Goal: Obtain resource: Download file/media

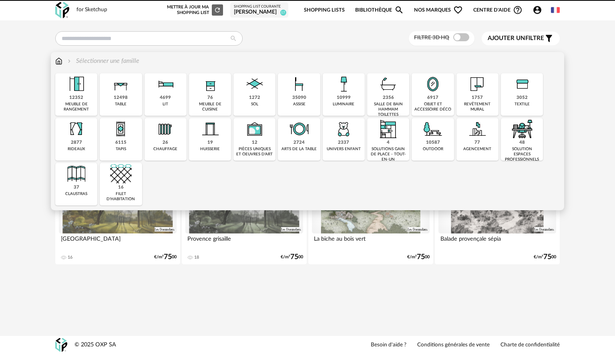
click at [75, 108] on div "meuble de rangement" at bounding box center [76, 107] width 37 height 10
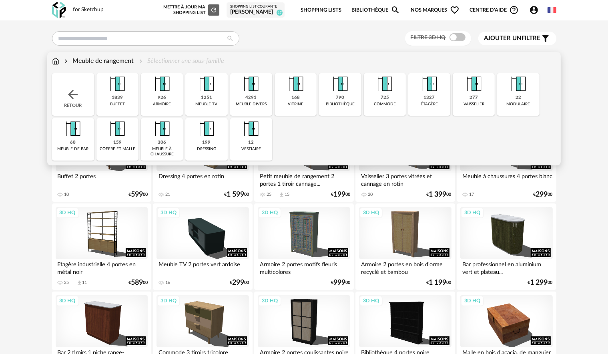
click at [114, 106] on div "buffet" at bounding box center [117, 104] width 15 height 5
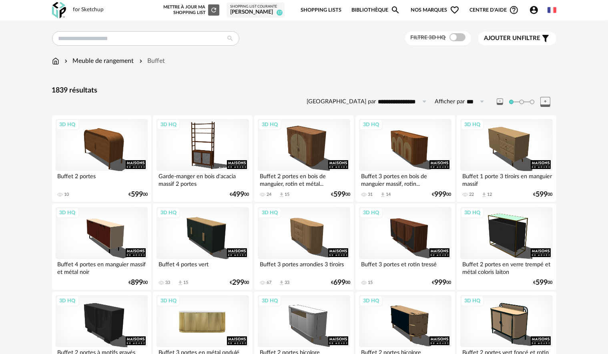
click at [212, 309] on div "3D HQ" at bounding box center [202, 321] width 92 height 52
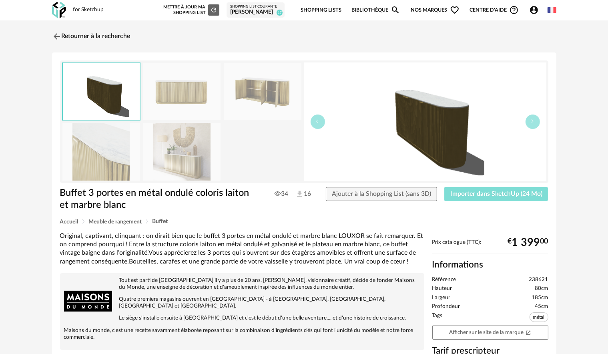
click at [511, 192] on span "Importer dans SketchUp (24 Mo)" at bounding box center [496, 193] width 92 height 6
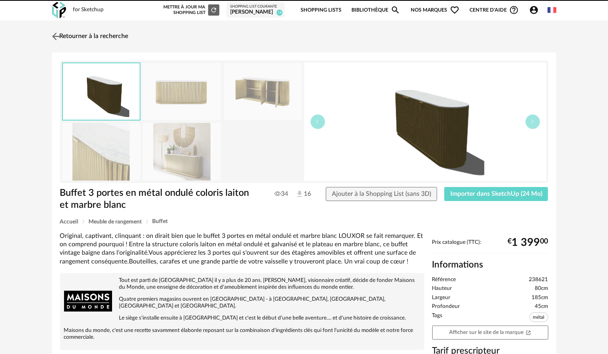
click at [54, 34] on img at bounding box center [56, 36] width 12 height 12
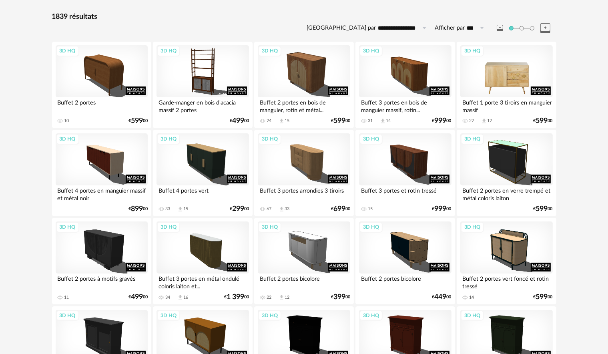
scroll to position [80, 0]
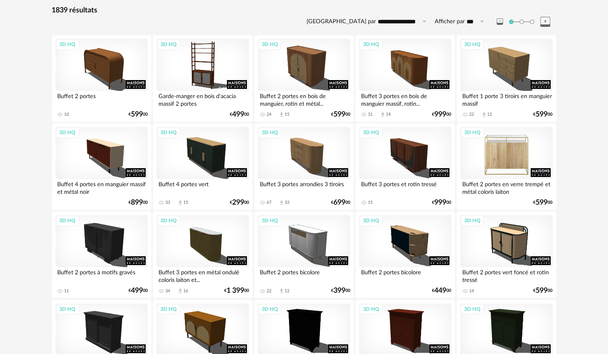
click at [509, 156] on div "3D HQ" at bounding box center [506, 153] width 92 height 52
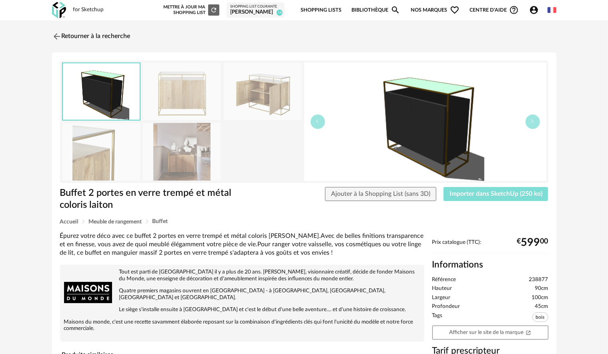
click at [477, 194] on span "Importer dans SketchUp (250 ko)" at bounding box center [495, 193] width 93 height 6
click at [58, 37] on img at bounding box center [56, 36] width 12 height 12
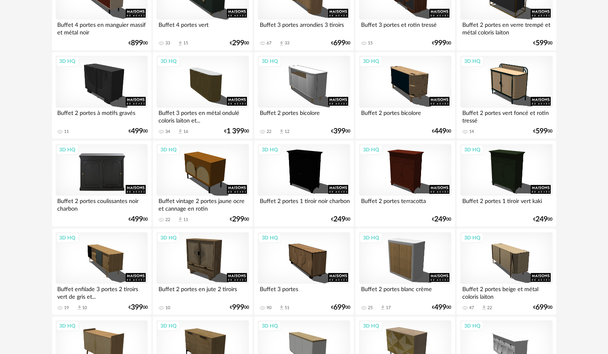
scroll to position [240, 0]
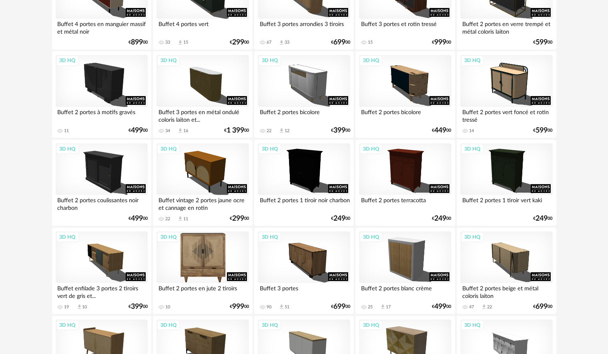
click at [216, 251] on div "3D HQ" at bounding box center [202, 257] width 92 height 52
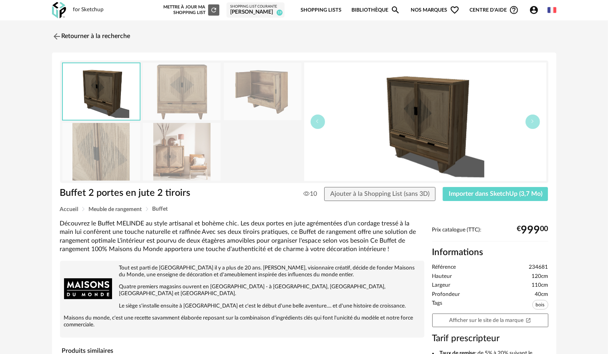
click at [179, 154] on img at bounding box center [182, 151] width 78 height 57
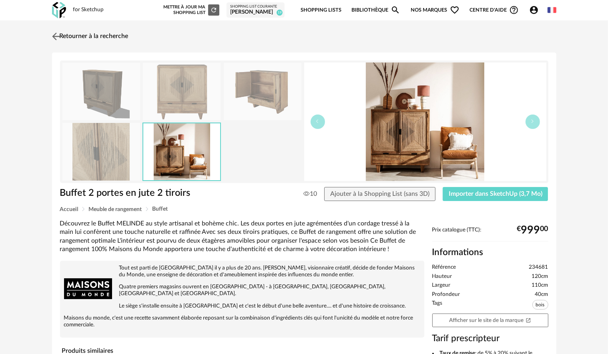
click at [57, 37] on img at bounding box center [56, 36] width 12 height 12
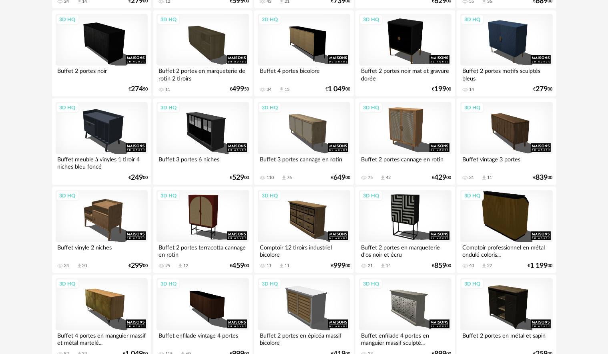
scroll to position [640, 0]
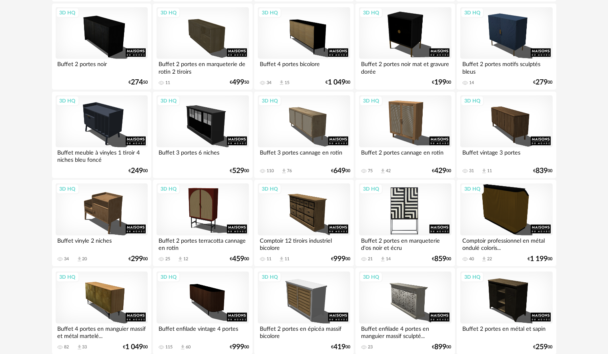
click at [394, 215] on div "3D HQ" at bounding box center [405, 209] width 92 height 52
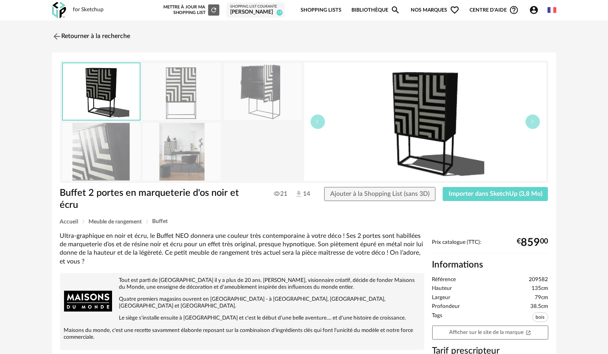
click at [497, 201] on div "Buffet 2 portes en marqueterie d'os noir et écru 21 14 Ajouter à la Shopping Li…" at bounding box center [304, 203] width 496 height 32
click at [497, 194] on span "Importer dans SketchUp (3,8 Mo)" at bounding box center [495, 193] width 94 height 6
click at [51, 35] on img at bounding box center [56, 36] width 12 height 12
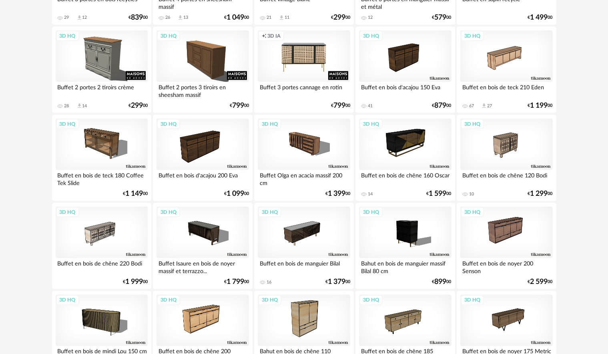
scroll to position [1240, 0]
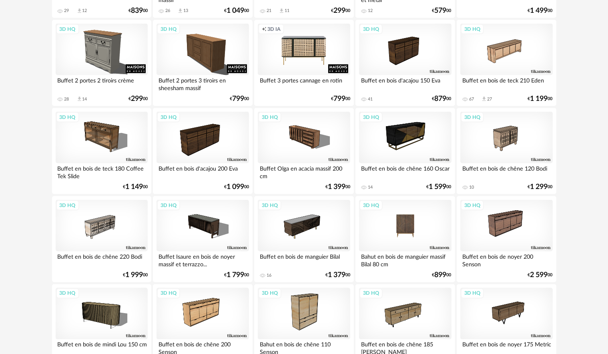
click at [396, 222] on div "3D HQ" at bounding box center [405, 226] width 92 height 52
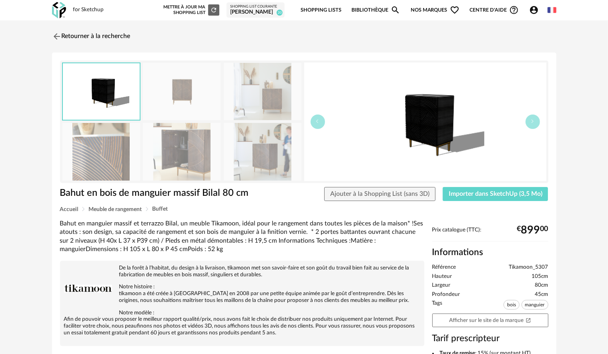
click at [119, 157] on img at bounding box center [101, 151] width 78 height 57
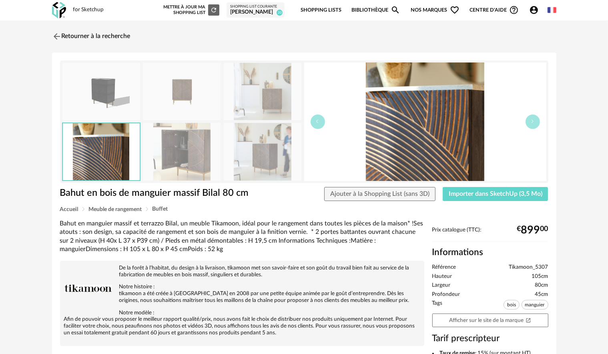
click at [182, 153] on img at bounding box center [182, 151] width 78 height 57
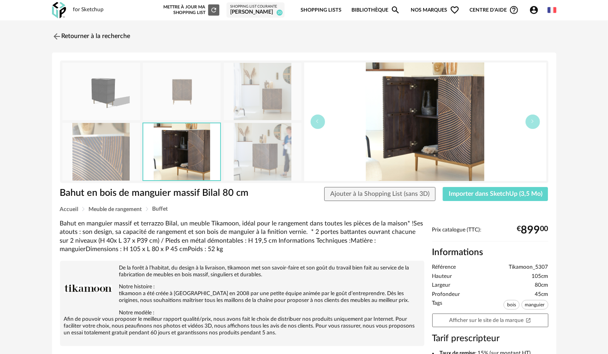
click at [241, 158] on img at bounding box center [263, 151] width 78 height 57
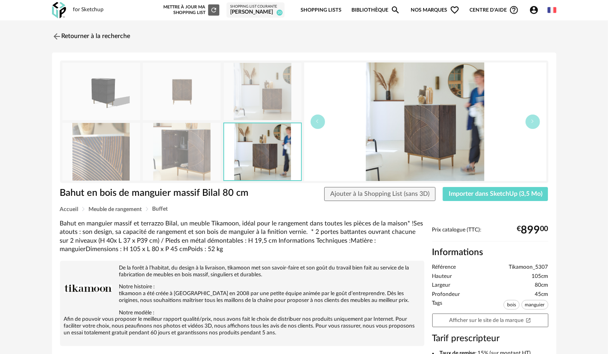
click at [260, 102] on img at bounding box center [263, 91] width 78 height 57
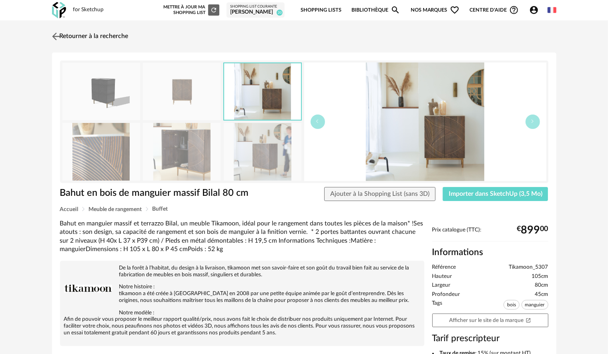
click at [57, 38] on img at bounding box center [56, 36] width 12 height 12
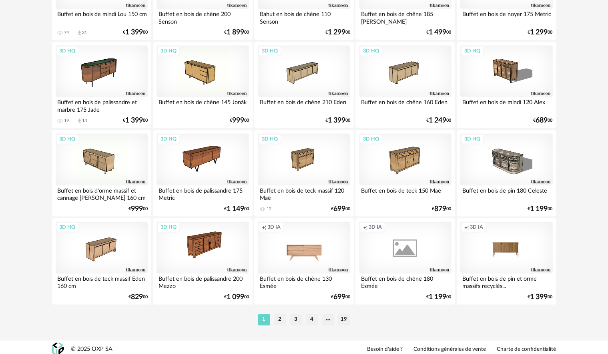
scroll to position [1576, 0]
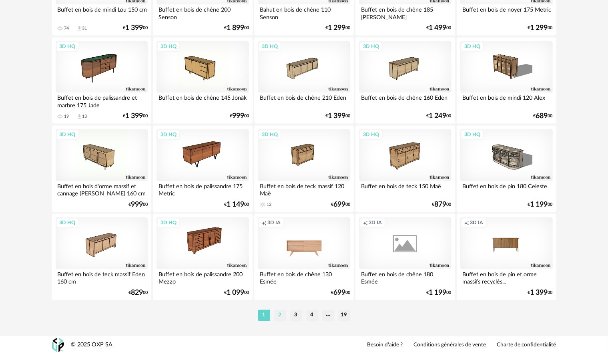
click at [281, 315] on li "2" at bounding box center [280, 314] width 12 height 11
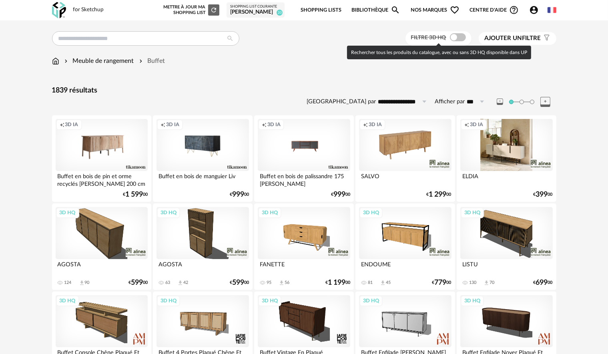
click at [458, 36] on span at bounding box center [458, 37] width 16 height 8
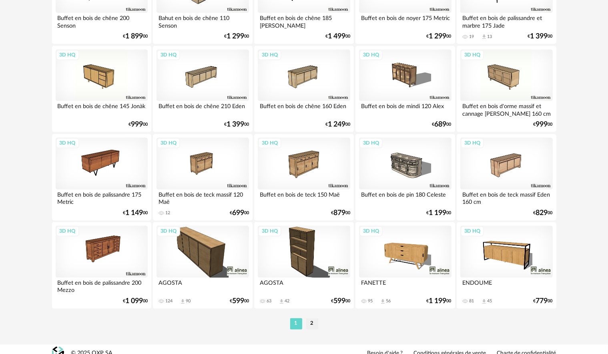
scroll to position [1576, 0]
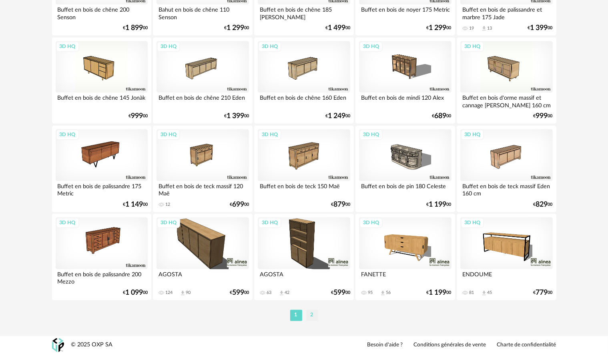
click at [314, 319] on li "2" at bounding box center [312, 314] width 12 height 11
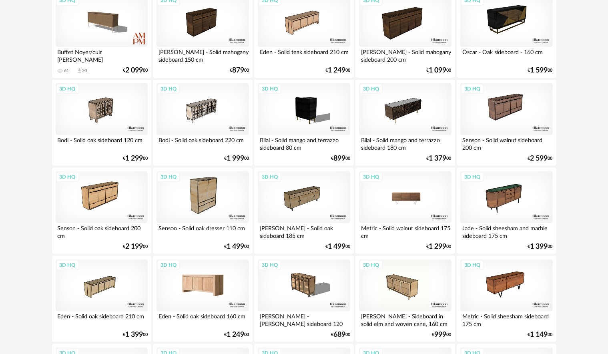
scroll to position [294, 0]
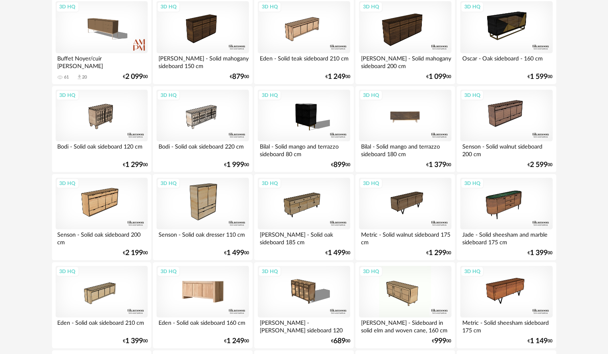
click at [400, 116] on div "3D HQ" at bounding box center [405, 116] width 92 height 52
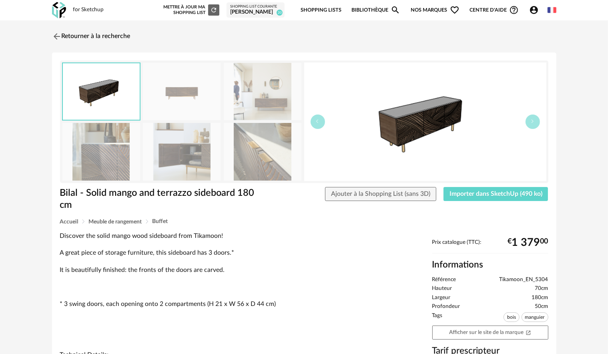
click at [276, 143] on img at bounding box center [263, 151] width 78 height 57
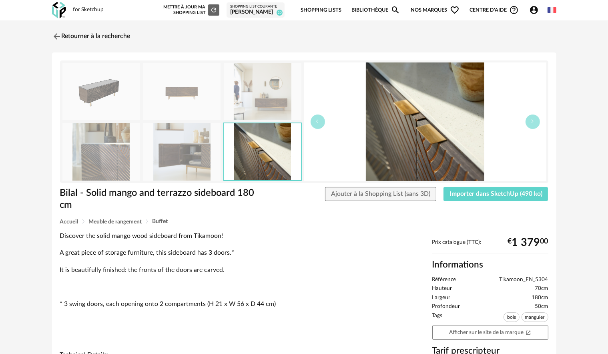
click at [289, 76] on img at bounding box center [263, 91] width 78 height 57
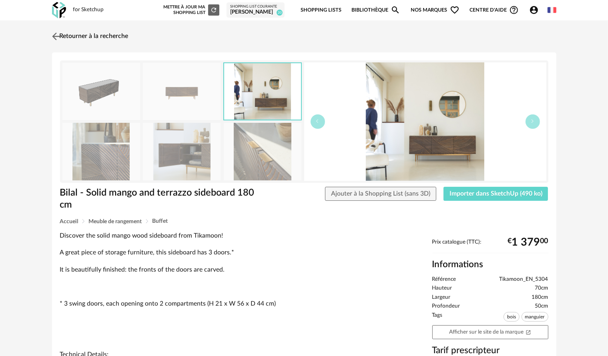
click at [59, 38] on img at bounding box center [56, 36] width 12 height 12
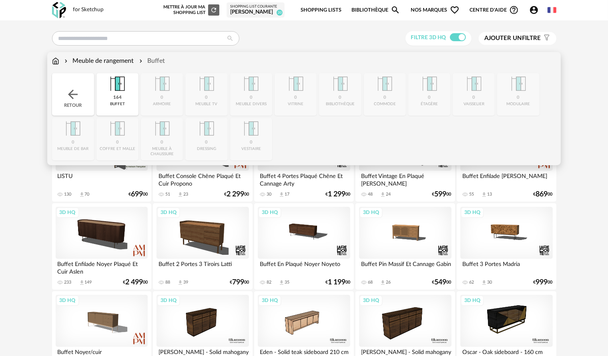
click at [134, 101] on div "164 buffet" at bounding box center [117, 94] width 42 height 42
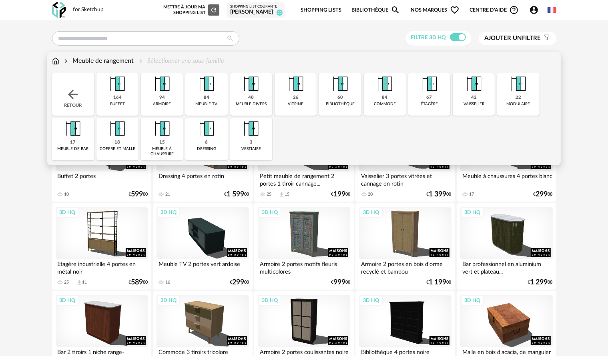
click at [248, 101] on div "40 meuble divers" at bounding box center [251, 94] width 42 height 42
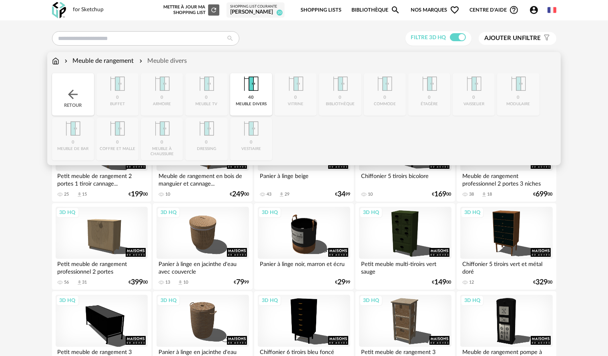
click at [166, 62] on div "Meuble divers" at bounding box center [163, 60] width 50 height 9
click at [269, 98] on div "40 meuble divers" at bounding box center [251, 94] width 42 height 42
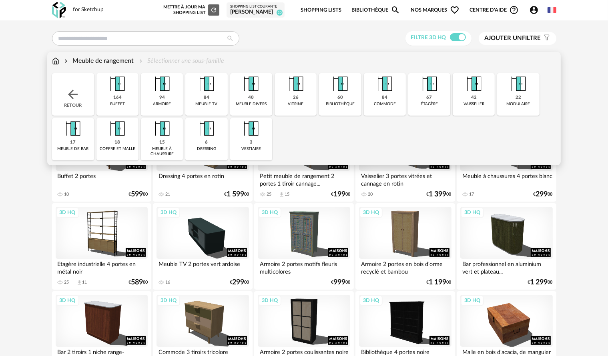
click at [292, 98] on div "26 vitrine" at bounding box center [295, 94] width 42 height 42
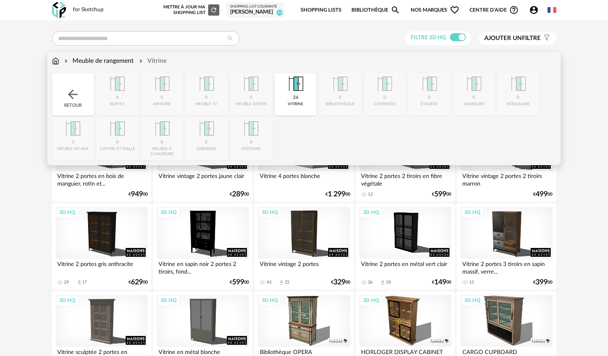
click at [302, 93] on img at bounding box center [296, 84] width 22 height 22
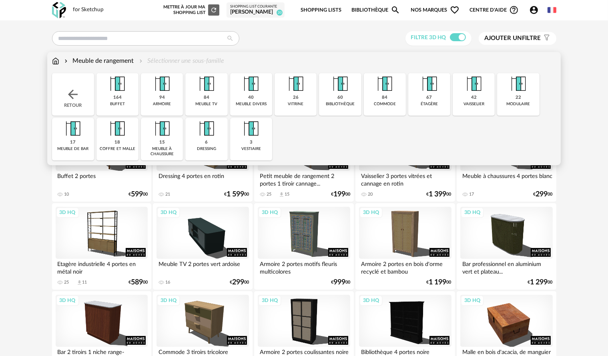
click at [338, 94] on img at bounding box center [340, 84] width 22 height 22
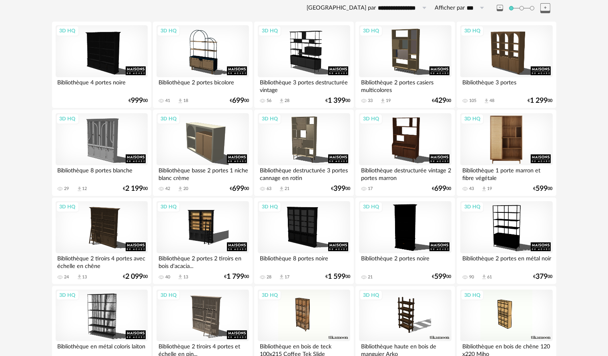
scroll to position [120, 0]
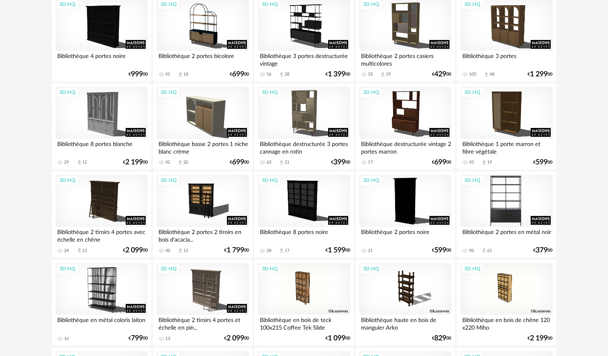
click at [500, 195] on div "3D HQ" at bounding box center [506, 201] width 92 height 52
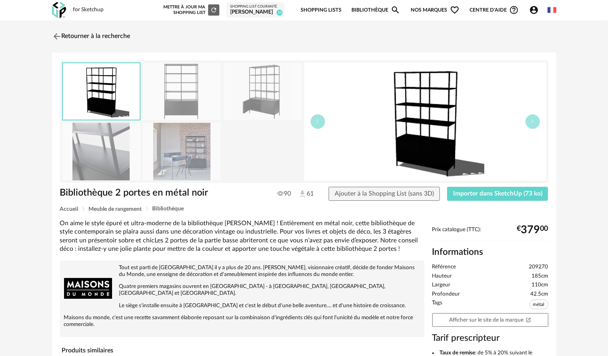
click at [204, 162] on img at bounding box center [182, 151] width 78 height 57
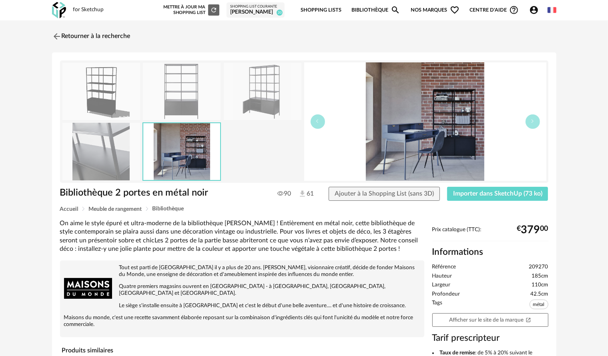
click at [265, 106] on img at bounding box center [263, 91] width 78 height 57
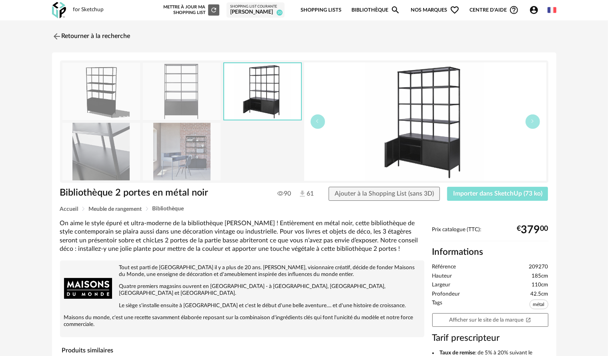
click at [498, 197] on button "Importer dans SketchUp (73 ko)" at bounding box center [497, 194] width 101 height 14
click at [50, 34] on img at bounding box center [56, 36] width 12 height 12
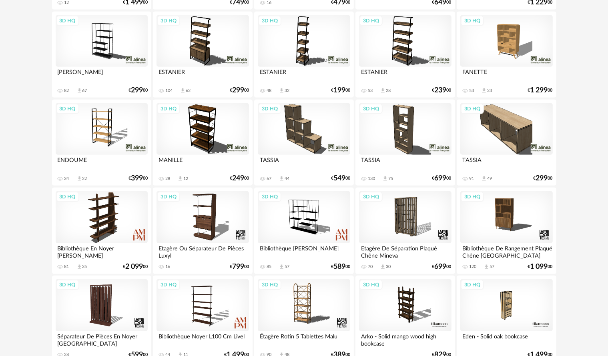
scroll to position [560, 0]
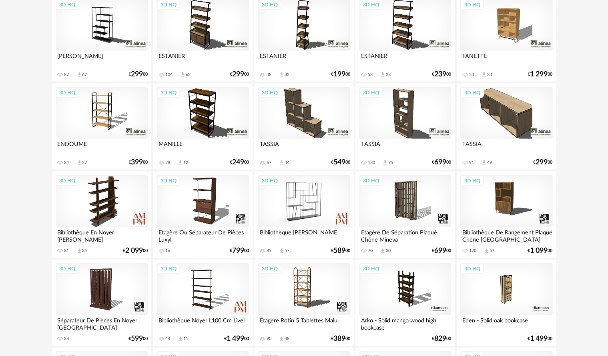
click at [297, 211] on div "3D HQ" at bounding box center [304, 201] width 92 height 52
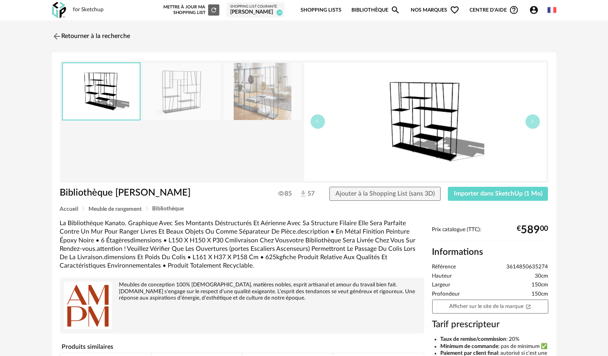
click at [262, 109] on img at bounding box center [263, 91] width 78 height 57
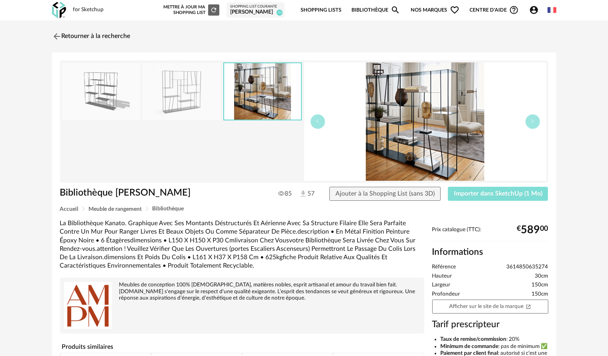
click at [481, 190] on button "Importer dans SketchUp (1 Mo)" at bounding box center [498, 194] width 100 height 14
click at [54, 37] on img at bounding box center [56, 36] width 12 height 12
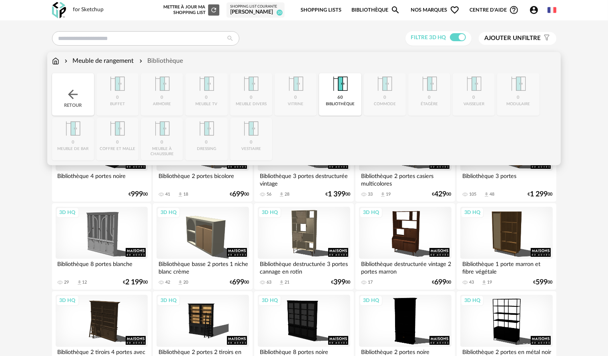
click at [340, 101] on div "60" at bounding box center [340, 98] width 6 height 6
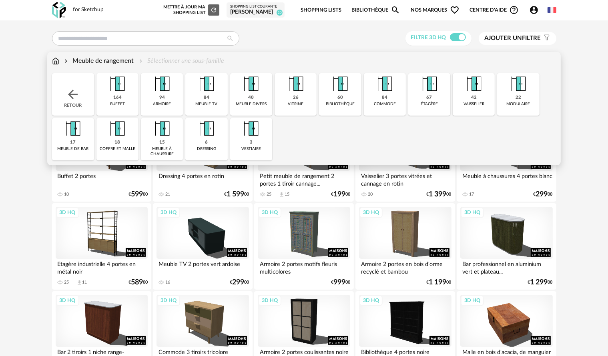
click at [386, 101] on div "84 commode" at bounding box center [385, 94] width 42 height 42
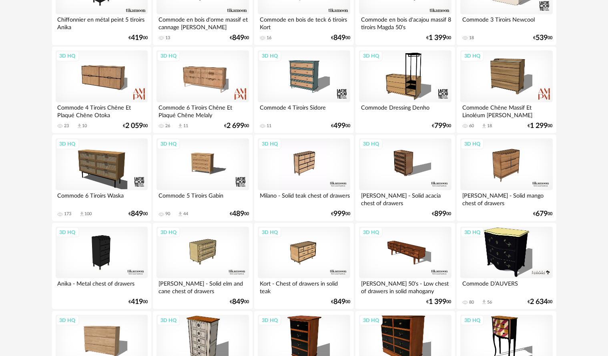
scroll to position [1080, 0]
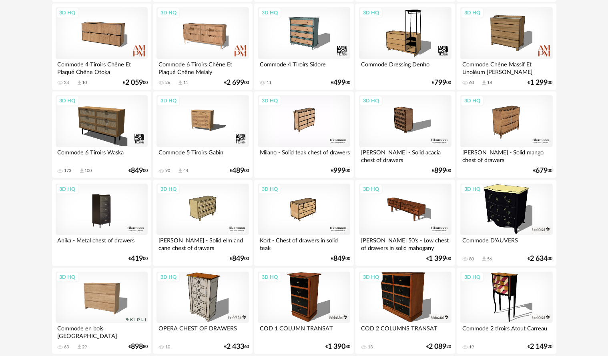
click at [112, 224] on div "3D HQ" at bounding box center [102, 210] width 92 height 52
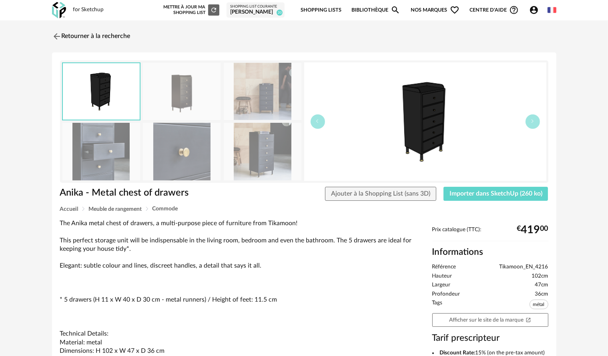
click at [130, 139] on img at bounding box center [101, 151] width 78 height 57
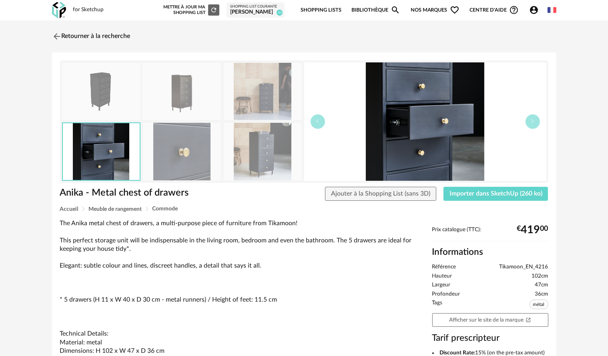
click at [190, 145] on img at bounding box center [182, 151] width 78 height 57
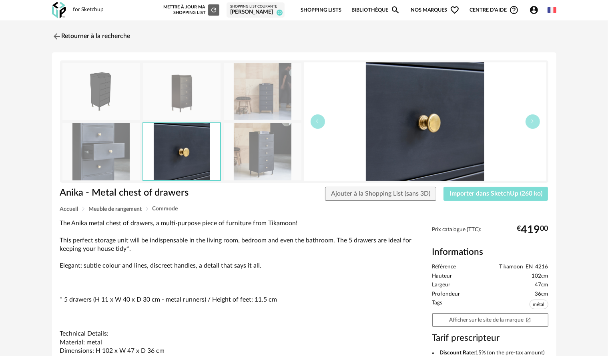
click at [526, 194] on span "Importer dans SketchUp (260 ko)" at bounding box center [495, 193] width 93 height 6
click at [53, 33] on img at bounding box center [56, 36] width 12 height 12
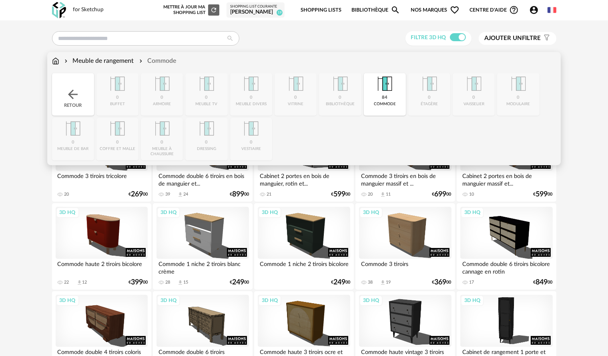
click at [400, 90] on div "84 commode" at bounding box center [385, 94] width 42 height 42
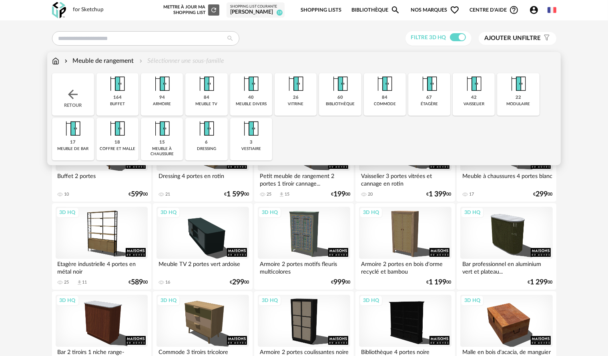
click at [473, 92] on img at bounding box center [474, 84] width 22 height 22
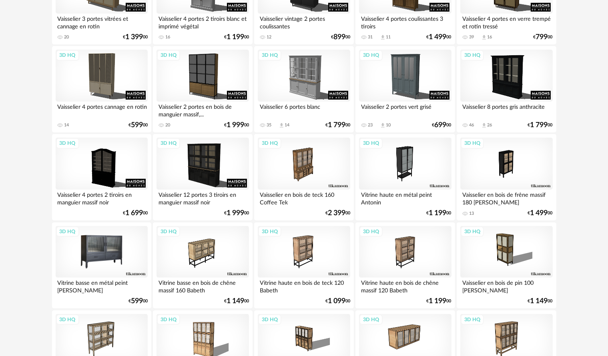
scroll to position [160, 0]
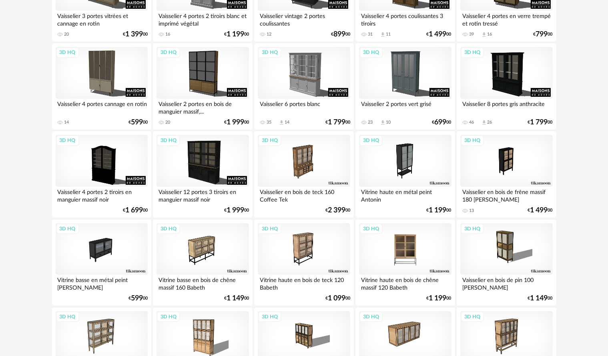
click at [382, 255] on div "3D HQ" at bounding box center [405, 249] width 92 height 52
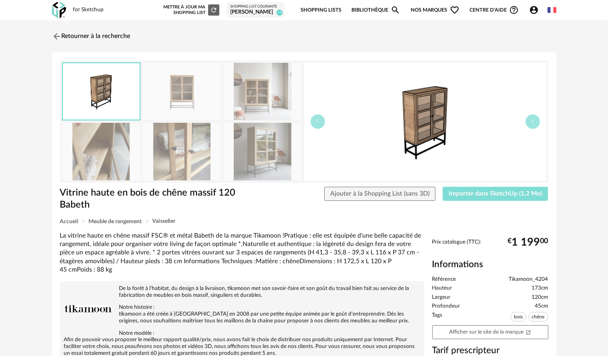
click at [446, 198] on button "Importer dans SketchUp (1,2 Mo)" at bounding box center [495, 194] width 106 height 14
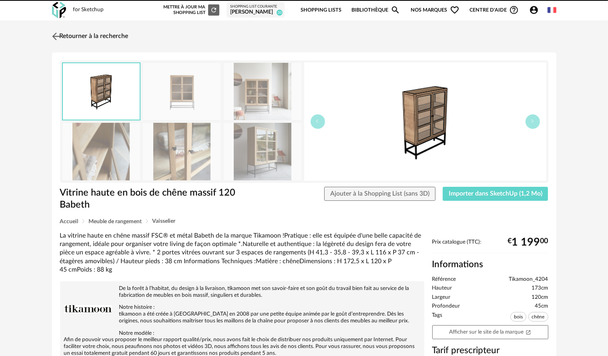
click at [57, 39] on img at bounding box center [56, 36] width 12 height 12
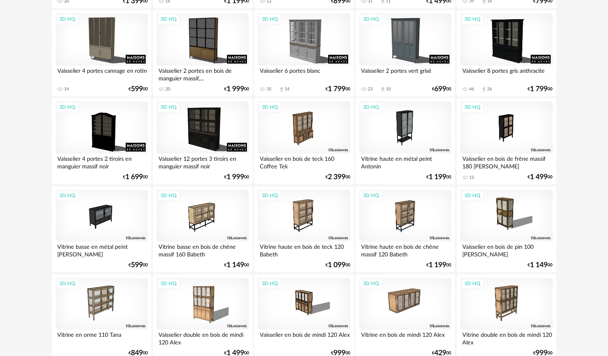
scroll to position [200, 0]
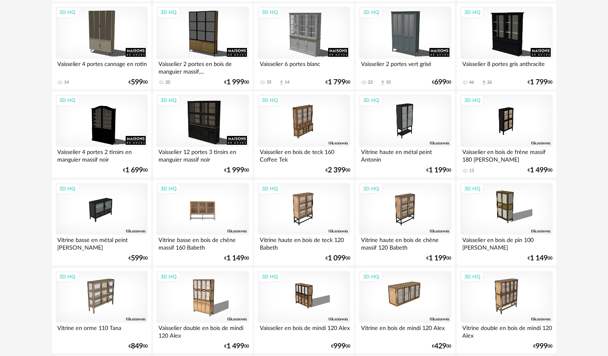
click at [210, 217] on div "3D HQ" at bounding box center [202, 209] width 92 height 52
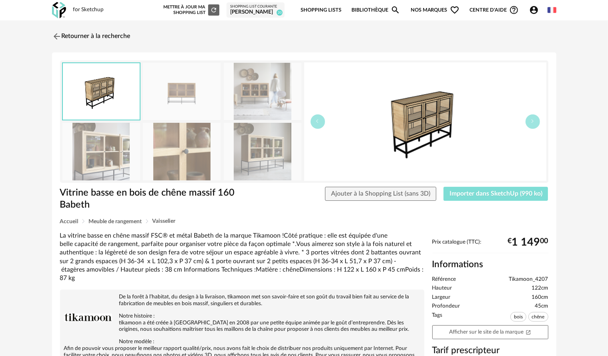
click at [476, 195] on span "Importer dans SketchUp (990 ko)" at bounding box center [495, 193] width 93 height 6
click at [52, 38] on img at bounding box center [56, 36] width 12 height 12
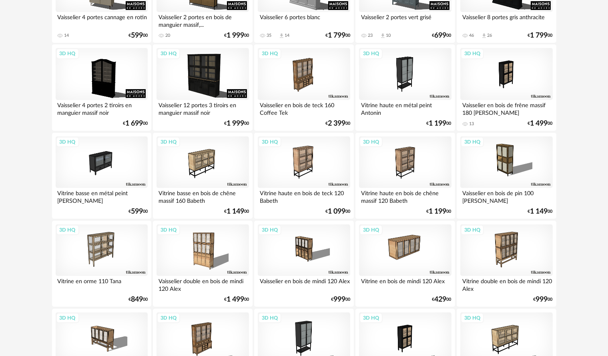
scroll to position [280, 0]
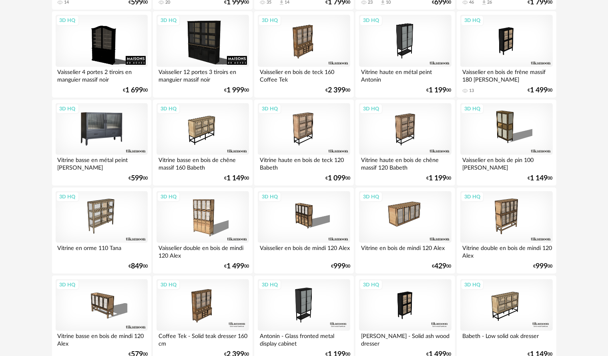
click at [105, 140] on div "3D HQ" at bounding box center [102, 129] width 92 height 52
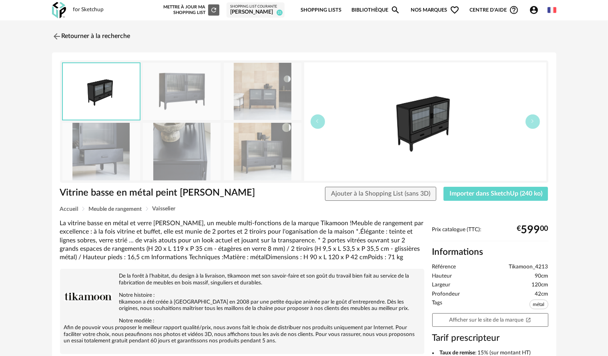
click at [105, 140] on img at bounding box center [101, 151] width 78 height 57
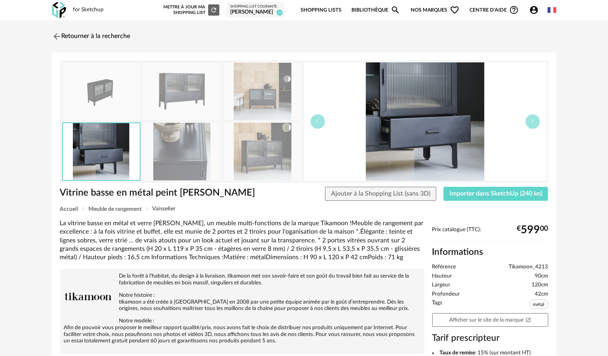
click at [195, 168] on img at bounding box center [182, 151] width 78 height 57
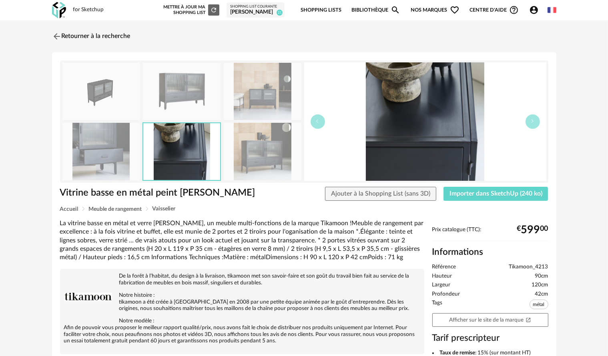
click at [265, 155] on img at bounding box center [263, 151] width 78 height 57
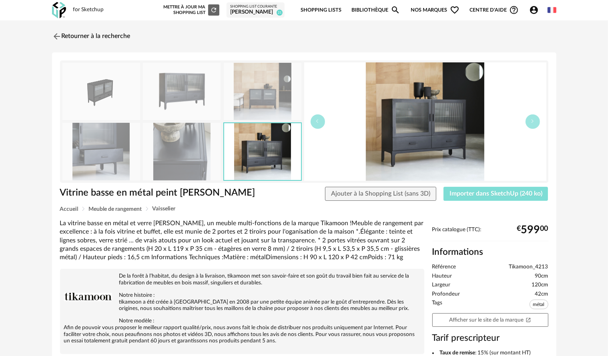
click at [535, 189] on button "Importer dans SketchUp (240 ko)" at bounding box center [495, 194] width 105 height 14
click at [64, 39] on link "Retourner à la recherche" at bounding box center [89, 37] width 78 height 18
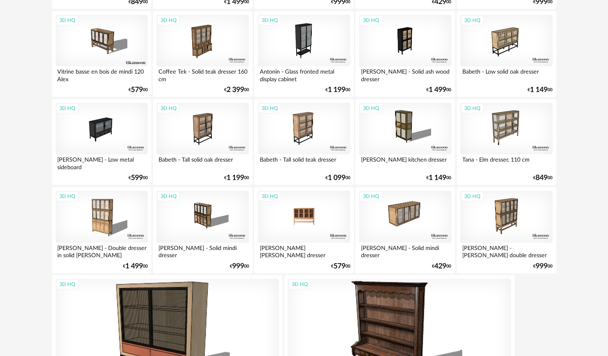
scroll to position [458, 0]
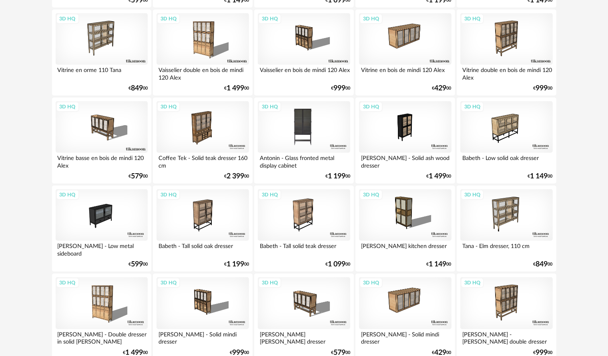
click at [303, 112] on div "3D HQ" at bounding box center [304, 127] width 92 height 52
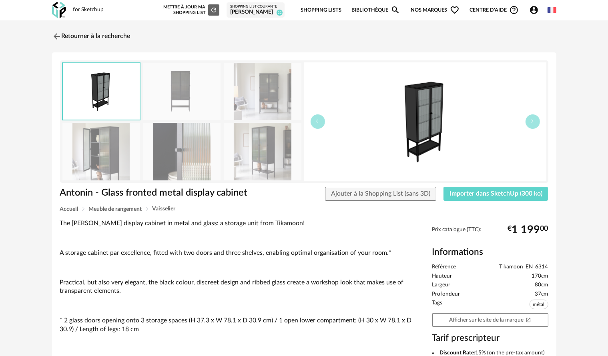
click at [190, 158] on img at bounding box center [182, 151] width 78 height 57
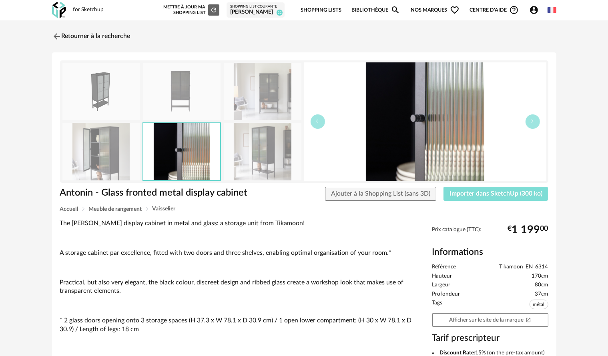
click at [470, 189] on button "Importer dans SketchUp (300 ko)" at bounding box center [495, 194] width 105 height 14
click at [447, 324] on link "Afficher sur le site de la marque Open In New icon" at bounding box center [490, 320] width 116 height 14
click at [56, 34] on img at bounding box center [56, 36] width 12 height 12
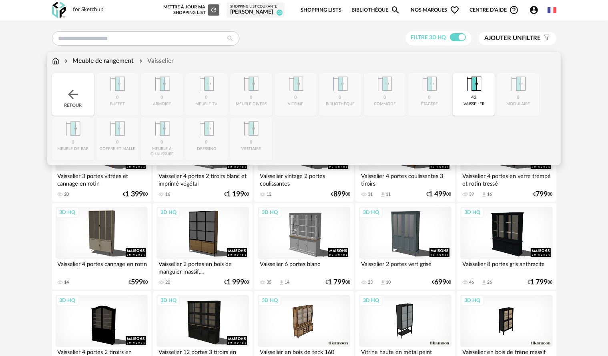
click at [474, 102] on div "vaisselier" at bounding box center [473, 104] width 21 height 5
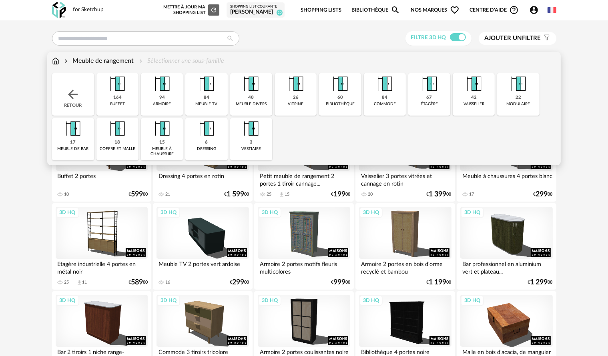
click at [529, 91] on div "22 modulaire" at bounding box center [518, 94] width 42 height 42
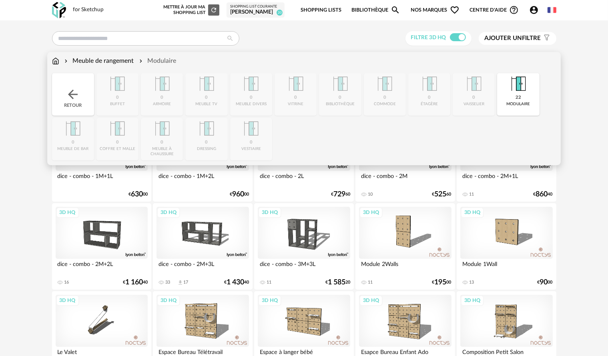
click at [524, 87] on img at bounding box center [518, 84] width 22 height 22
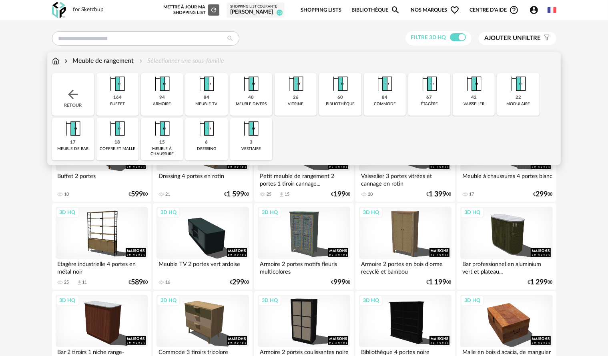
click at [113, 137] on img at bounding box center [117, 129] width 22 height 22
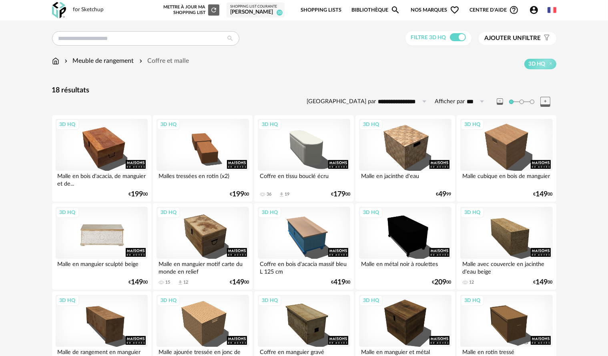
scroll to position [80, 0]
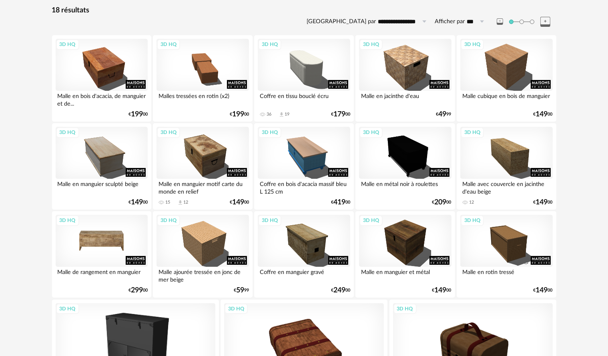
click at [71, 242] on div "3D HQ" at bounding box center [102, 241] width 92 height 52
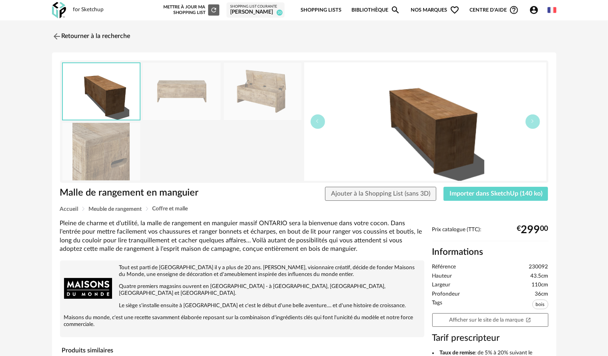
click at [242, 90] on img at bounding box center [263, 91] width 78 height 57
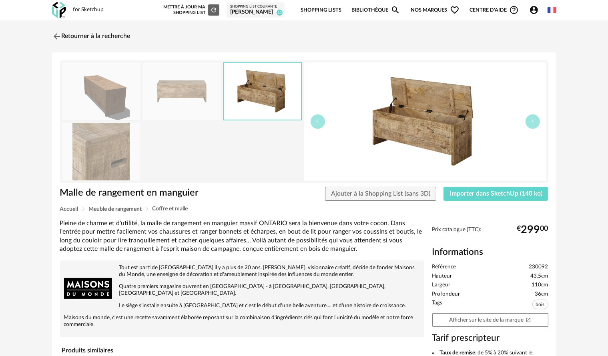
click at [178, 93] on img at bounding box center [182, 91] width 78 height 57
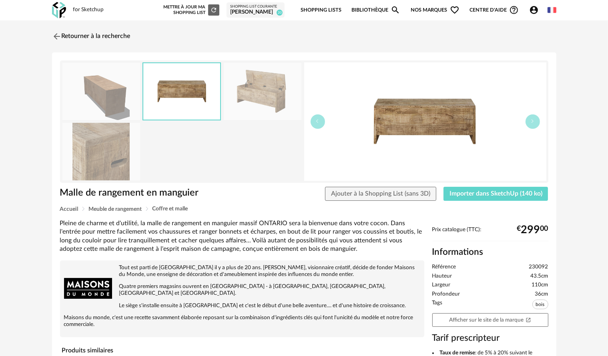
click at [135, 140] on img at bounding box center [101, 151] width 78 height 57
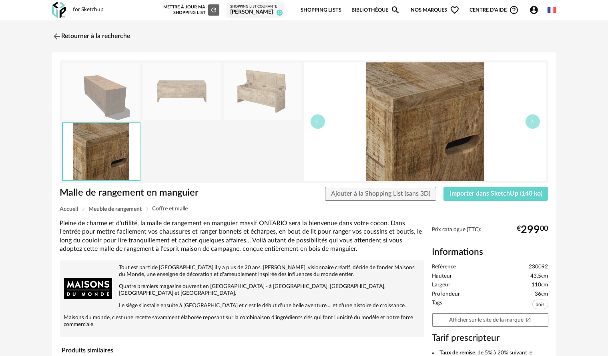
click at [120, 99] on img at bounding box center [101, 91] width 78 height 57
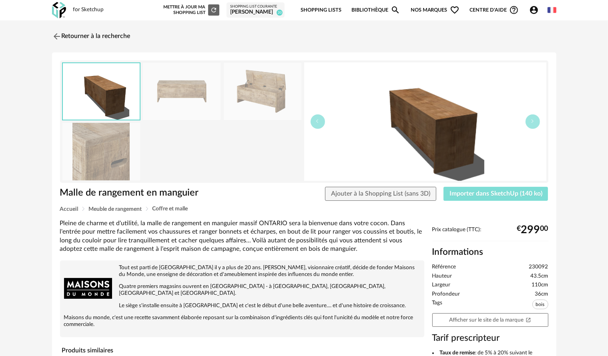
click at [464, 194] on span "Importer dans SketchUp (140 ko)" at bounding box center [495, 193] width 93 height 6
click at [54, 39] on img at bounding box center [56, 36] width 12 height 12
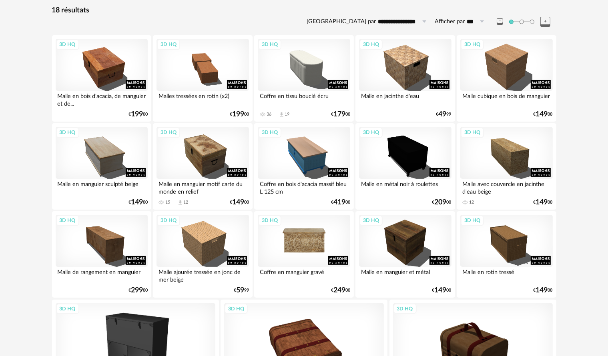
scroll to position [182, 0]
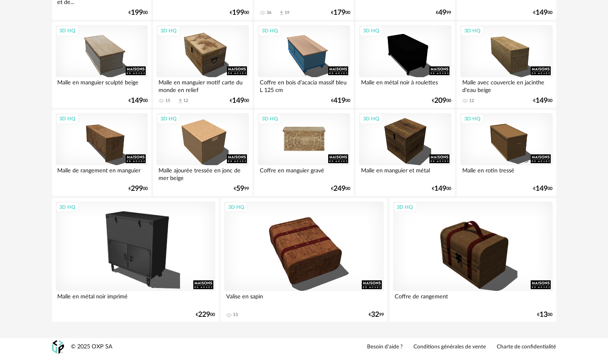
click at [288, 143] on div "3D HQ" at bounding box center [304, 139] width 92 height 52
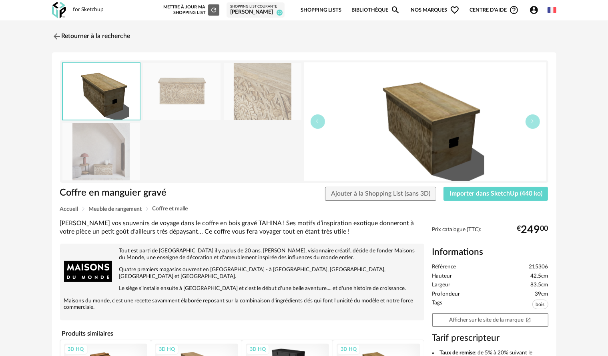
click at [279, 95] on img at bounding box center [263, 91] width 78 height 57
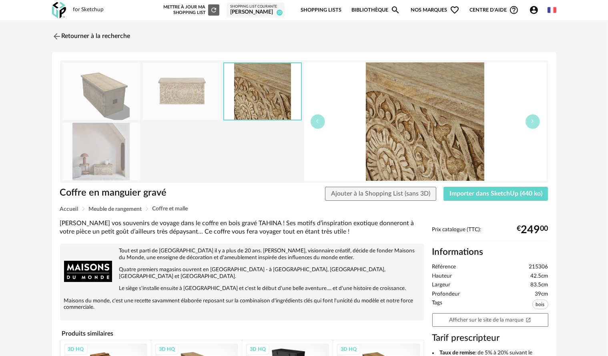
click at [116, 161] on img at bounding box center [101, 151] width 78 height 57
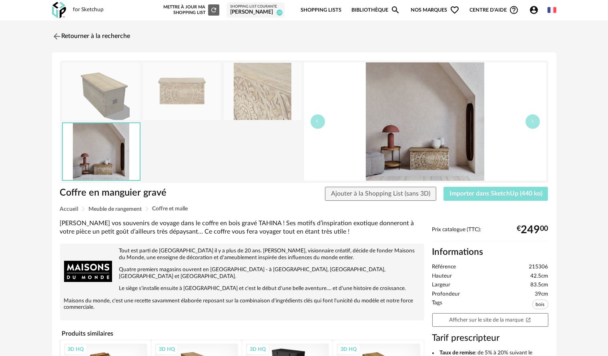
click at [477, 192] on span "Importer dans SketchUp (440 ko)" at bounding box center [495, 193] width 93 height 6
click at [57, 38] on img at bounding box center [56, 36] width 12 height 12
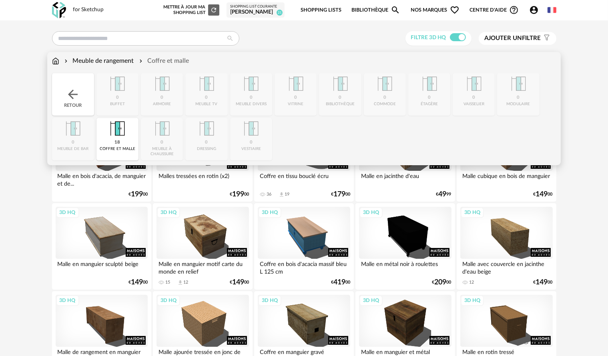
click at [116, 134] on img at bounding box center [117, 129] width 22 height 22
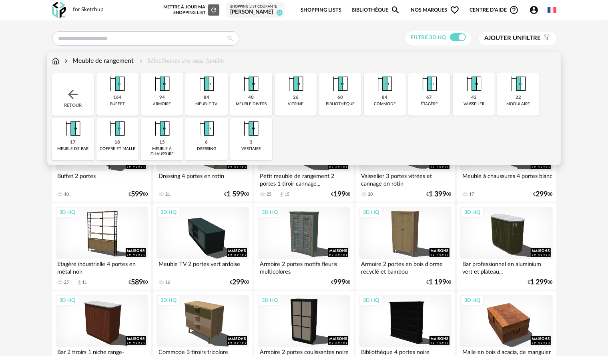
click at [251, 135] on img at bounding box center [251, 129] width 22 height 22
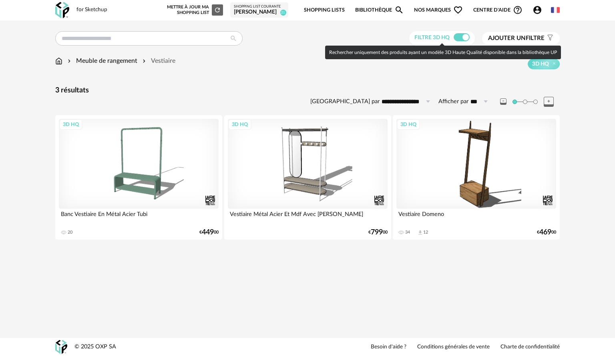
click at [454, 38] on span at bounding box center [461, 37] width 16 height 8
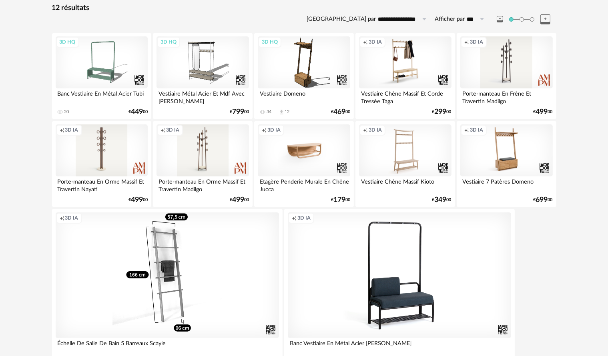
scroll to position [40, 0]
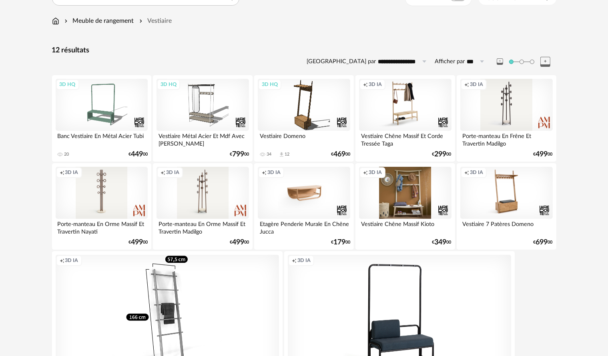
click at [430, 191] on div "Creation icon 3D IA" at bounding box center [405, 193] width 92 height 52
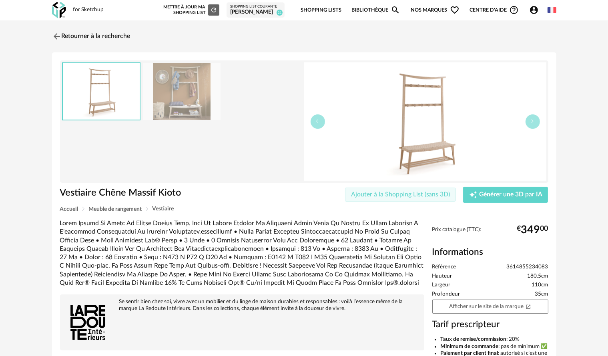
click at [426, 194] on span "Ajouter à la Shopping List (sans 3D)" at bounding box center [400, 194] width 99 height 6
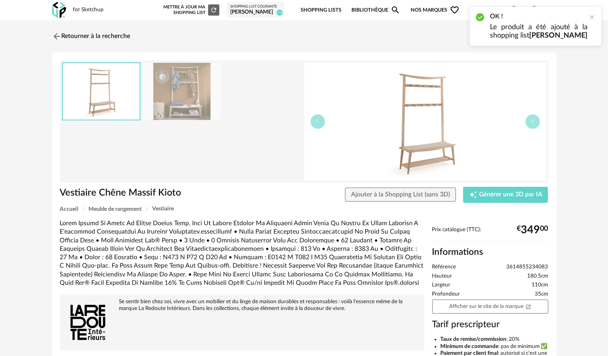
click at [426, 36] on div "Retourner à la recherche" at bounding box center [304, 37] width 504 height 18
click at [592, 18] on div at bounding box center [592, 17] width 6 height 6
click at [531, 11] on icon "Account Circle icon" at bounding box center [534, 10] width 10 height 10
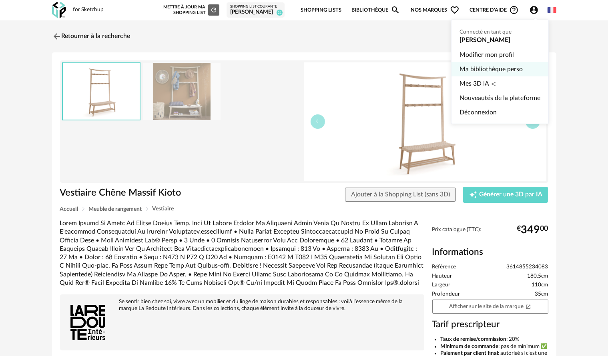
click at [501, 73] on link "Ma bibliothèque perso" at bounding box center [499, 69] width 81 height 14
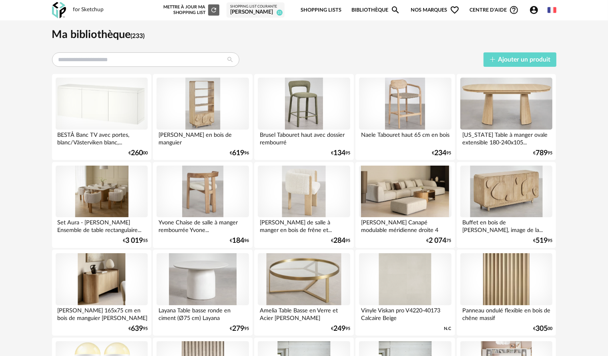
click at [366, 10] on link "Bibliothèque Magnify icon" at bounding box center [375, 10] width 49 height 19
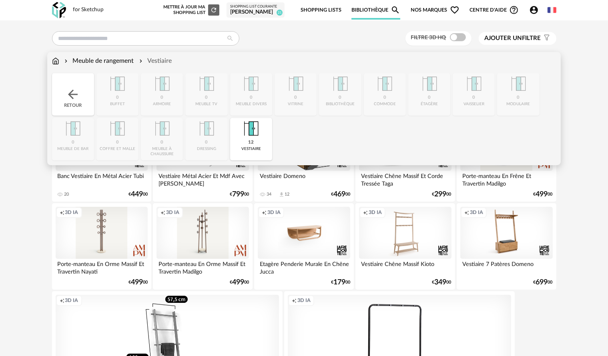
click at [54, 60] on img at bounding box center [55, 60] width 7 height 9
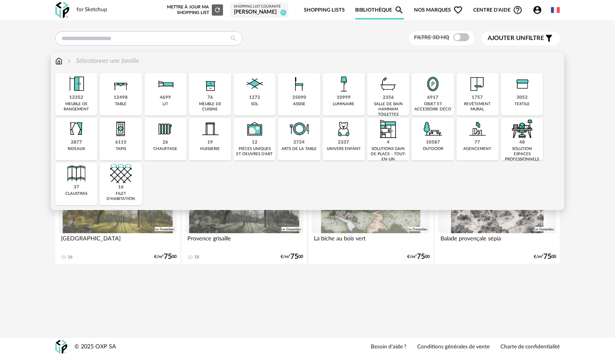
click at [425, 88] on img at bounding box center [433, 84] width 22 height 22
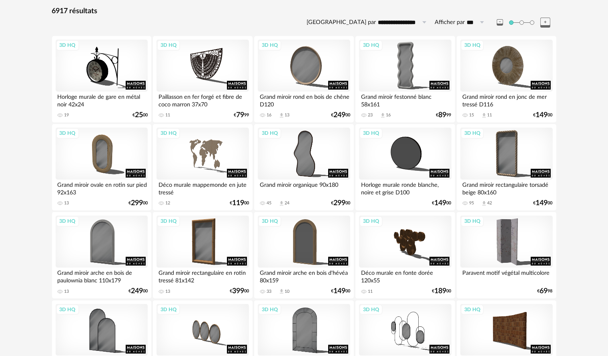
scroll to position [120, 0]
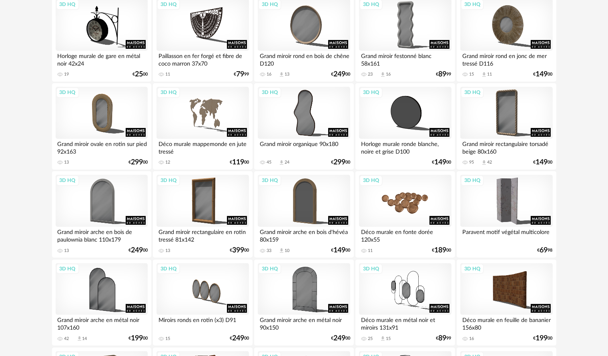
click at [395, 197] on div "3D HQ" at bounding box center [405, 201] width 92 height 52
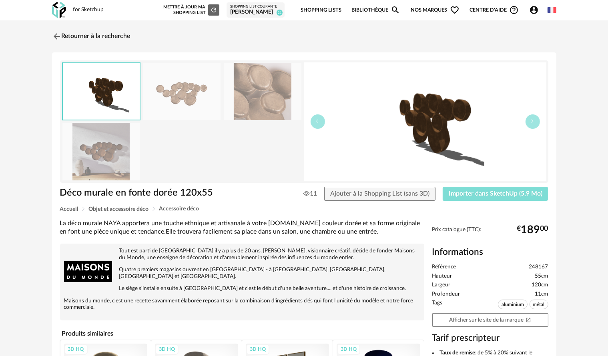
drag, startPoint x: 468, startPoint y: 197, endPoint x: 488, endPoint y: 151, distance: 50.7
click at [468, 197] on button "Importer dans SketchUp (5,9 Mo)" at bounding box center [495, 194] width 106 height 14
click at [56, 36] on img at bounding box center [56, 36] width 12 height 12
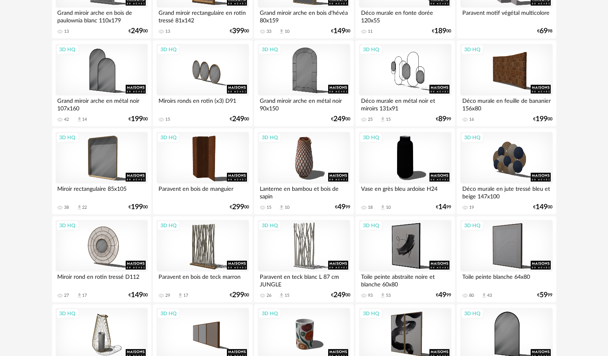
scroll to position [360, 0]
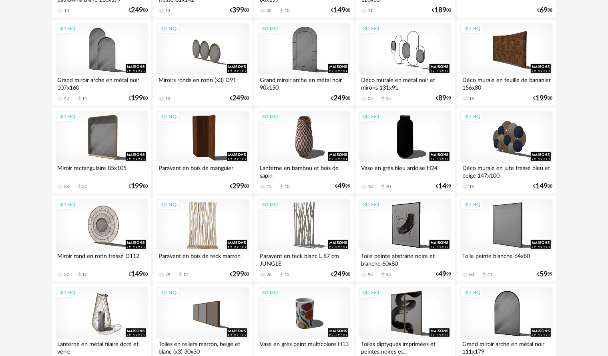
click at [189, 233] on div "3D HQ" at bounding box center [202, 225] width 92 height 52
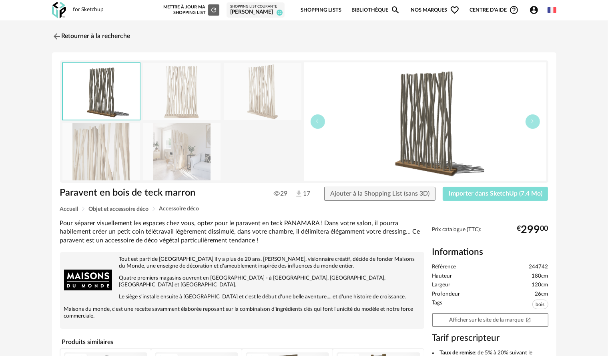
click at [450, 199] on button "Importer dans SketchUp (7,4 Mo)" at bounding box center [495, 194] width 106 height 14
click at [62, 39] on link "Retourner à la recherche" at bounding box center [89, 37] width 78 height 18
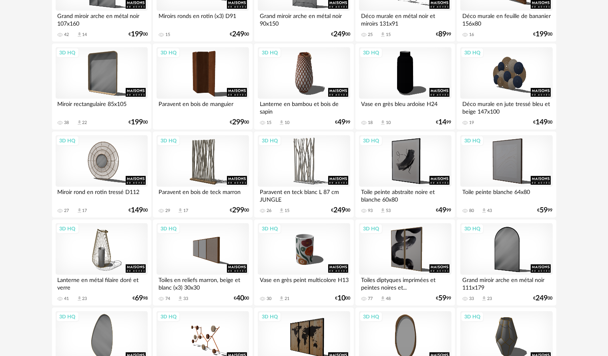
scroll to position [440, 0]
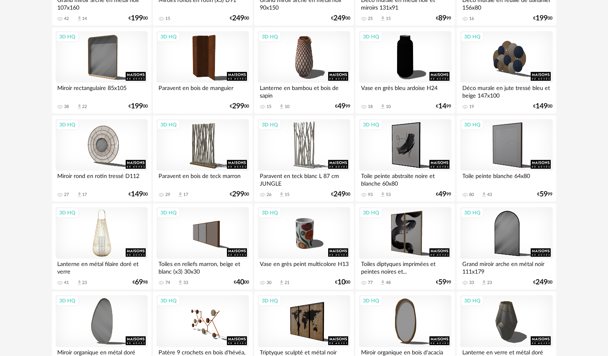
click at [113, 248] on div "3D HQ" at bounding box center [102, 233] width 92 height 52
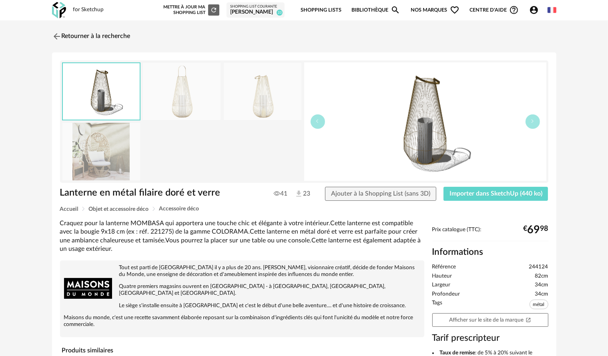
click at [456, 202] on div "Lanterne en métal filaire doré et verre 41 23 Ajouter à la Shopping List (sans …" at bounding box center [304, 197] width 496 height 20
click at [455, 193] on span "Importer dans SketchUp (440 ko)" at bounding box center [495, 193] width 93 height 6
click at [58, 36] on img at bounding box center [56, 36] width 12 height 12
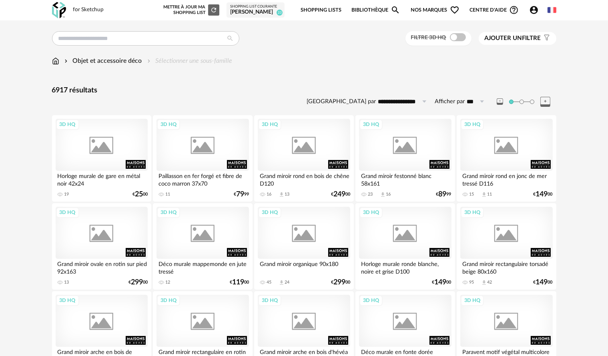
scroll to position [440, 0]
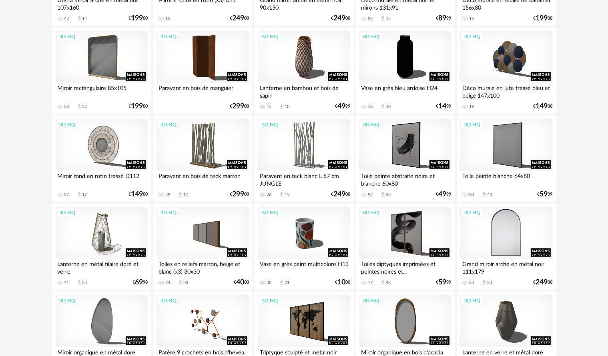
click at [504, 238] on div "3D HQ" at bounding box center [506, 233] width 92 height 52
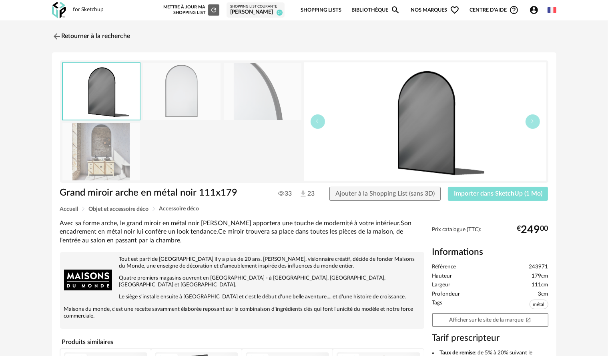
click at [504, 198] on button "Importer dans SketchUp (1 Mo)" at bounding box center [498, 194] width 100 height 14
click at [54, 36] on img at bounding box center [56, 36] width 12 height 12
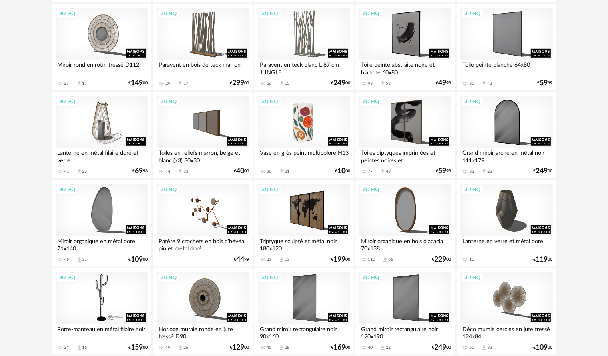
scroll to position [560, 0]
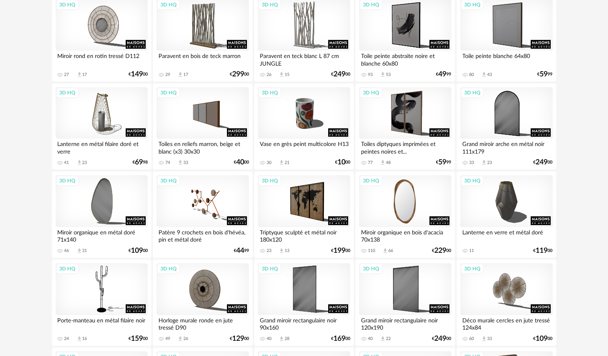
click at [387, 211] on div "3D HQ" at bounding box center [405, 201] width 92 height 52
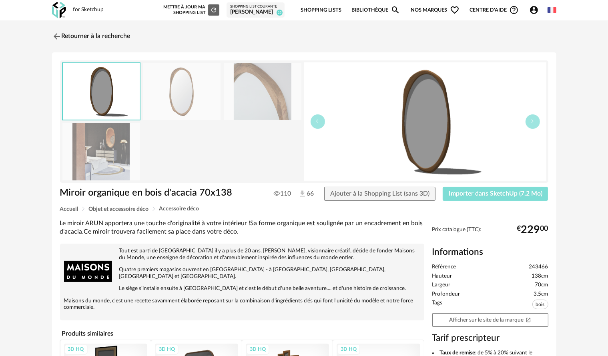
click at [474, 195] on span "Importer dans SketchUp (7,2 Mo)" at bounding box center [495, 193] width 94 height 6
click at [57, 35] on img at bounding box center [56, 36] width 12 height 12
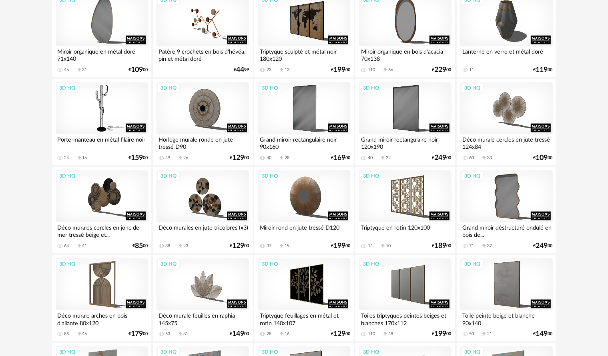
scroll to position [760, 0]
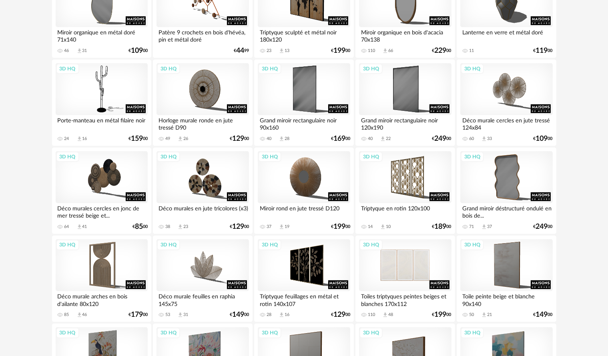
click at [406, 279] on div "3D HQ" at bounding box center [405, 265] width 92 height 52
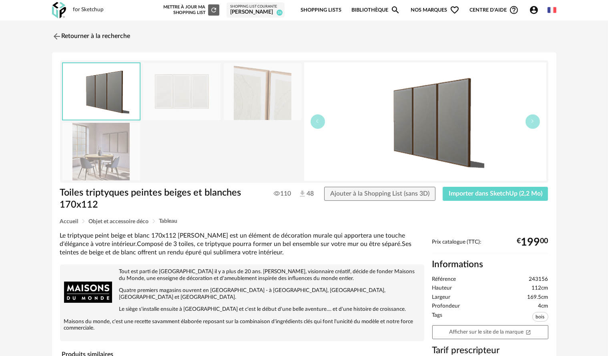
click at [272, 104] on img at bounding box center [263, 91] width 78 height 57
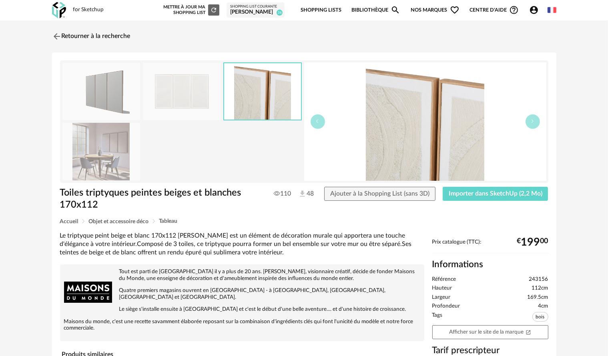
click at [194, 90] on img at bounding box center [182, 91] width 78 height 57
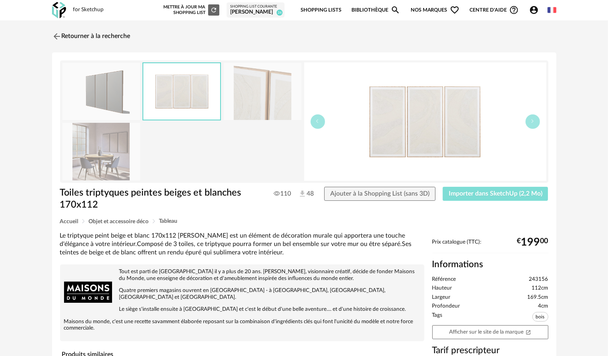
drag, startPoint x: 474, startPoint y: 189, endPoint x: 479, endPoint y: 185, distance: 6.9
click at [474, 189] on button "Importer dans SketchUp (2,2 Mo)" at bounding box center [495, 194] width 106 height 14
click at [56, 35] on img at bounding box center [56, 36] width 12 height 12
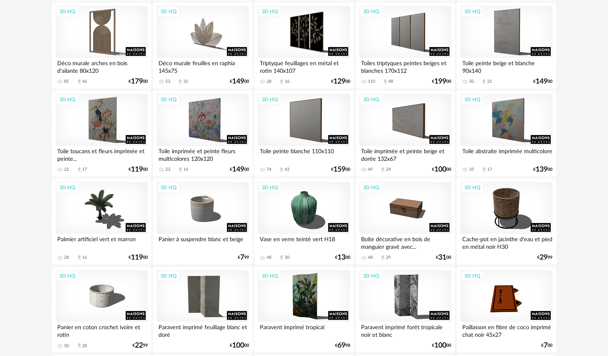
scroll to position [1000, 0]
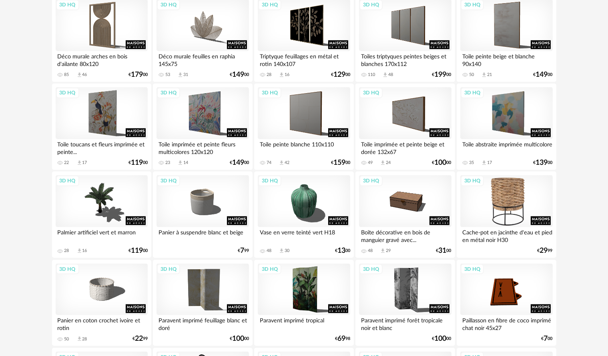
click at [508, 216] on div "3D HQ" at bounding box center [506, 201] width 92 height 52
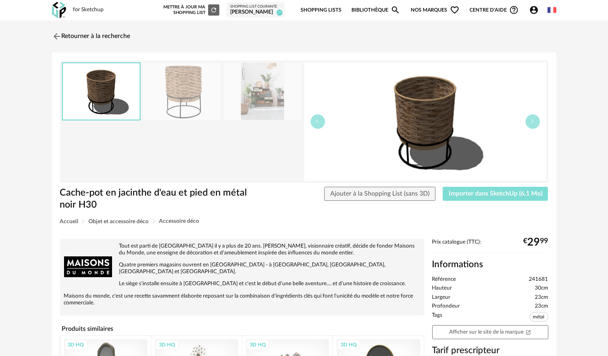
click at [504, 199] on button "Importer dans SketchUp (6,1 Mo)" at bounding box center [495, 194] width 106 height 14
click at [54, 36] on img at bounding box center [56, 36] width 12 height 12
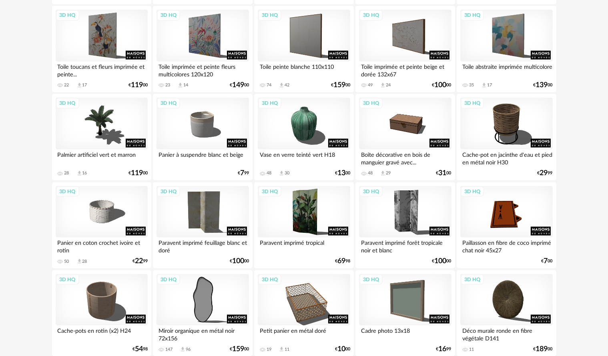
scroll to position [1080, 0]
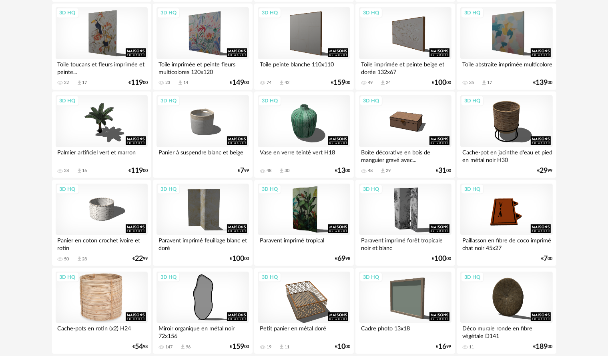
click at [96, 314] on div "3D HQ" at bounding box center [102, 298] width 92 height 52
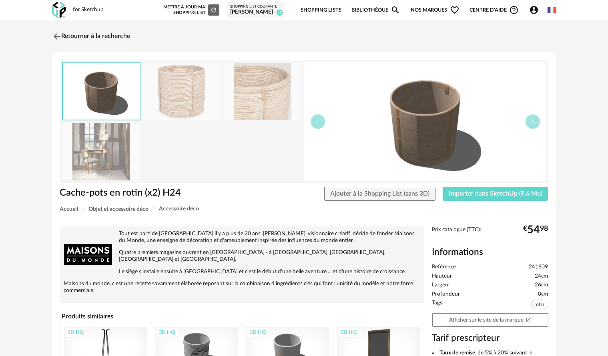
click at [109, 182] on div at bounding box center [304, 121] width 488 height 122
click at [111, 170] on img at bounding box center [101, 151] width 78 height 57
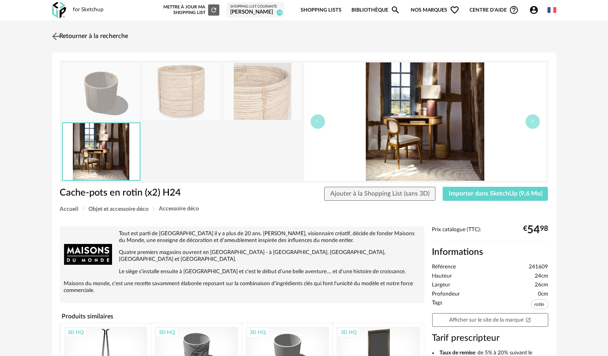
click at [54, 34] on img at bounding box center [56, 36] width 12 height 12
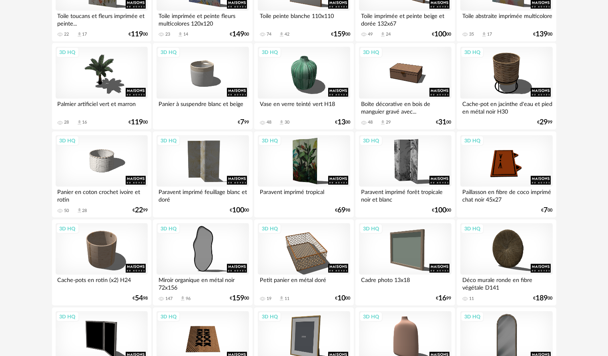
scroll to position [1200, 0]
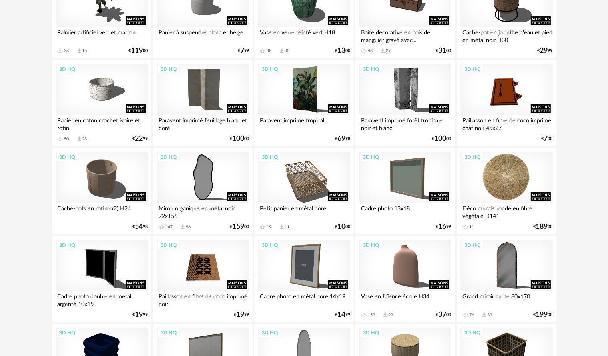
click at [518, 182] on div "3D HQ" at bounding box center [506, 178] width 92 height 52
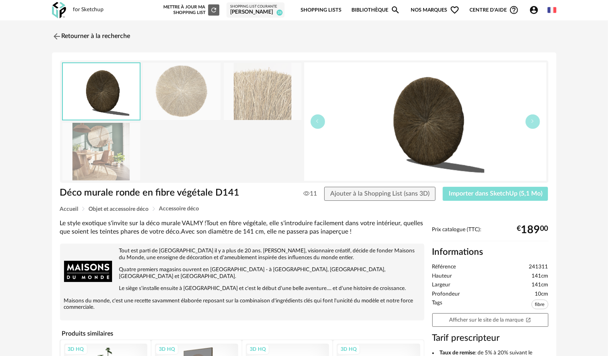
click at [522, 194] on span "Importer dans SketchUp (5,1 Mo)" at bounding box center [495, 193] width 94 height 6
click at [50, 36] on img at bounding box center [56, 36] width 12 height 12
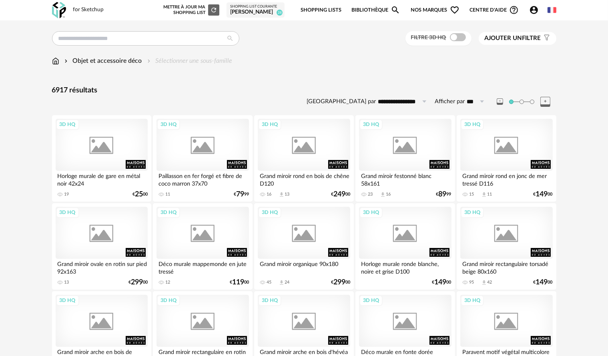
scroll to position [1200, 0]
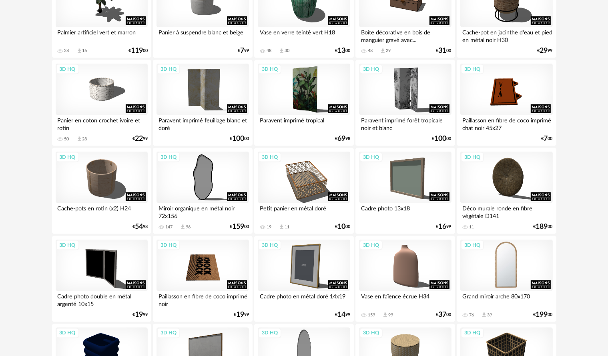
click at [516, 266] on div "3D HQ" at bounding box center [506, 266] width 92 height 52
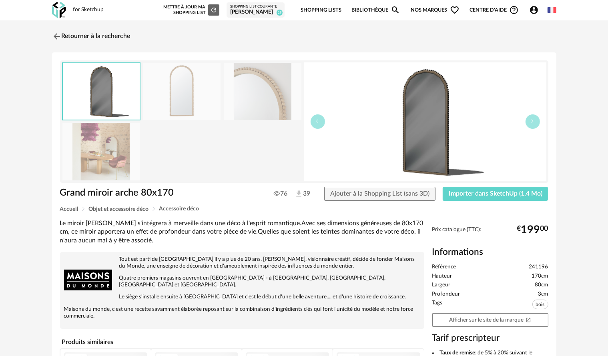
click at [246, 93] on img at bounding box center [263, 91] width 78 height 57
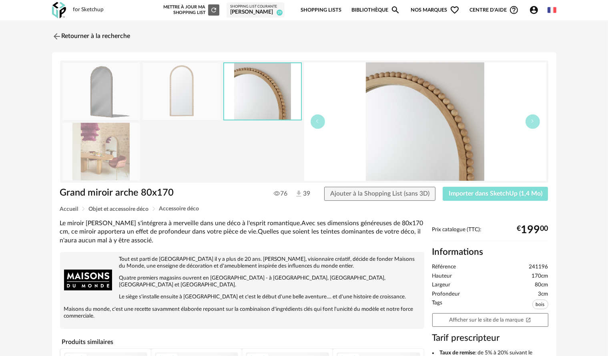
click at [466, 197] on button "Importer dans SketchUp (1,4 Mo)" at bounding box center [495, 194] width 106 height 14
click at [57, 37] on img at bounding box center [56, 36] width 12 height 12
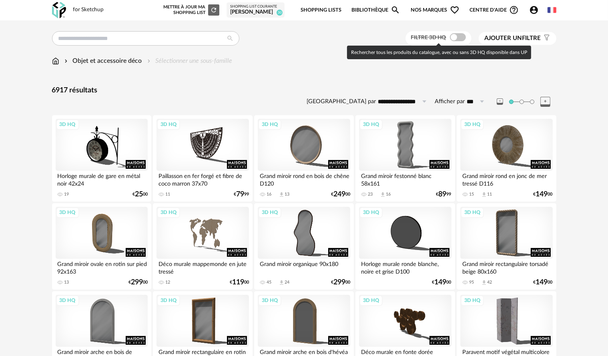
click at [459, 40] on span at bounding box center [458, 37] width 16 height 8
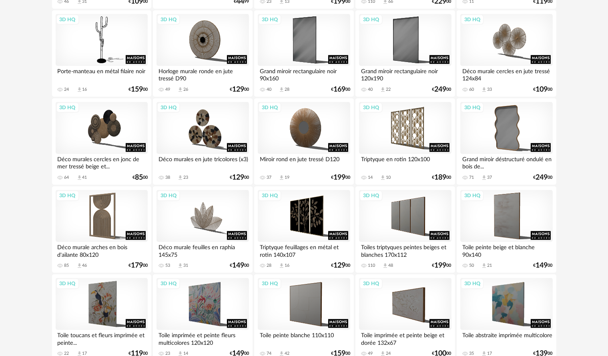
scroll to position [1574, 0]
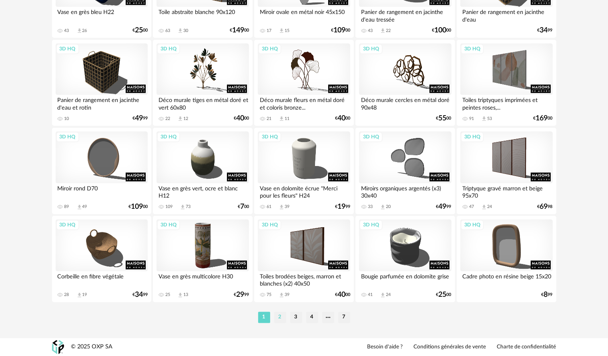
click at [281, 315] on li "2" at bounding box center [280, 317] width 12 height 11
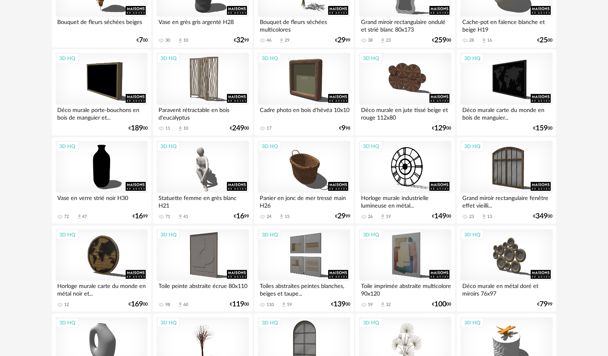
scroll to position [160, 0]
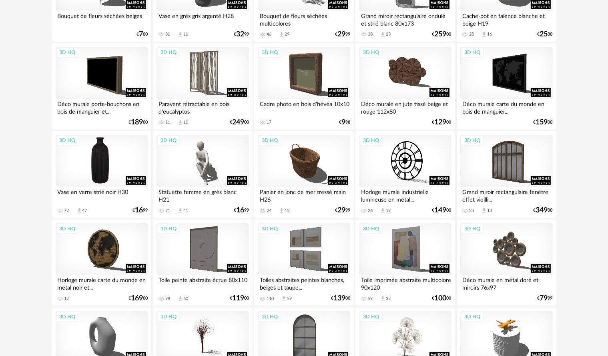
click at [104, 160] on div "3D HQ" at bounding box center [102, 161] width 92 height 52
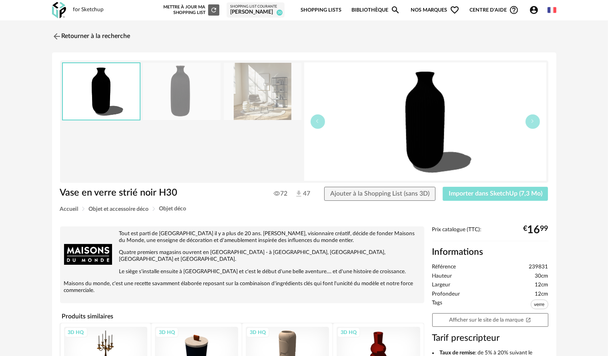
click at [466, 190] on button "Importer dans SketchUp (7,3 Mo)" at bounding box center [495, 194] width 106 height 14
click at [62, 36] on link "Retourner à la recherche" at bounding box center [89, 37] width 78 height 18
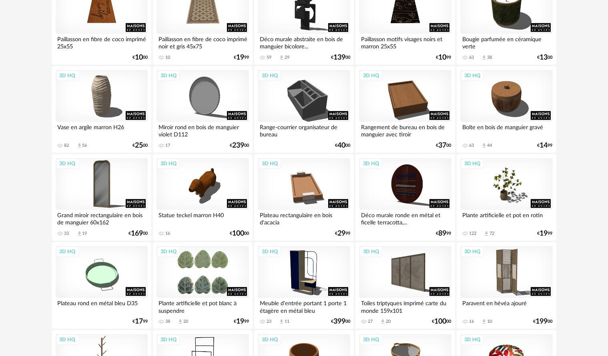
scroll to position [760, 0]
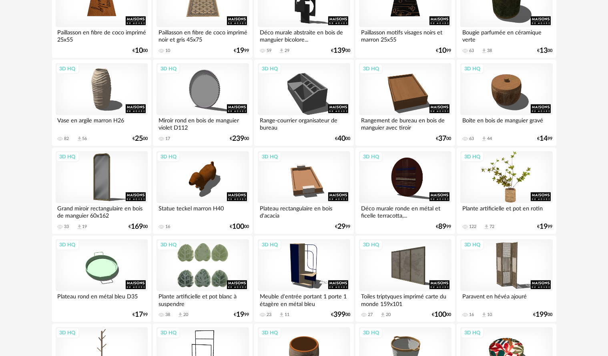
click at [530, 177] on div "3D HQ" at bounding box center [506, 177] width 92 height 52
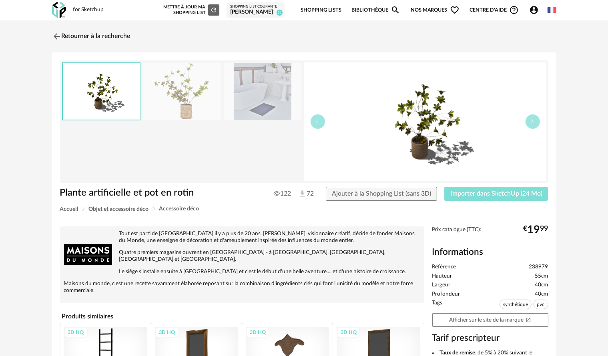
click at [454, 192] on span "Importer dans SketchUp (24 Mo)" at bounding box center [496, 193] width 92 height 6
click at [59, 39] on img at bounding box center [56, 36] width 12 height 12
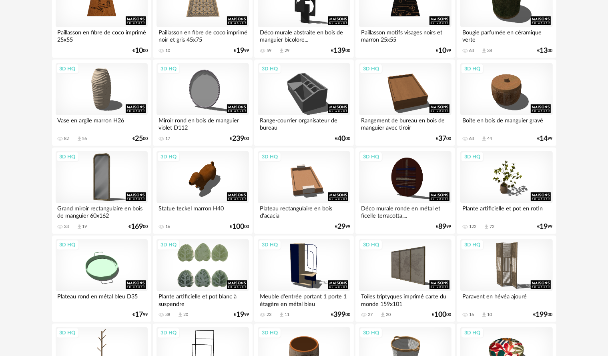
scroll to position [800, 0]
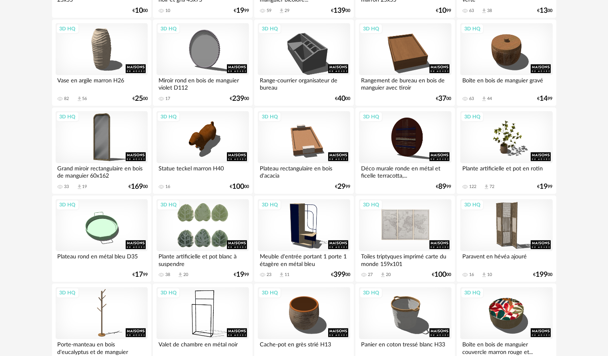
click at [407, 216] on div "3D HQ" at bounding box center [405, 225] width 92 height 52
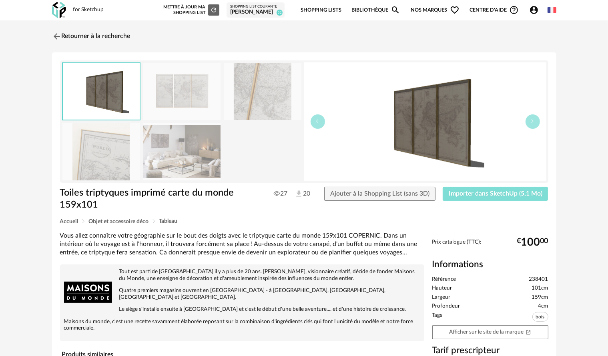
click at [459, 198] on button "Importer dans SketchUp (5,1 Mo)" at bounding box center [495, 194] width 106 height 14
click at [55, 41] on img at bounding box center [56, 36] width 12 height 12
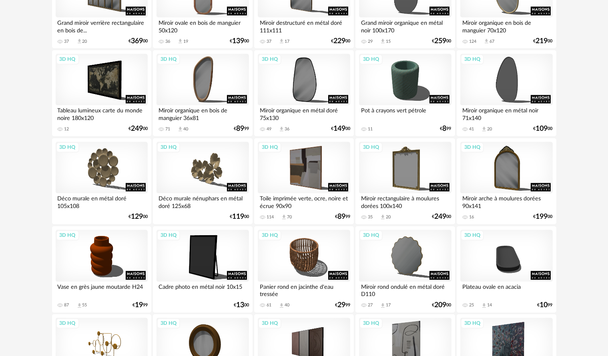
scroll to position [1480, 0]
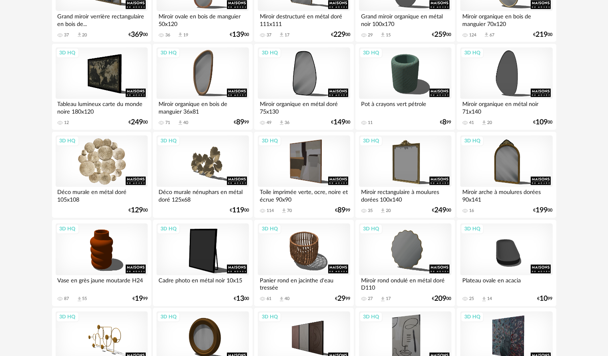
click at [107, 167] on div "3D HQ" at bounding box center [102, 162] width 92 height 52
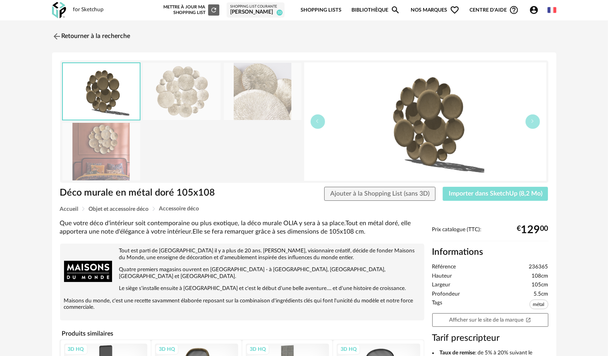
click at [523, 193] on span "Importer dans SketchUp (8,2 Mo)" at bounding box center [495, 193] width 94 height 6
click at [53, 36] on img at bounding box center [56, 36] width 12 height 12
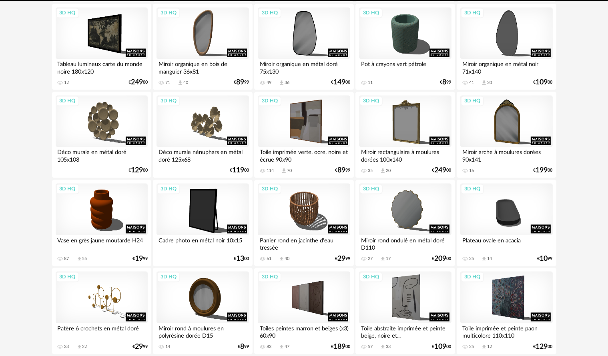
scroll to position [1574, 0]
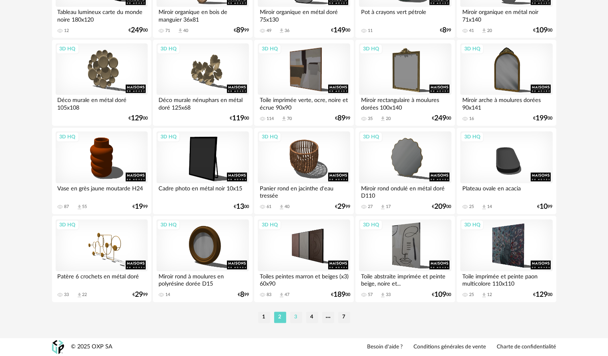
click at [295, 316] on li "3" at bounding box center [296, 317] width 12 height 11
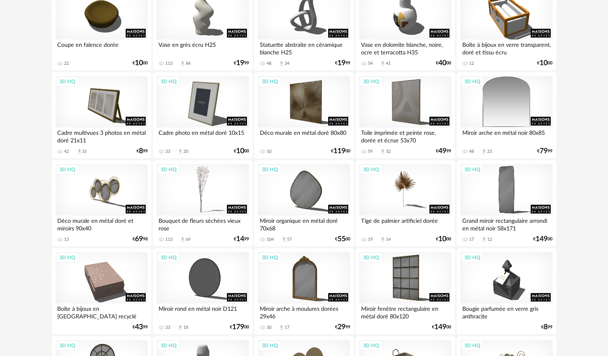
scroll to position [400, 0]
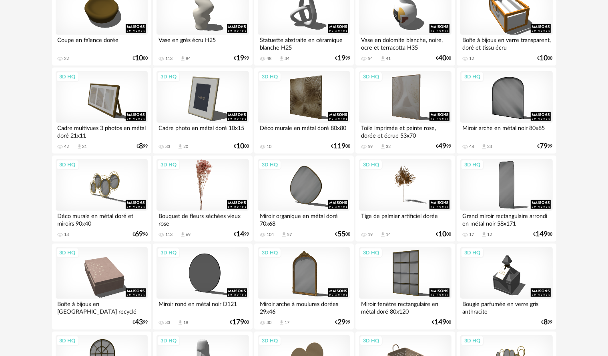
click at [213, 172] on div "3D HQ" at bounding box center [202, 185] width 92 height 52
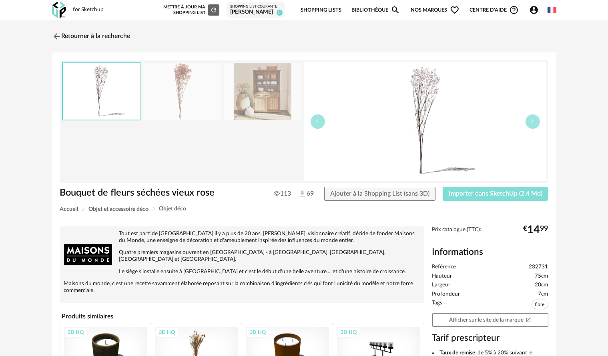
click at [507, 191] on span "Importer dans SketchUp (2,4 Mo)" at bounding box center [495, 193] width 94 height 6
click at [57, 38] on img at bounding box center [56, 36] width 12 height 12
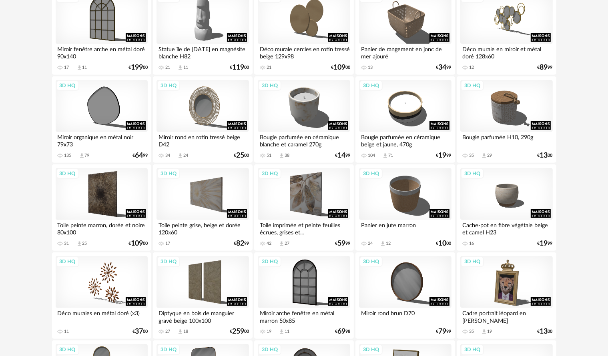
scroll to position [760, 0]
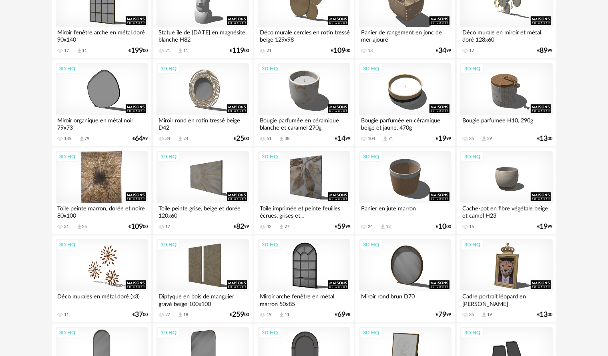
click at [93, 165] on div "3D HQ" at bounding box center [102, 177] width 92 height 52
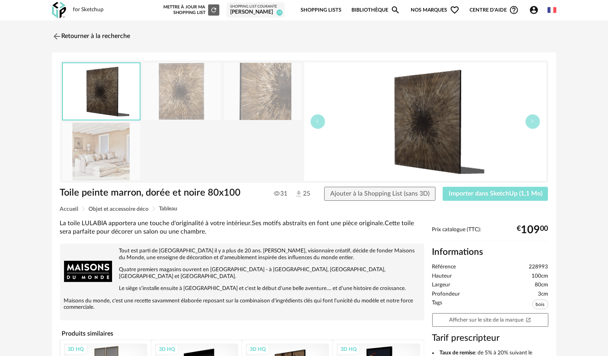
click at [455, 190] on button "Importer dans SketchUp (1,1 Mo)" at bounding box center [495, 194] width 106 height 14
click at [58, 37] on img at bounding box center [56, 36] width 12 height 12
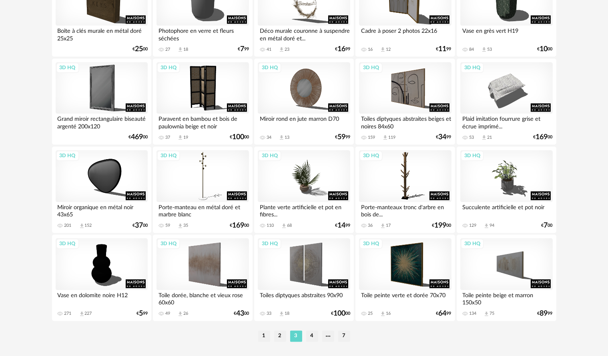
scroll to position [1560, 0]
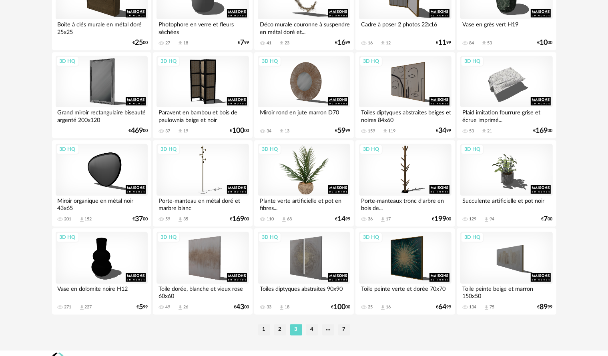
click at [297, 192] on div "3D HQ" at bounding box center [304, 170] width 92 height 52
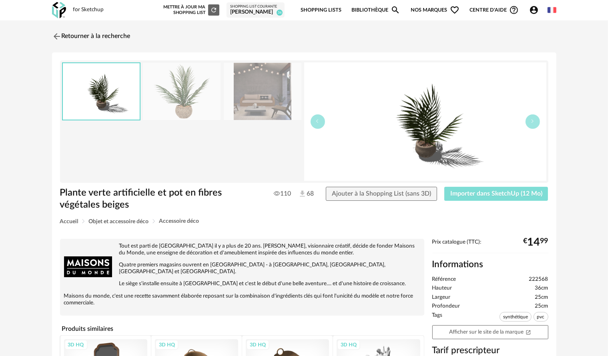
click at [496, 190] on span "Importer dans SketchUp (12 Mo)" at bounding box center [496, 193] width 92 height 6
click at [58, 40] on img at bounding box center [56, 36] width 12 height 12
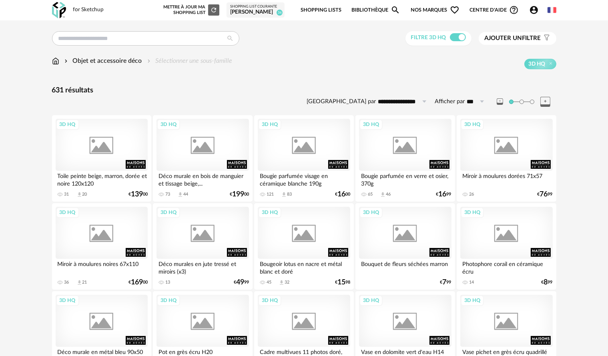
scroll to position [1560, 0]
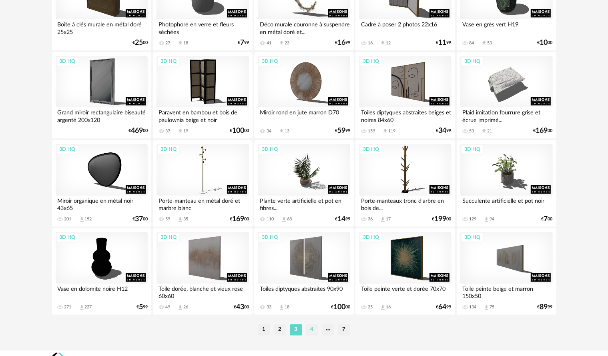
click at [310, 335] on li "4" at bounding box center [312, 329] width 12 height 11
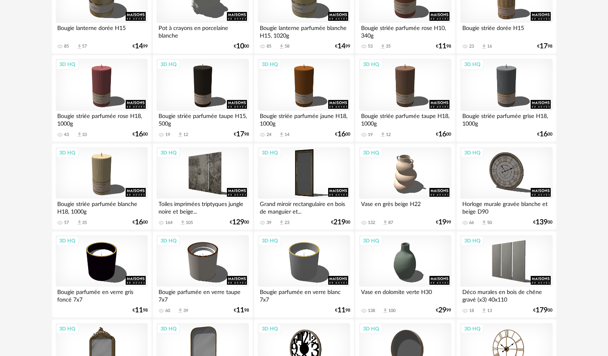
scroll to position [280, 0]
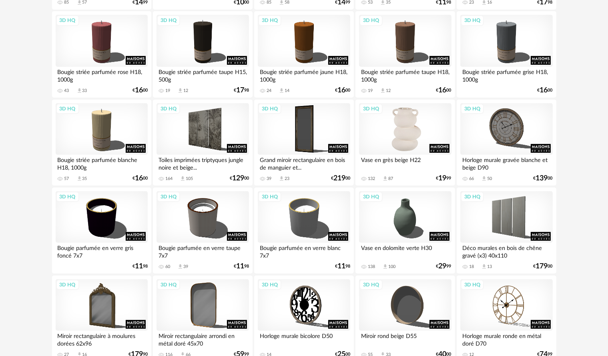
click at [414, 136] on div "3D HQ" at bounding box center [405, 129] width 92 height 52
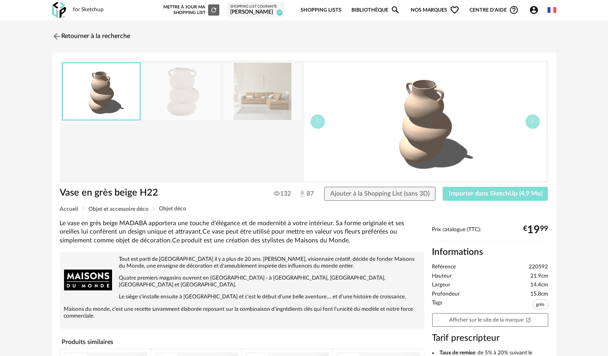
click at [469, 194] on span "Importer dans SketchUp (4,9 Mo)" at bounding box center [495, 193] width 94 height 6
click at [51, 37] on img at bounding box center [56, 36] width 12 height 12
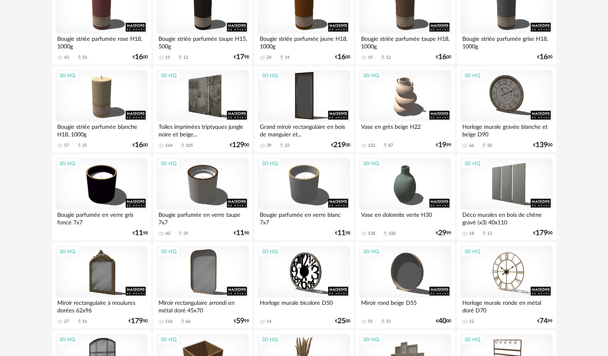
scroll to position [320, 0]
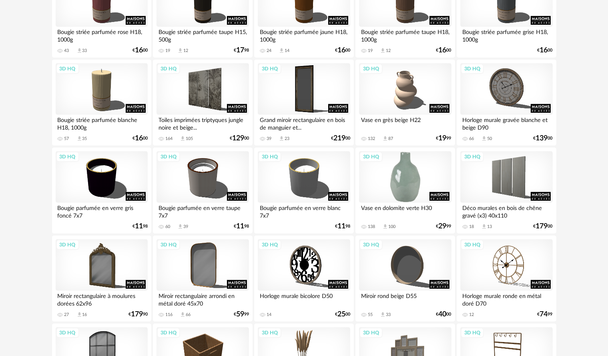
click at [438, 181] on div "3D HQ" at bounding box center [405, 177] width 92 height 52
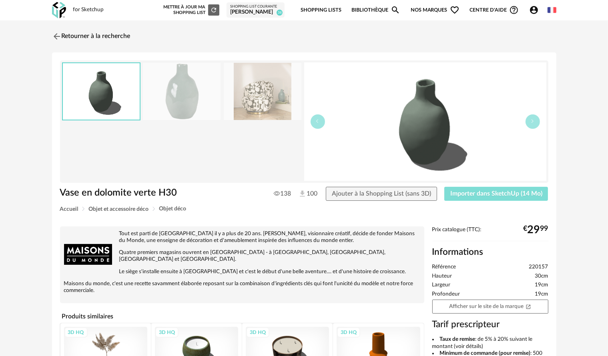
click at [492, 192] on span "Importer dans SketchUp (14 Mo)" at bounding box center [496, 193] width 92 height 6
click at [56, 32] on img at bounding box center [56, 36] width 12 height 12
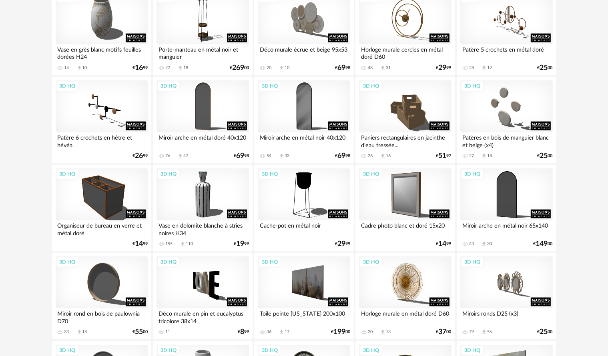
scroll to position [920, 0]
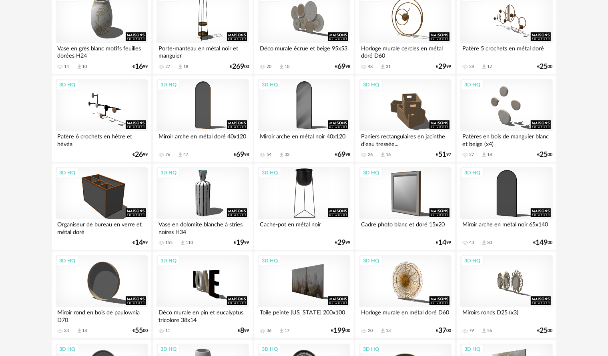
click at [306, 208] on div "3D HQ" at bounding box center [304, 193] width 92 height 52
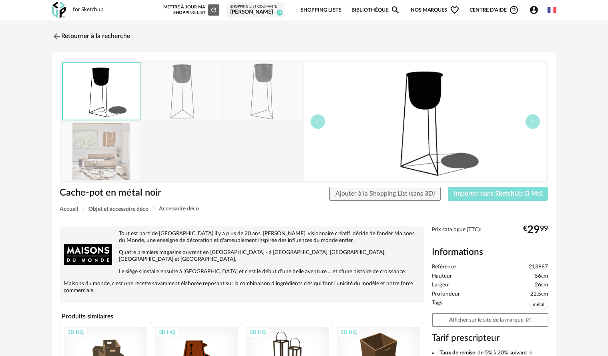
click at [468, 195] on span "Importer dans SketchUp (3 Mo)" at bounding box center [498, 193] width 88 height 6
click at [60, 36] on img at bounding box center [56, 36] width 12 height 12
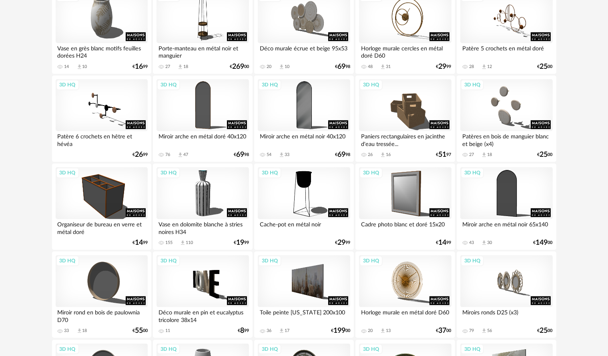
scroll to position [960, 0]
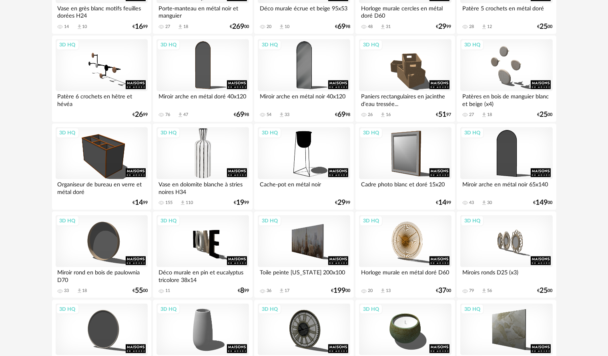
click at [222, 162] on div "3D HQ" at bounding box center [202, 153] width 92 height 52
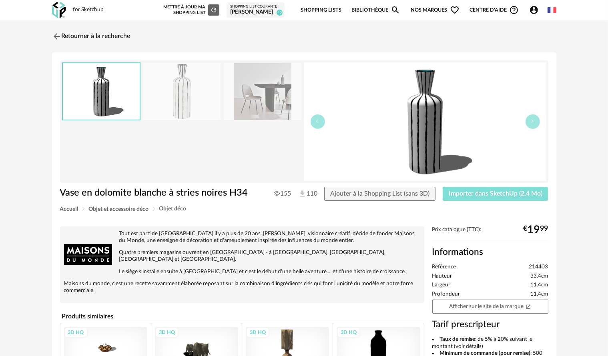
click at [488, 197] on button "Importer dans SketchUp (2,4 Mo)" at bounding box center [495, 194] width 106 height 14
click at [60, 34] on img at bounding box center [56, 36] width 12 height 12
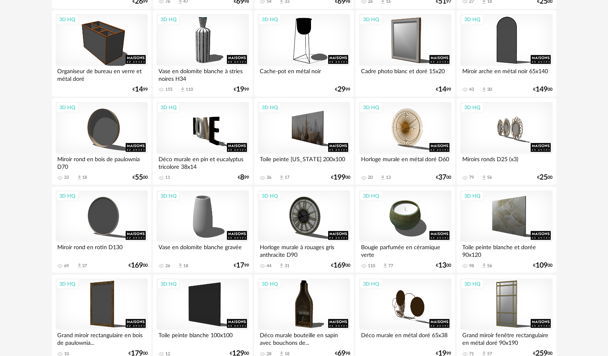
scroll to position [1080, 0]
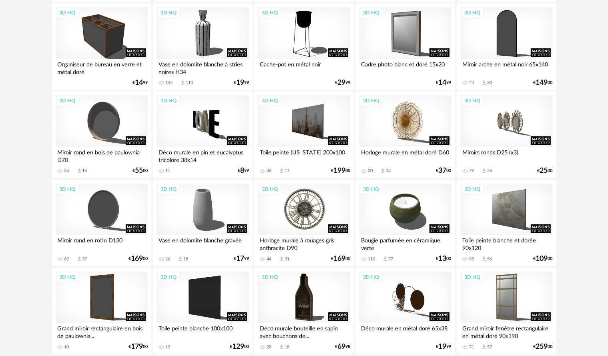
click at [294, 215] on div "3D HQ" at bounding box center [304, 210] width 92 height 52
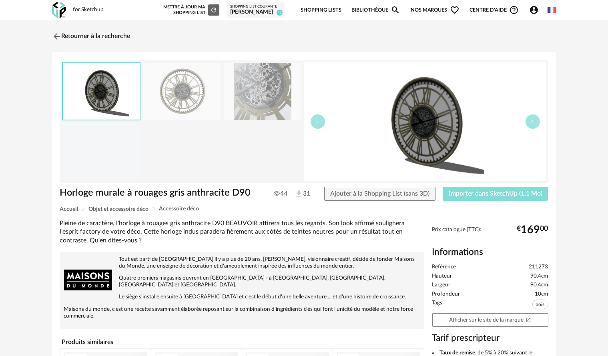
click at [466, 187] on button "Importer dans SketchUp (1,1 Mo)" at bounding box center [495, 194] width 106 height 14
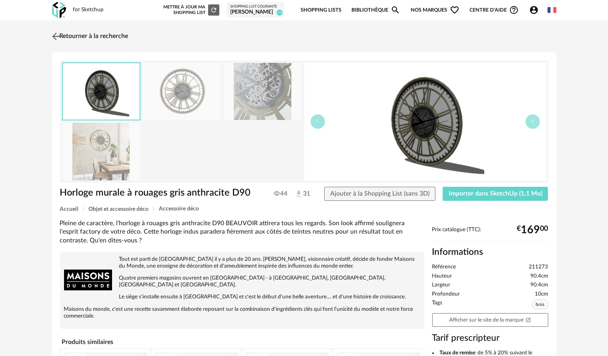
click at [58, 35] on img at bounding box center [56, 36] width 12 height 12
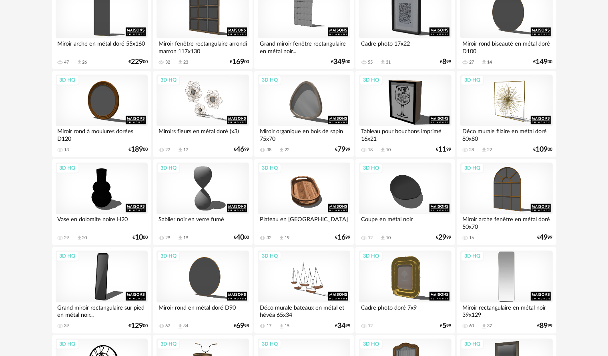
scroll to position [1560, 0]
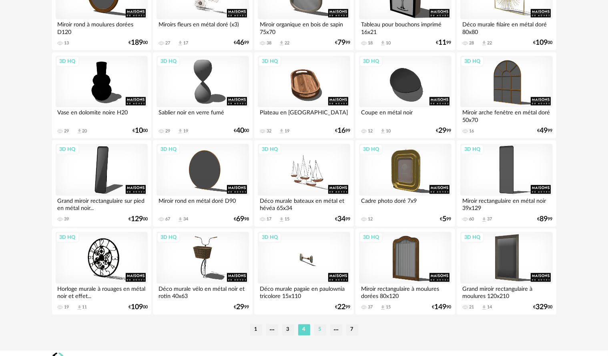
click at [317, 330] on li "5" at bounding box center [320, 329] width 12 height 11
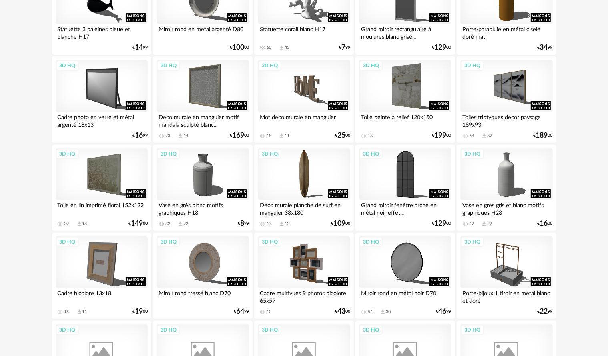
scroll to position [240, 0]
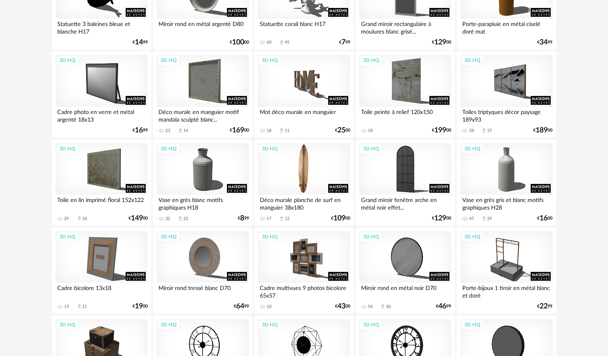
click at [320, 186] on div "3D HQ" at bounding box center [304, 169] width 92 height 52
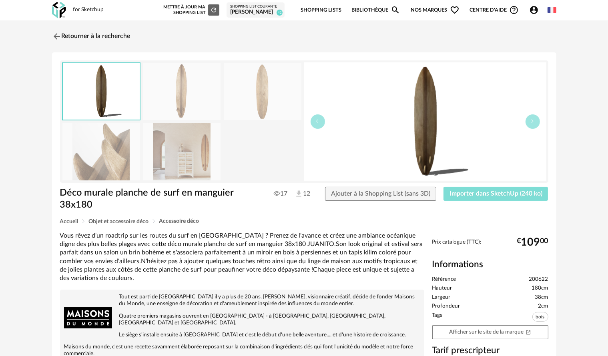
click at [449, 189] on button "Importer dans SketchUp (240 ko)" at bounding box center [495, 194] width 105 height 14
click at [52, 37] on img at bounding box center [56, 36] width 12 height 12
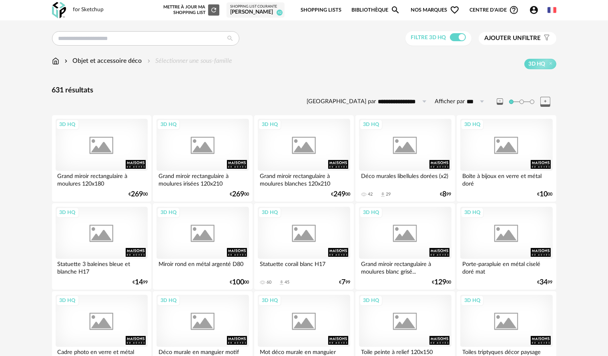
scroll to position [240, 0]
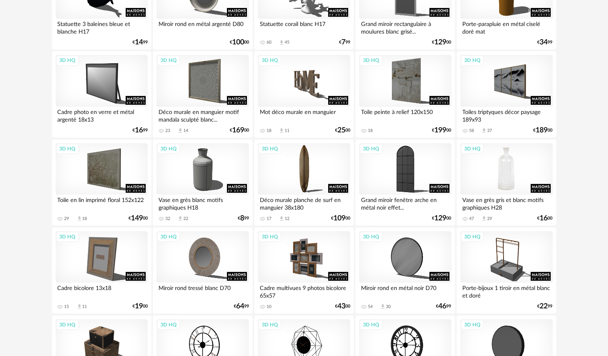
click at [489, 172] on div "3D HQ" at bounding box center [506, 169] width 92 height 52
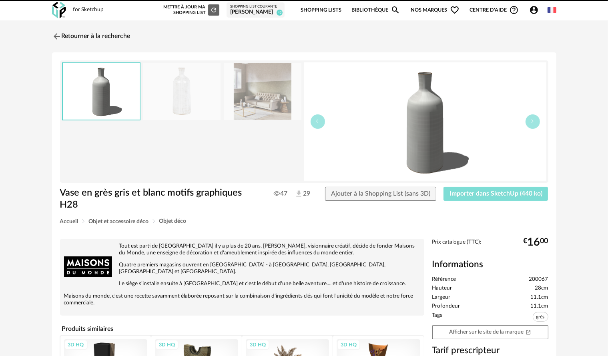
drag, startPoint x: 519, startPoint y: 197, endPoint x: 522, endPoint y: 193, distance: 4.7
click at [520, 196] on button "Importer dans SketchUp (440 ko)" at bounding box center [495, 194] width 105 height 14
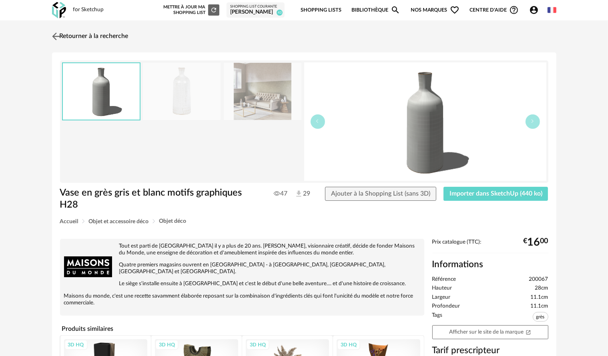
click at [59, 32] on img at bounding box center [56, 36] width 12 height 12
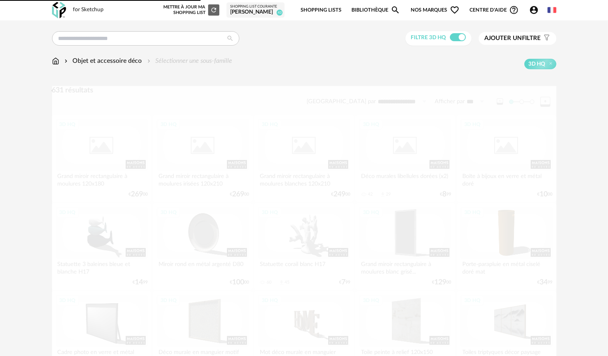
scroll to position [240, 0]
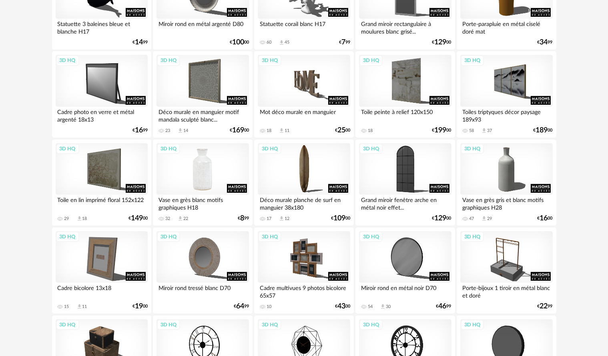
click at [228, 170] on div "3D HQ" at bounding box center [202, 169] width 92 height 52
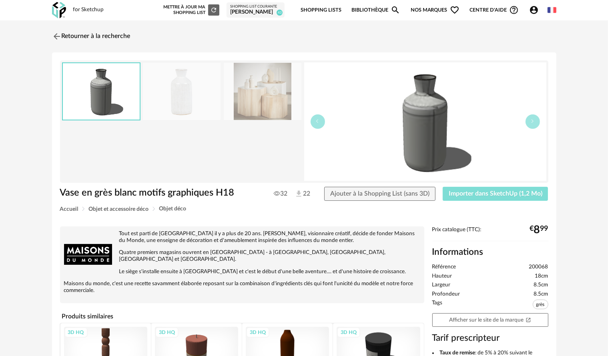
click at [462, 198] on button "Importer dans SketchUp (1,2 Mo)" at bounding box center [495, 194] width 106 height 14
click at [58, 35] on img at bounding box center [56, 36] width 12 height 12
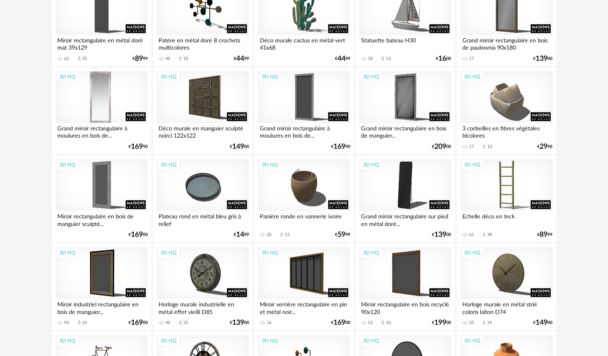
scroll to position [880, 0]
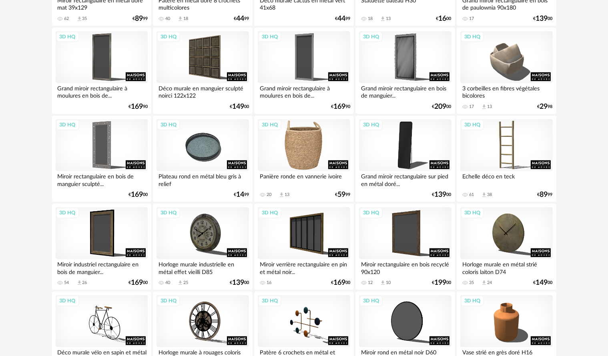
click at [307, 160] on div "3D HQ" at bounding box center [304, 145] width 92 height 52
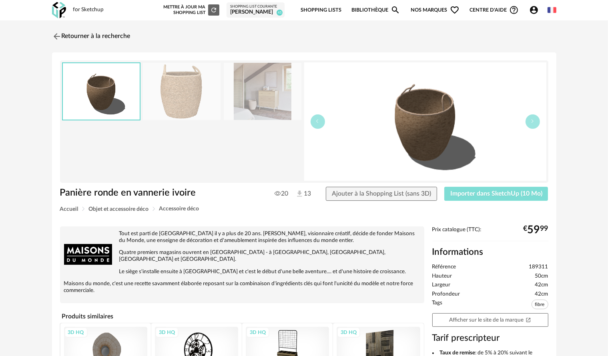
click at [477, 190] on span "Importer dans SketchUp (10 Mo)" at bounding box center [496, 193] width 92 height 6
click at [60, 28] on link "Retourner à la recherche" at bounding box center [89, 37] width 78 height 18
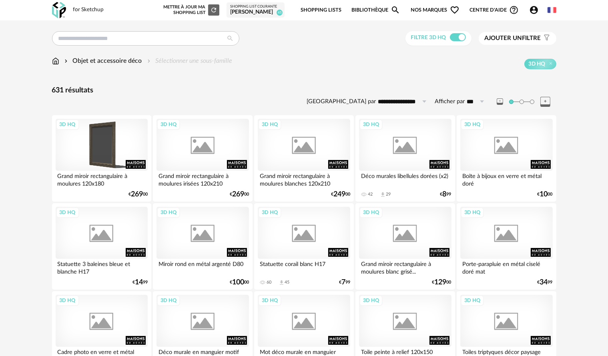
scroll to position [880, 0]
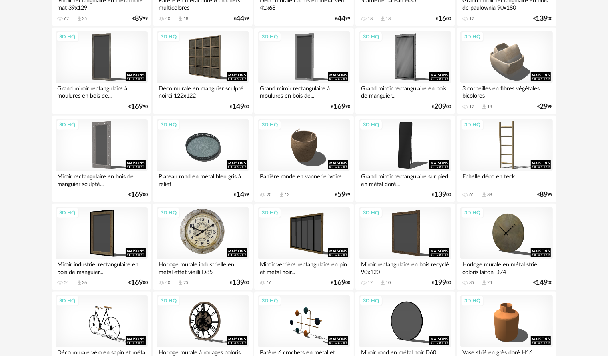
click at [206, 232] on div "3D HQ" at bounding box center [202, 233] width 92 height 52
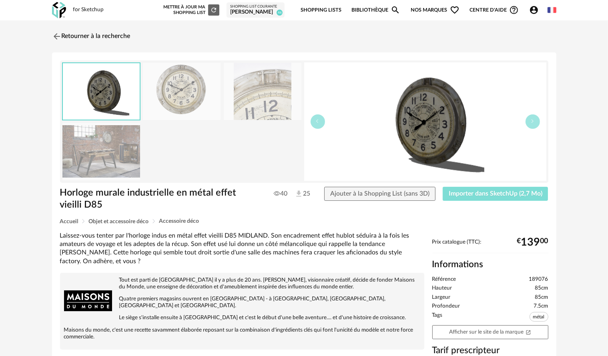
click at [454, 192] on span "Importer dans SketchUp (2,7 Mo)" at bounding box center [495, 193] width 94 height 6
click at [56, 38] on img at bounding box center [56, 36] width 12 height 12
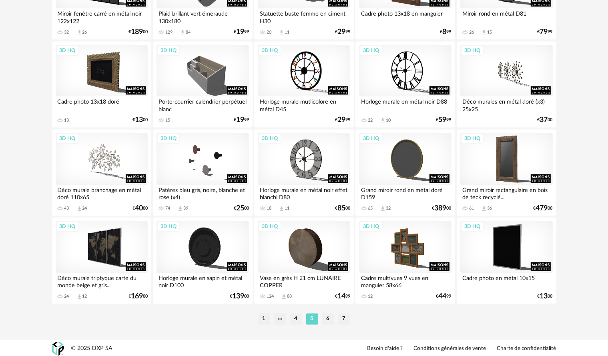
scroll to position [1574, 0]
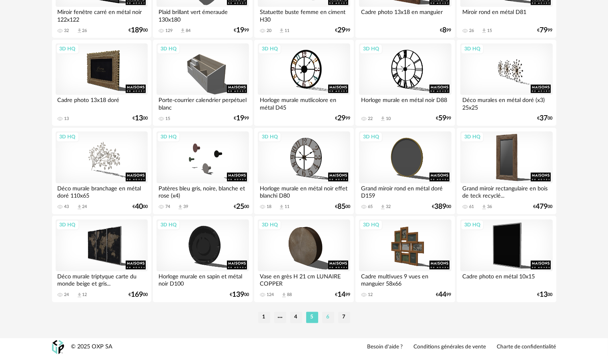
click at [327, 319] on li "6" at bounding box center [328, 317] width 12 height 11
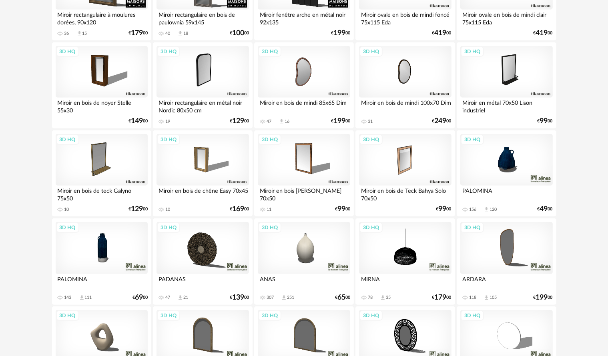
scroll to position [520, 0]
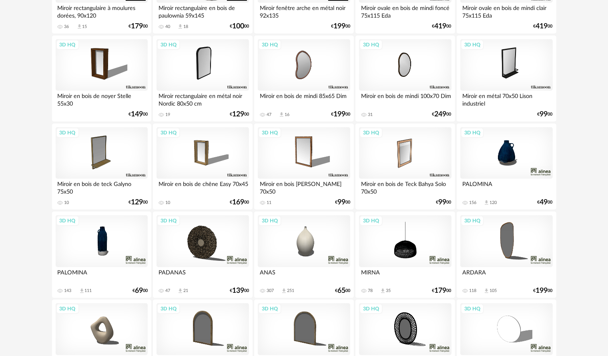
click at [292, 241] on div "3D HQ" at bounding box center [304, 241] width 92 height 52
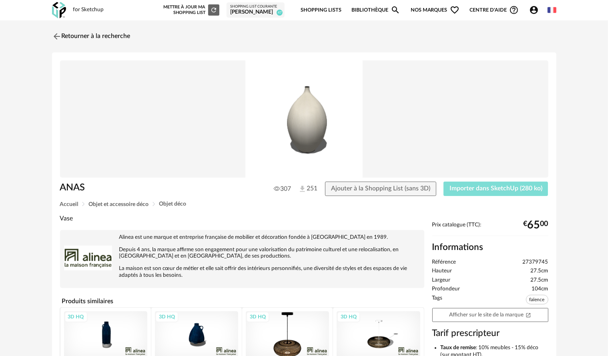
click at [465, 190] on span "Importer dans SketchUp (280 ko)" at bounding box center [495, 188] width 93 height 6
click at [60, 34] on img at bounding box center [56, 36] width 12 height 12
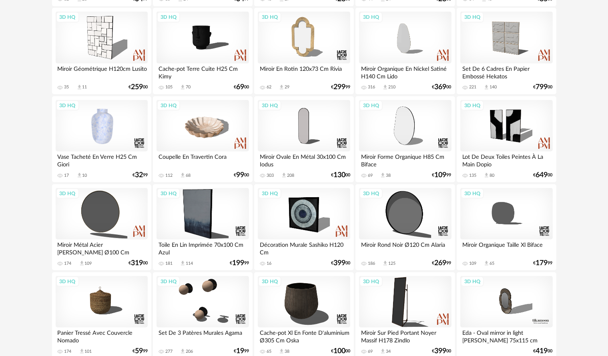
scroll to position [1160, 0]
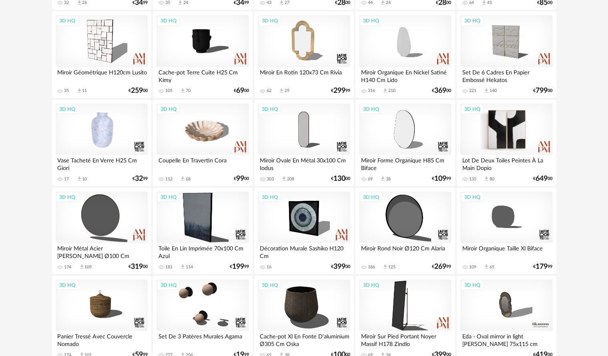
click at [504, 142] on div "3D HQ" at bounding box center [506, 130] width 92 height 52
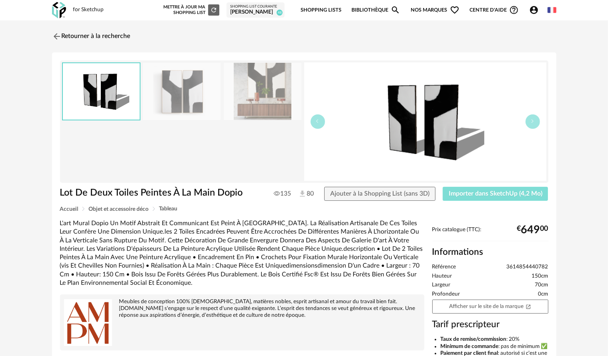
click at [492, 199] on button "Importer dans SketchUp (4,2 Mo)" at bounding box center [495, 194] width 106 height 14
click at [59, 33] on img at bounding box center [56, 36] width 12 height 12
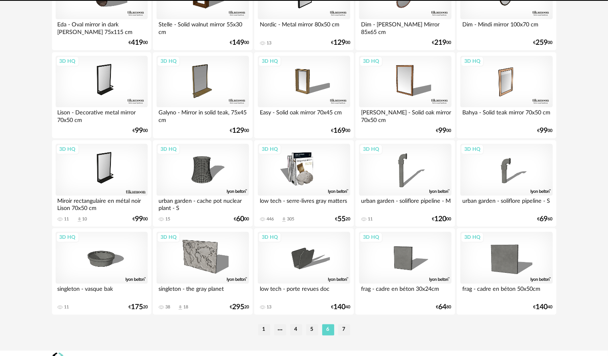
scroll to position [1574, 0]
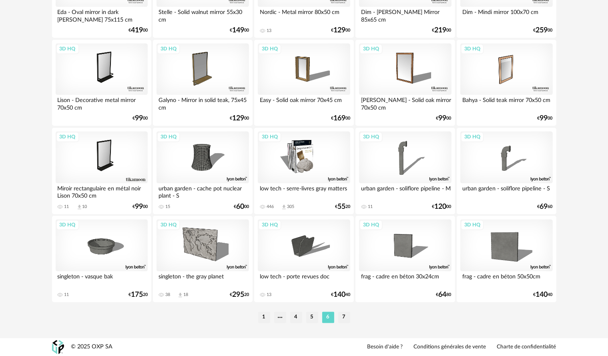
click at [346, 318] on li "7" at bounding box center [344, 317] width 12 height 11
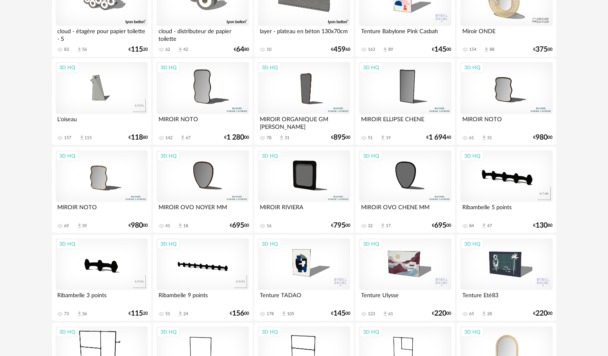
scroll to position [360, 0]
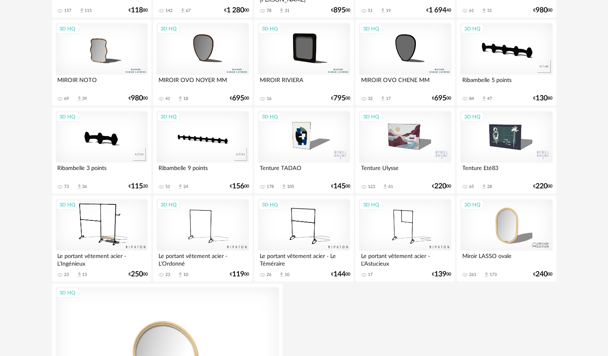
drag, startPoint x: 359, startPoint y: 190, endPoint x: 298, endPoint y: 275, distance: 105.2
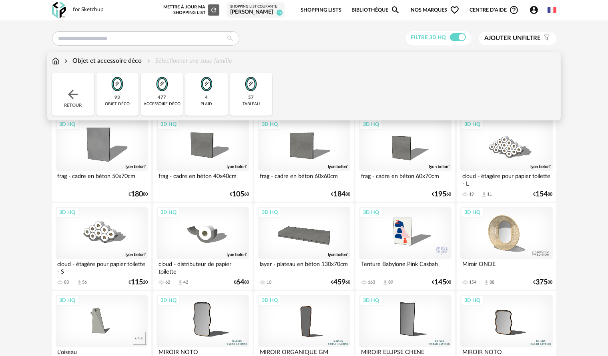
click at [59, 63] on div "Objet et accessoire déco Sélectionner une sous-famille" at bounding box center [142, 60] width 180 height 9
click at [80, 84] on div "Retour" at bounding box center [73, 94] width 42 height 42
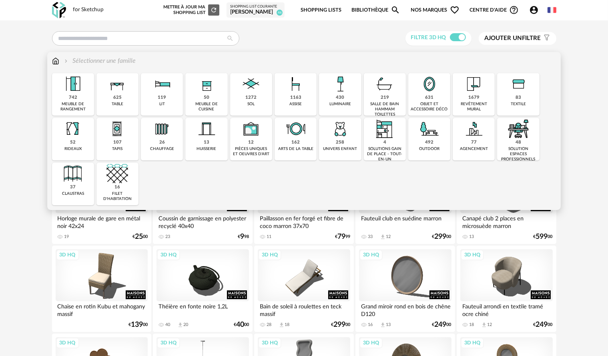
click at [334, 96] on div "430 luminaire" at bounding box center [340, 94] width 42 height 42
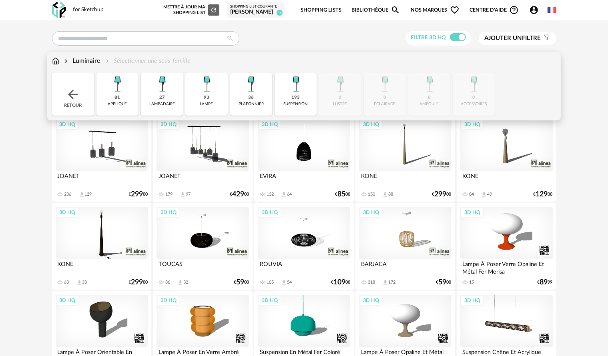
click at [162, 109] on div "27 [GEOGRAPHIC_DATA]" at bounding box center [162, 94] width 42 height 42
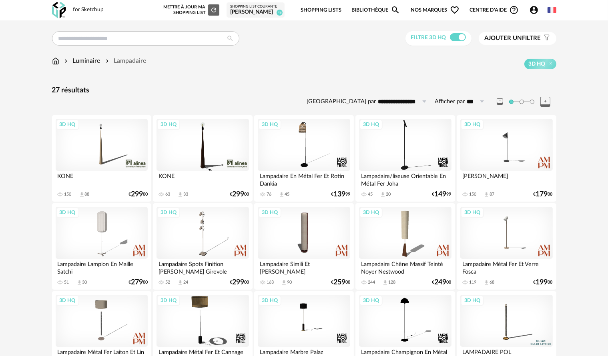
click at [96, 149] on div "3D HQ" at bounding box center [102, 145] width 92 height 52
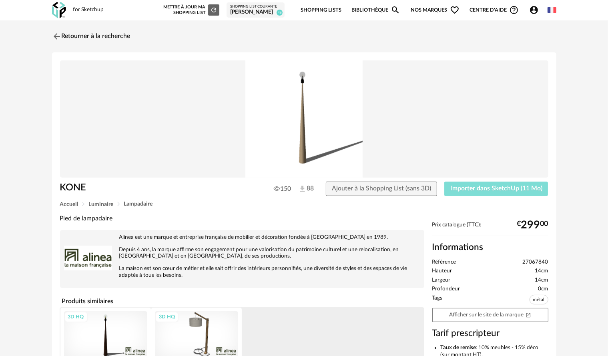
click at [486, 187] on span "Importer dans SketchUp (11 Mo)" at bounding box center [496, 188] width 92 height 6
click at [52, 34] on img at bounding box center [56, 36] width 12 height 12
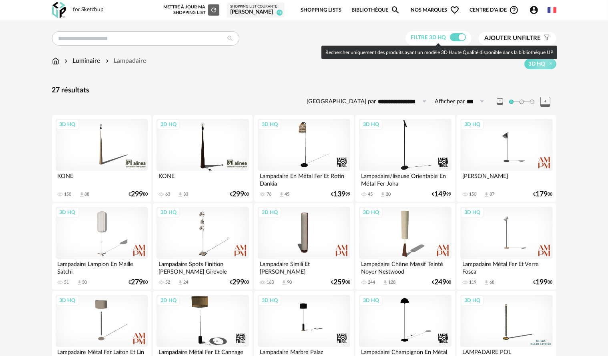
click at [448, 36] on label "Filtre 3D HQ" at bounding box center [439, 37] width 57 height 7
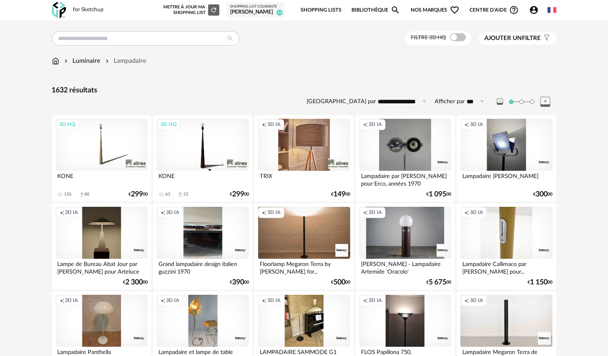
click at [394, 102] on input "**********" at bounding box center [403, 101] width 55 height 13
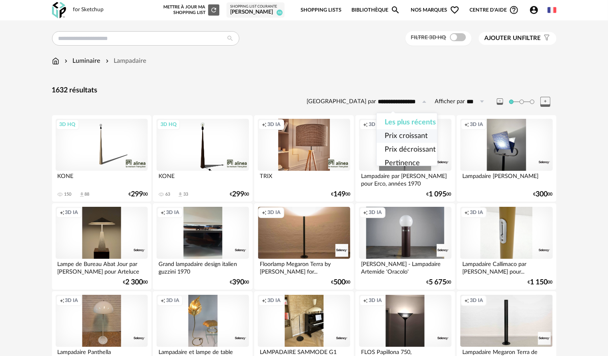
click at [396, 137] on span "Prix croissant" at bounding box center [405, 135] width 43 height 7
type input "**********"
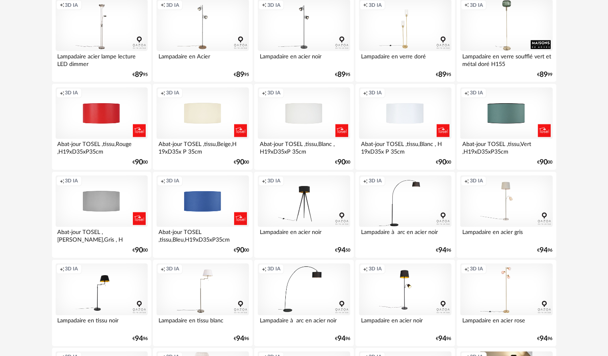
scroll to position [1574, 0]
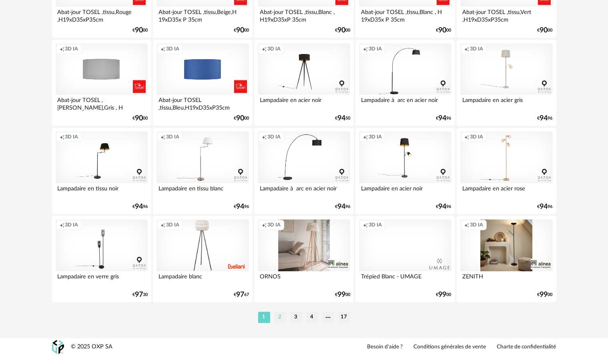
click at [280, 317] on li "2" at bounding box center [280, 317] width 12 height 11
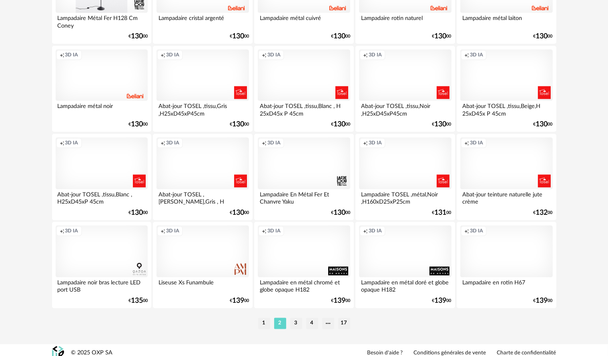
scroll to position [1574, 0]
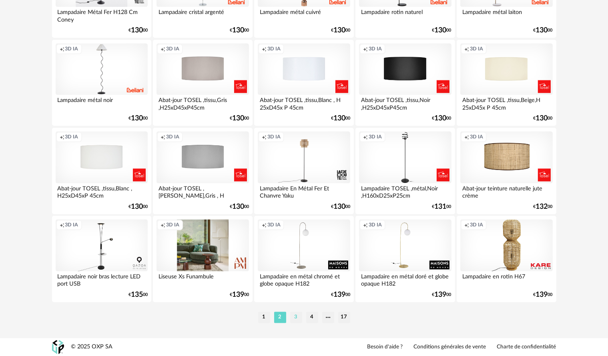
click at [298, 317] on li "3" at bounding box center [296, 317] width 12 height 11
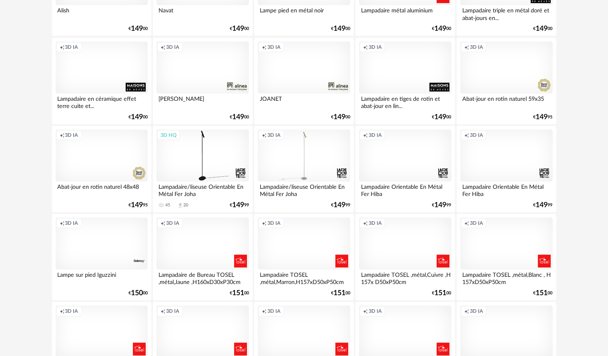
scroll to position [574, 0]
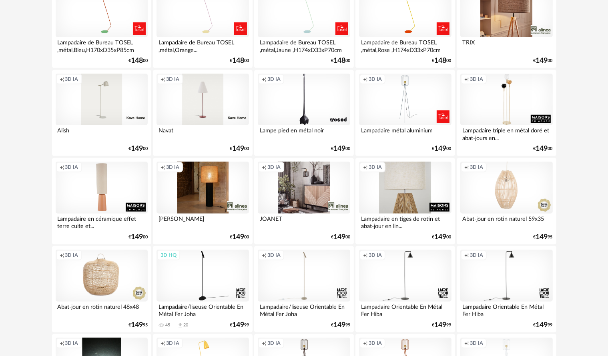
click at [404, 198] on div "Creation icon 3D IA" at bounding box center [405, 188] width 92 height 52
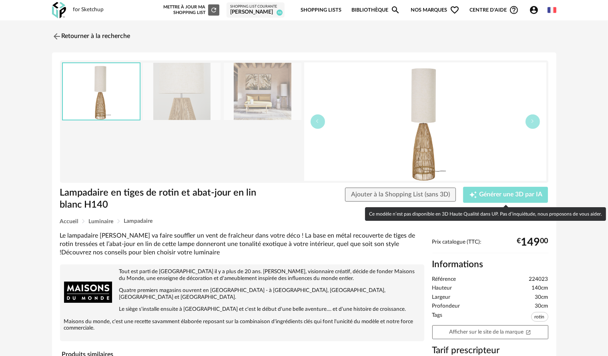
click at [480, 197] on span "Générer une 3D par IA" at bounding box center [510, 195] width 63 height 6
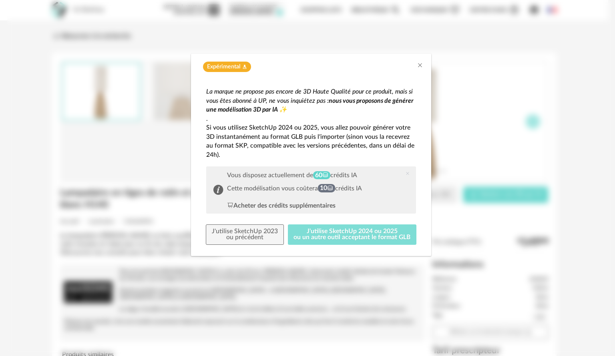
click at [373, 231] on button "J'utilise SketchUp 2024 ou 2025 ou un autre outil acceptant le format GLB" at bounding box center [352, 234] width 129 height 21
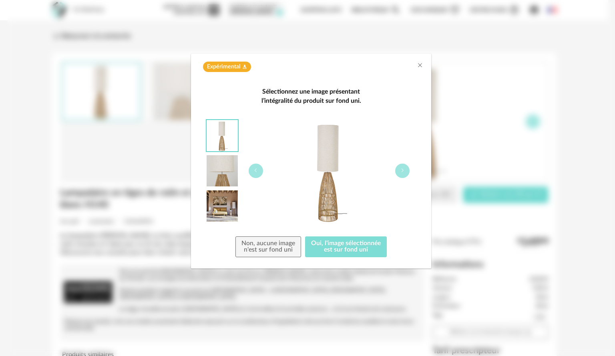
click at [333, 245] on button "Oui, l'image sélectionnée est sur fond uni" at bounding box center [346, 246] width 82 height 21
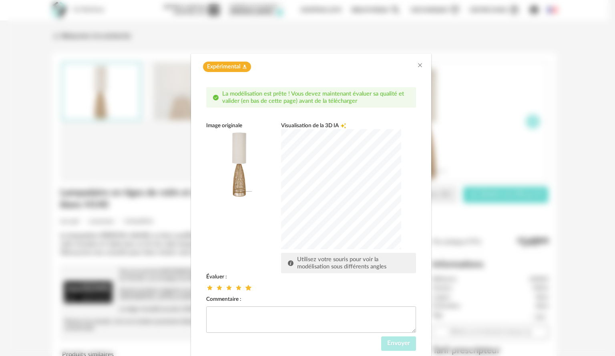
click at [244, 286] on icon "dialog" at bounding box center [248, 288] width 8 height 8
click at [398, 342] on span "Envoyer" at bounding box center [398, 343] width 23 height 6
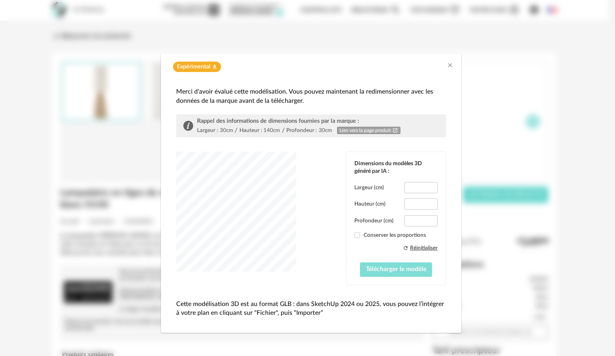
click at [388, 271] on span "Télécharger le modèle" at bounding box center [396, 269] width 60 height 6
click at [387, 268] on span "Télécharger le modèle" at bounding box center [396, 269] width 60 height 6
type input "****"
type input "*****"
type input "****"
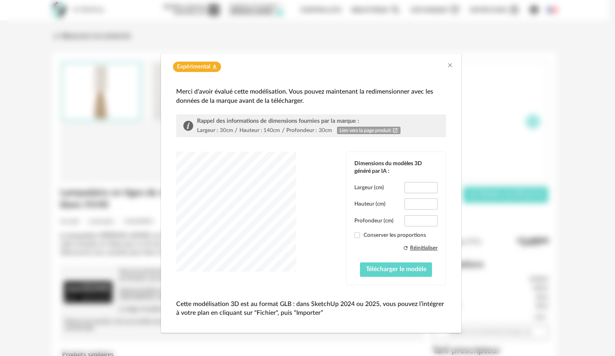
click at [354, 237] on span "dialog" at bounding box center [357, 235] width 6 height 6
type input "*****"
click at [388, 272] on span "Télécharger le modèle" at bounding box center [396, 269] width 60 height 6
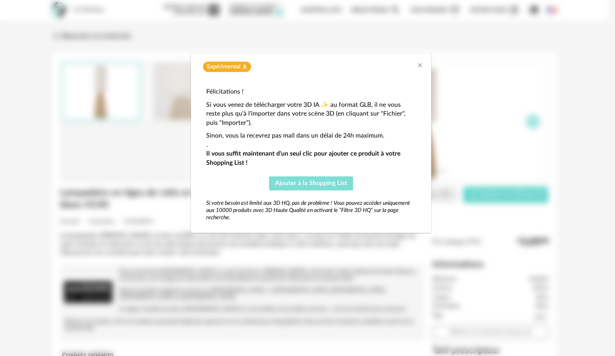
click at [325, 185] on span "Ajouter à la Shopping List" at bounding box center [311, 183] width 72 height 6
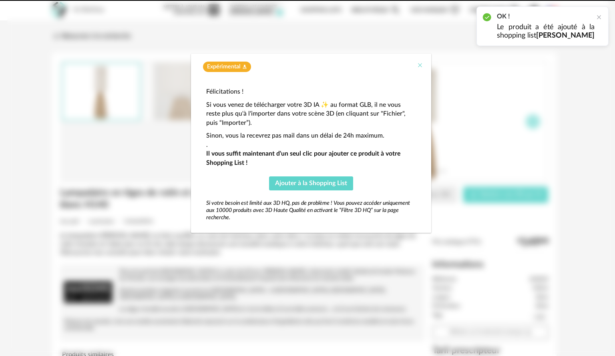
click at [421, 67] on icon "Close" at bounding box center [419, 65] width 6 height 6
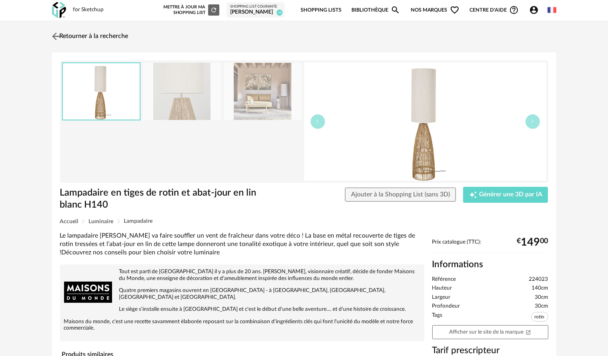
click at [54, 38] on img at bounding box center [56, 36] width 12 height 12
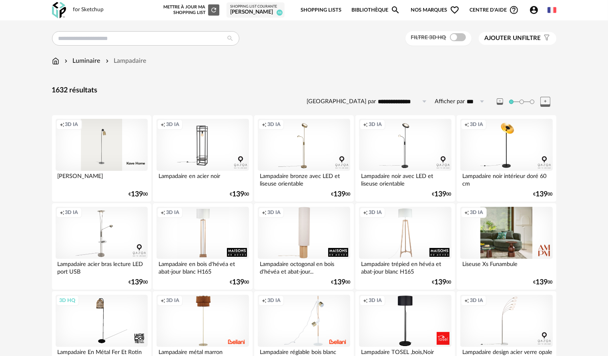
click at [83, 62] on div "Luminaire" at bounding box center [82, 60] width 38 height 9
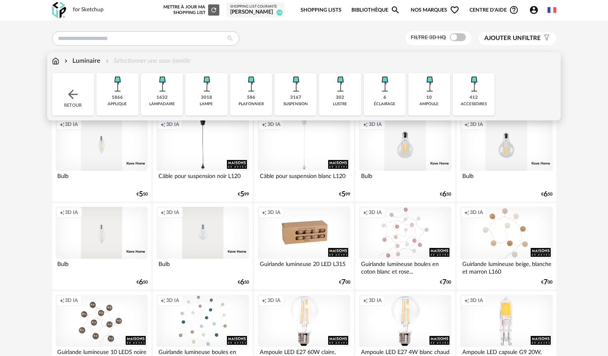
click at [209, 97] on div "3018" at bounding box center [206, 98] width 11 height 6
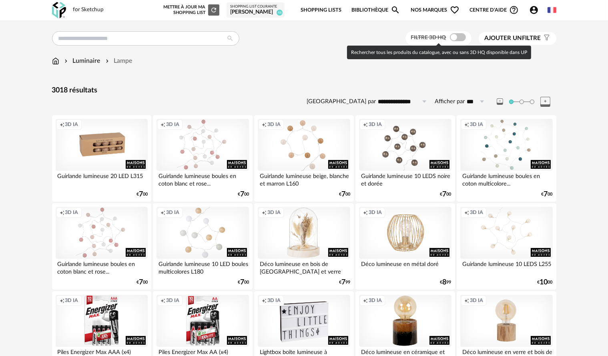
click at [459, 39] on span at bounding box center [458, 37] width 16 height 8
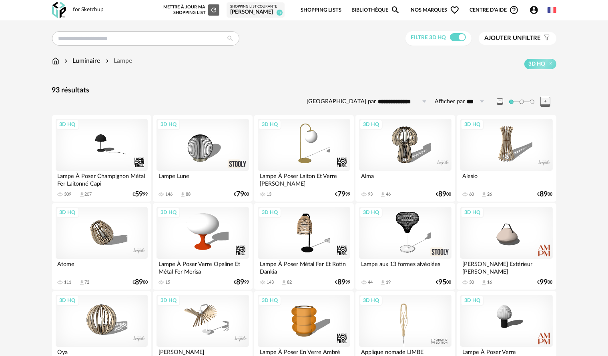
click at [206, 144] on div "3D HQ" at bounding box center [202, 145] width 92 height 52
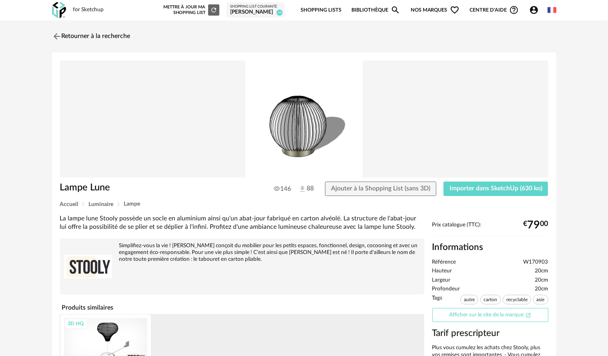
click at [502, 313] on link "Afficher sur le site de la marque Open In New icon" at bounding box center [490, 315] width 116 height 14
click at [58, 36] on img at bounding box center [56, 36] width 12 height 12
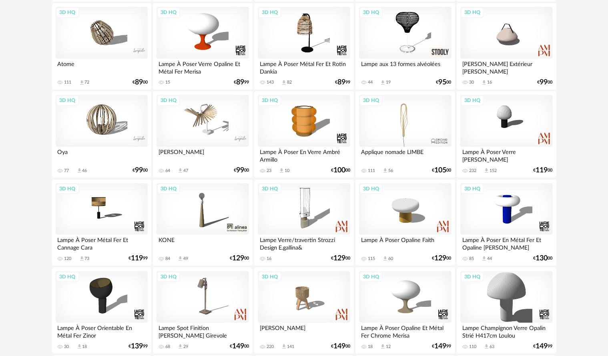
scroll to position [320, 0]
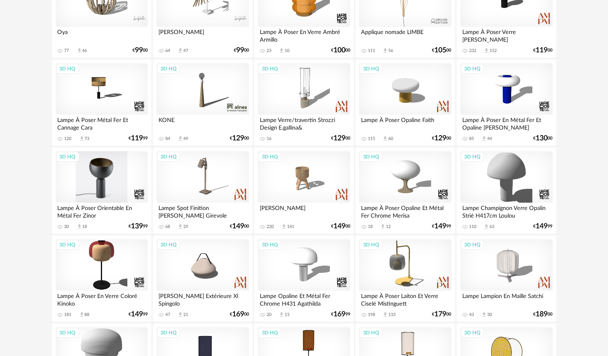
click at [91, 168] on div "3D HQ" at bounding box center [102, 177] width 92 height 52
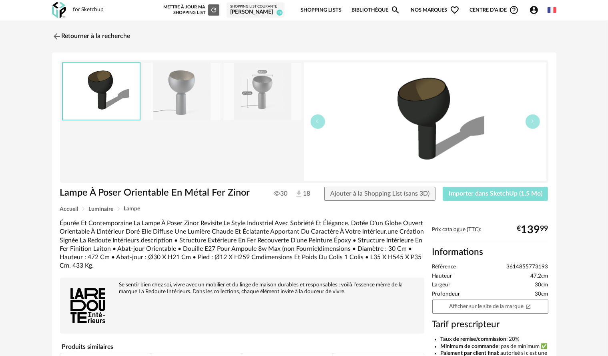
click at [469, 196] on span "Importer dans SketchUp (1,5 Mo)" at bounding box center [495, 193] width 94 height 6
click at [55, 37] on img at bounding box center [56, 36] width 12 height 12
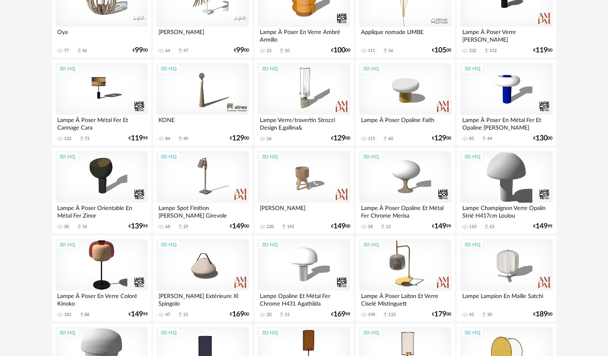
scroll to position [280, 0]
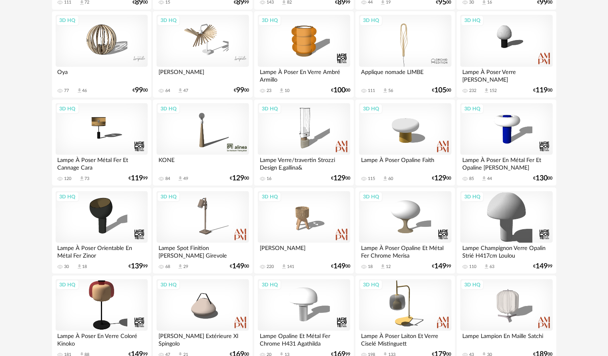
click at [192, 131] on div "3D HQ" at bounding box center [202, 129] width 92 height 52
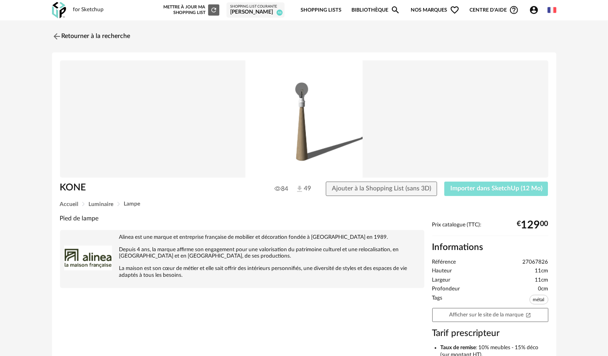
click at [520, 194] on button "Importer dans SketchUp (12 Mo)" at bounding box center [496, 189] width 104 height 14
click at [60, 39] on img at bounding box center [56, 36] width 12 height 12
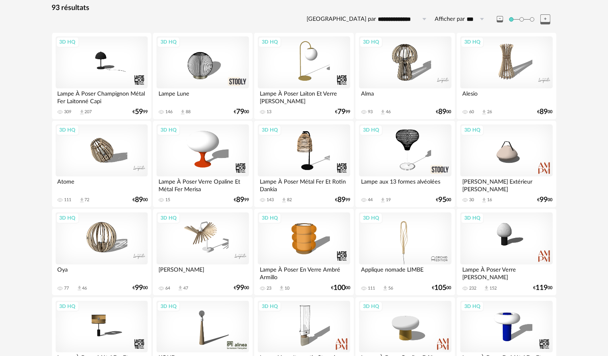
scroll to position [23, 0]
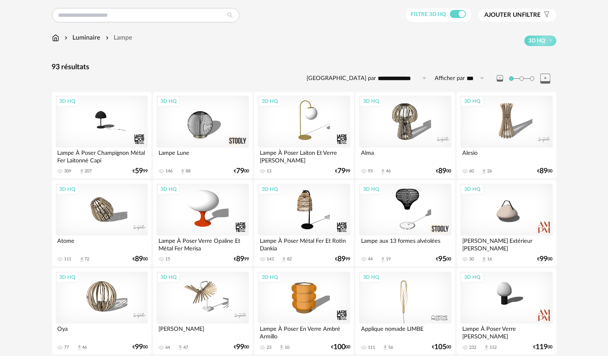
click at [100, 299] on div "3D HQ" at bounding box center [102, 298] width 92 height 52
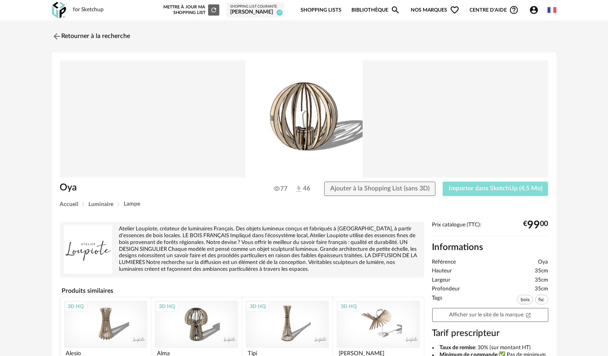
click at [503, 186] on span "Importer dans SketchUp (4,5 Mo)" at bounding box center [495, 188] width 94 height 6
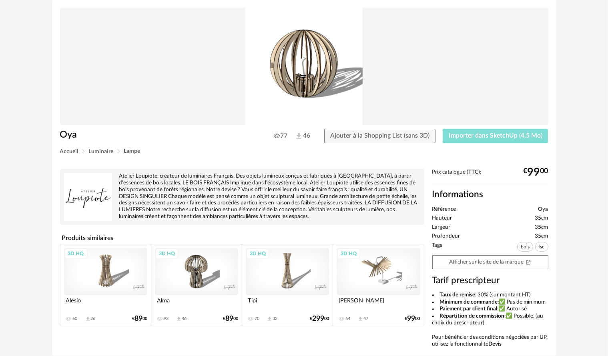
scroll to position [85, 0]
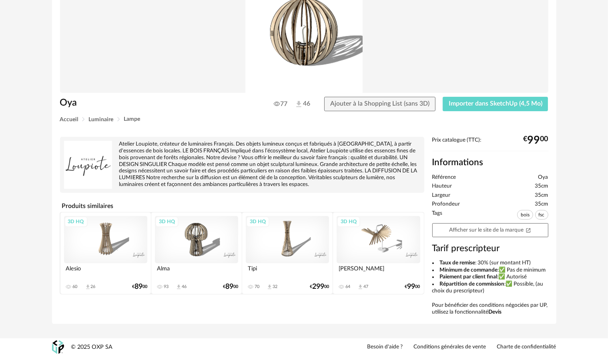
click at [288, 246] on div "3D HQ" at bounding box center [287, 239] width 83 height 47
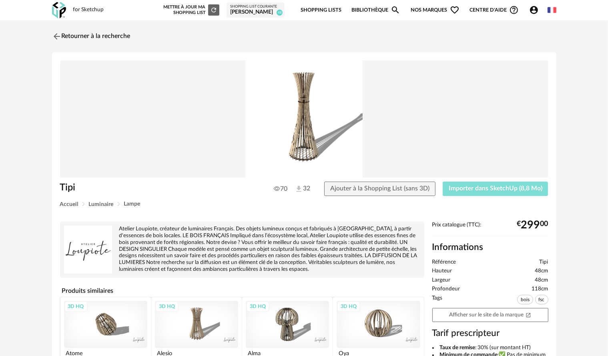
click at [486, 190] on span "Importer dans SketchUp (8,8 Mo)" at bounding box center [495, 188] width 94 height 6
click at [56, 37] on img at bounding box center [56, 36] width 12 height 12
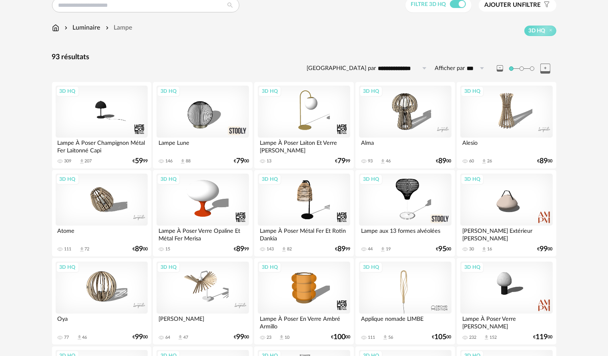
scroll to position [120, 0]
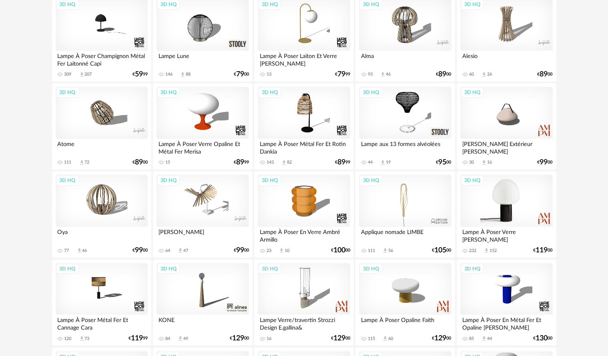
click at [490, 207] on div "3D HQ" at bounding box center [506, 201] width 92 height 52
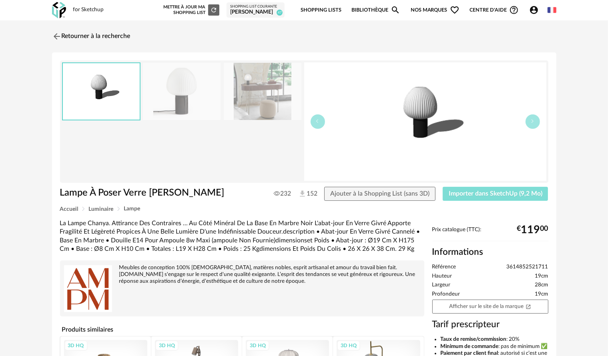
click at [515, 188] on button "Importer dans SketchUp (9,2 Mo)" at bounding box center [495, 194] width 106 height 14
click at [55, 34] on img at bounding box center [56, 36] width 12 height 12
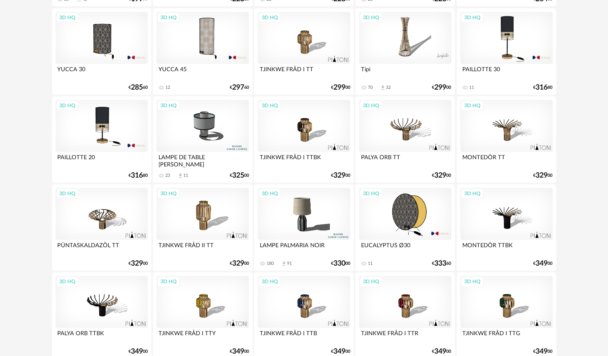
scroll to position [726, 0]
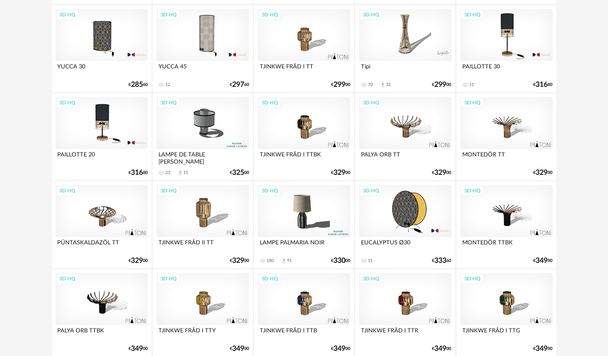
click at [306, 210] on div "3D HQ" at bounding box center [304, 211] width 92 height 52
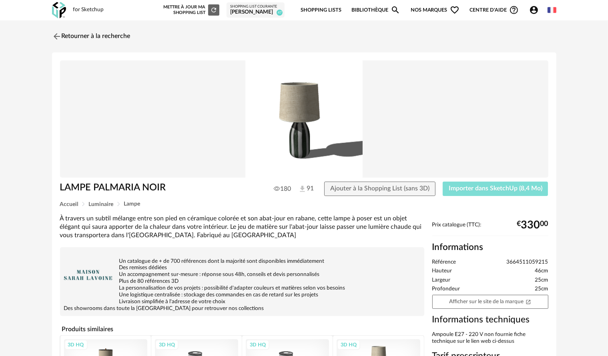
click at [478, 185] on button "Importer dans SketchUp (8,4 Mo)" at bounding box center [495, 189] width 106 height 14
click at [57, 40] on img at bounding box center [56, 36] width 12 height 12
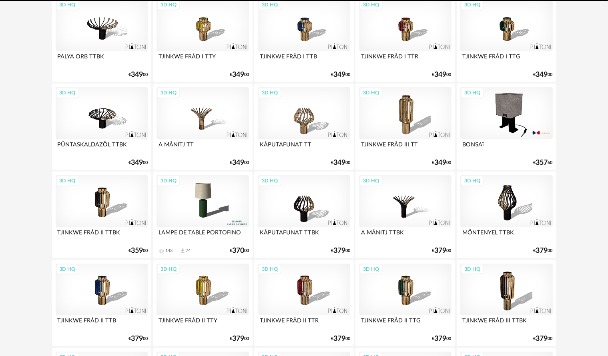
scroll to position [1006, 0]
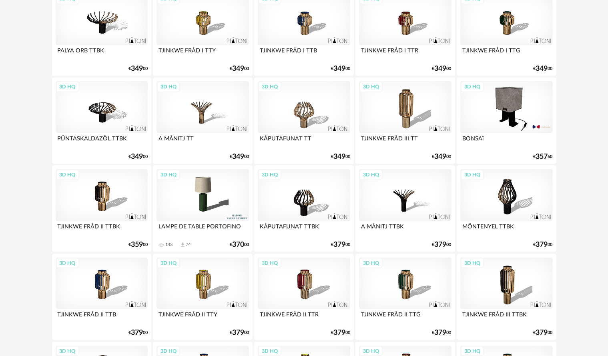
click at [216, 175] on div "3D HQ" at bounding box center [202, 195] width 92 height 52
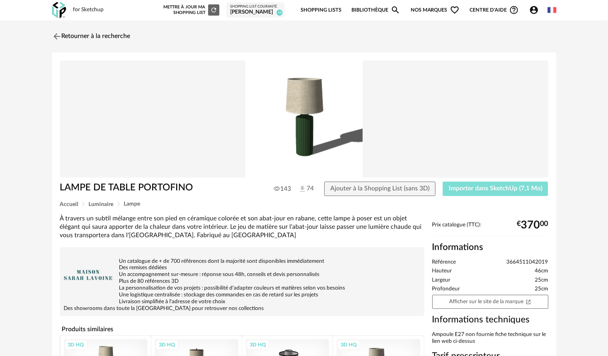
click at [468, 188] on span "Importer dans SketchUp (7,1 Mo)" at bounding box center [495, 188] width 94 height 6
click at [54, 35] on img at bounding box center [56, 36] width 12 height 12
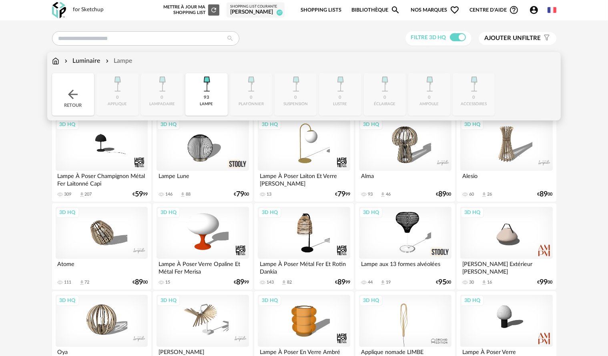
click at [52, 62] on img at bounding box center [55, 60] width 7 height 9
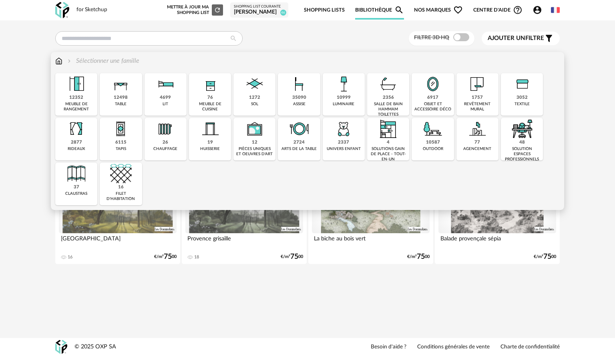
click at [315, 103] on div "35090 assise" at bounding box center [299, 94] width 42 height 42
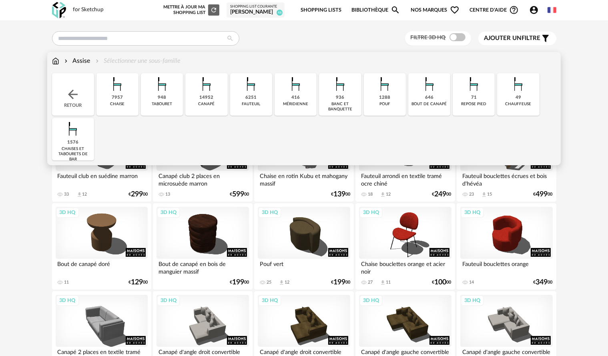
click at [396, 100] on div "1288 pouf" at bounding box center [385, 94] width 42 height 42
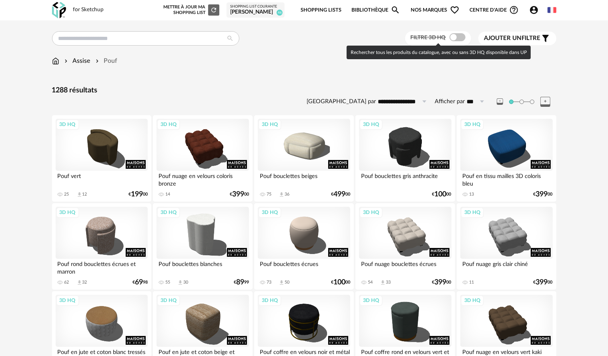
click at [463, 36] on span at bounding box center [457, 37] width 16 height 8
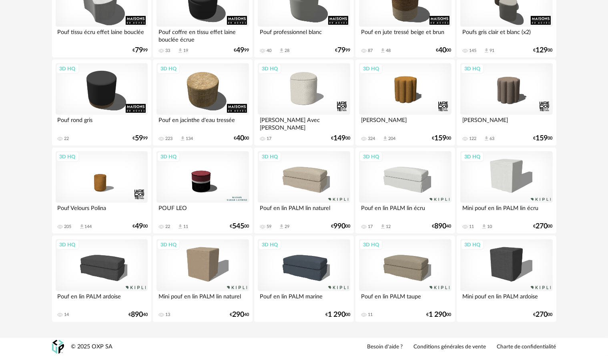
scroll to position [416, 0]
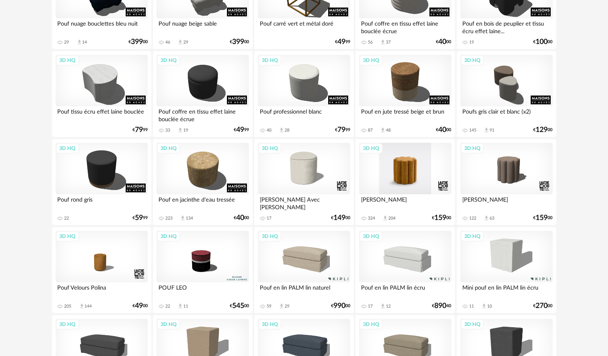
click at [394, 167] on div "3D HQ" at bounding box center [405, 169] width 92 height 52
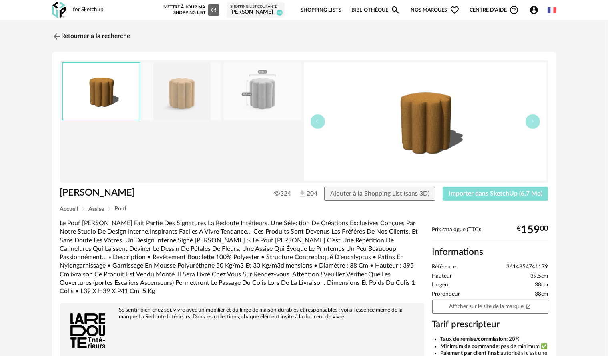
click at [476, 190] on button "Importer dans SketchUp (6,7 Mo)" at bounding box center [495, 194] width 106 height 14
click at [58, 36] on img at bounding box center [56, 36] width 12 height 12
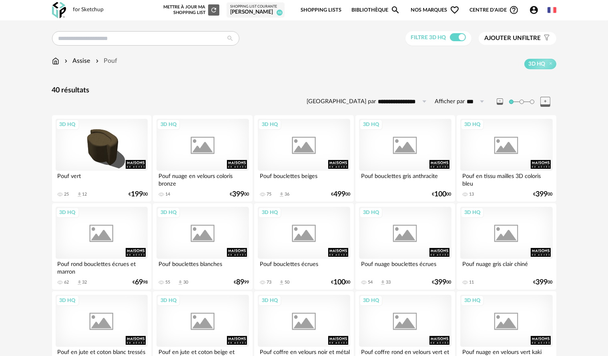
scroll to position [416, 0]
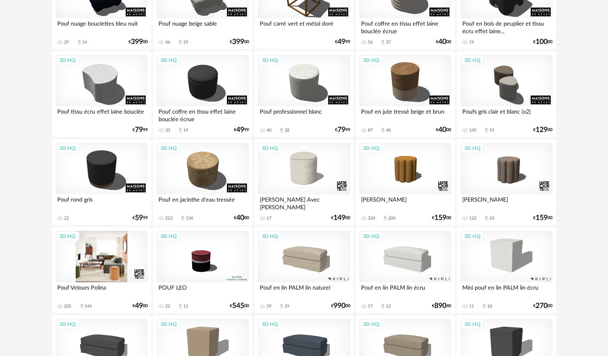
click at [118, 256] on div "3D HQ" at bounding box center [102, 257] width 92 height 52
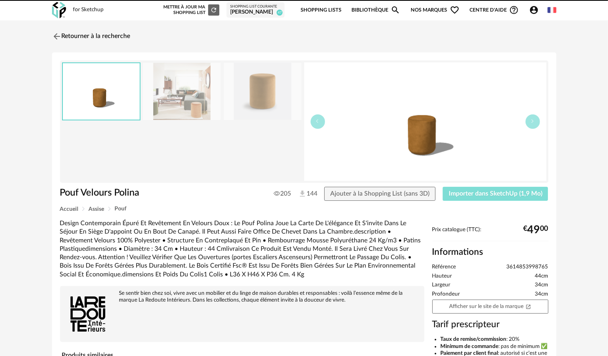
click at [465, 194] on span "Importer dans SketchUp (1,9 Mo)" at bounding box center [495, 193] width 94 height 6
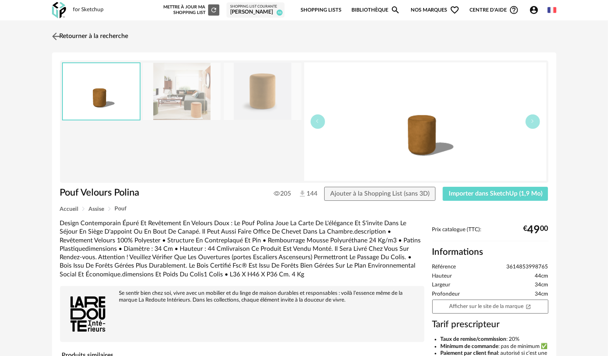
click at [52, 35] on img at bounding box center [56, 36] width 12 height 12
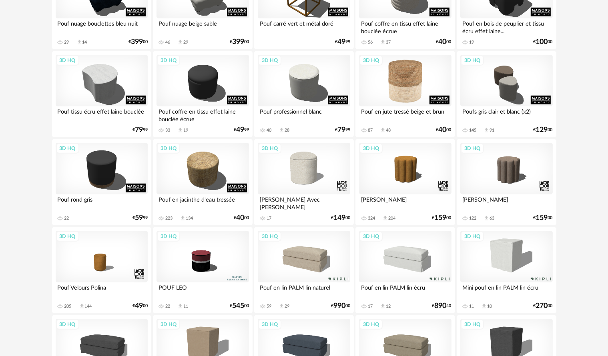
scroll to position [216, 0]
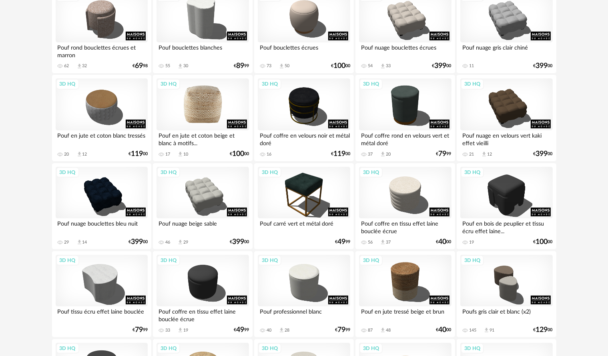
click at [210, 100] on div "3D HQ" at bounding box center [202, 104] width 92 height 52
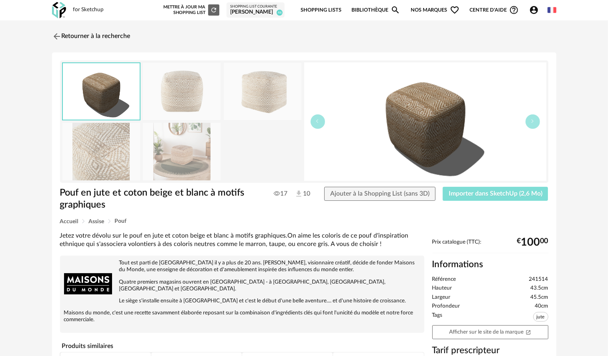
click at [511, 196] on span "Importer dans SketchUp (2,6 Mo)" at bounding box center [495, 193] width 94 height 6
click at [57, 36] on img at bounding box center [56, 36] width 12 height 12
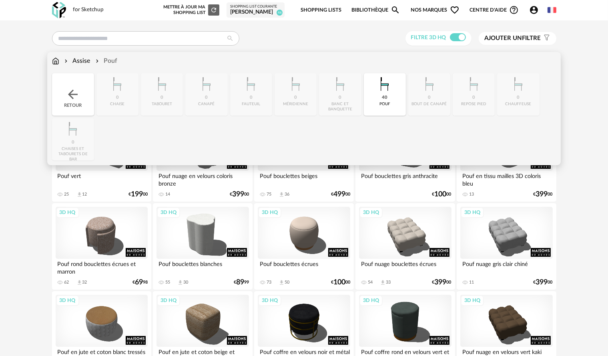
click at [55, 93] on div "Retour" at bounding box center [73, 94] width 42 height 42
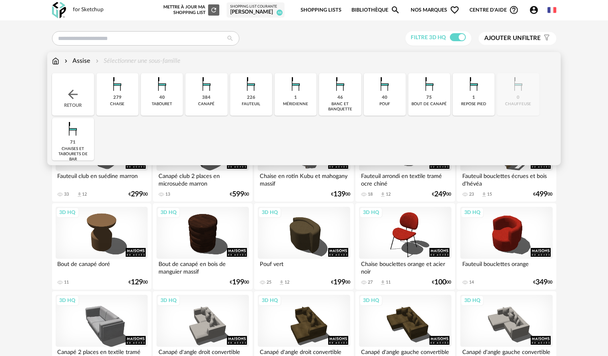
click at [59, 94] on div "Retour" at bounding box center [73, 94] width 42 height 42
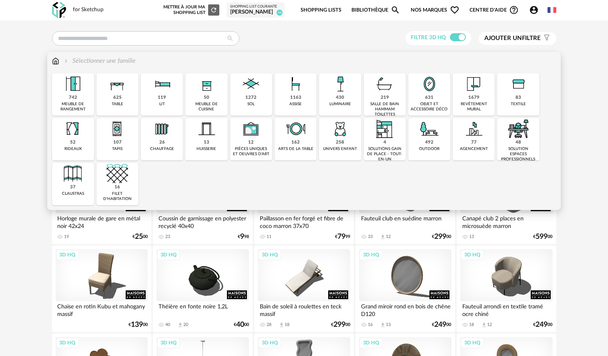
click at [123, 94] on img at bounding box center [117, 84] width 22 height 22
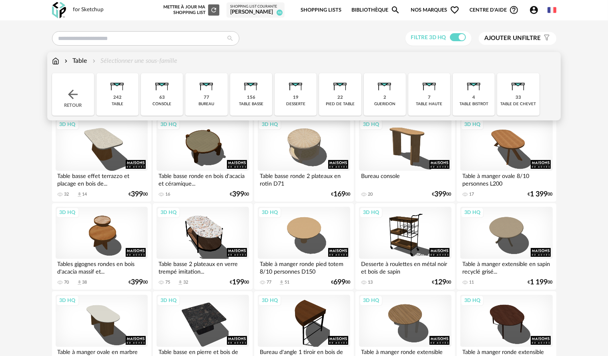
click at [248, 96] on div "156" at bounding box center [251, 98] width 8 height 6
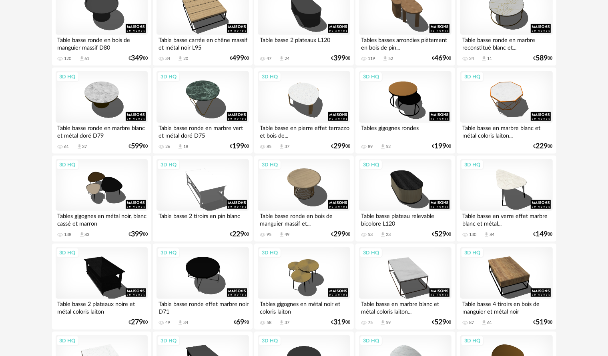
scroll to position [440, 0]
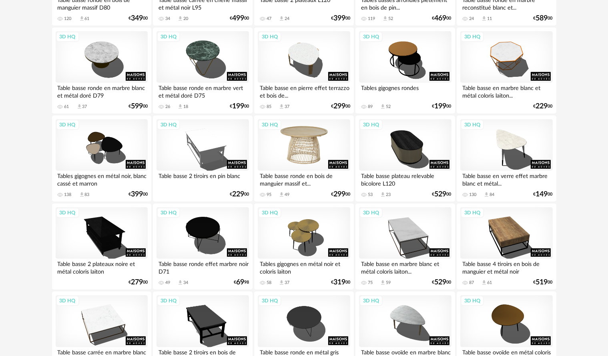
click at [290, 137] on div "3D HQ" at bounding box center [304, 145] width 92 height 52
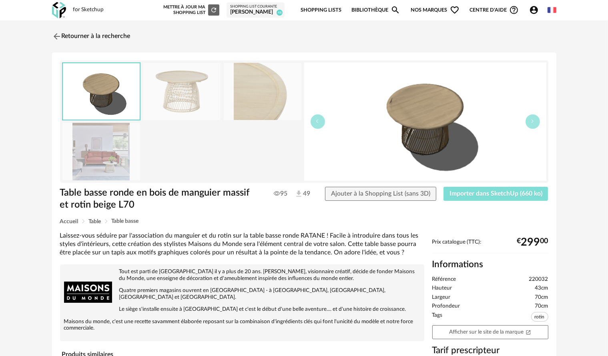
click at [490, 193] on span "Importer dans SketchUp (660 ko)" at bounding box center [495, 193] width 93 height 6
click at [54, 38] on img at bounding box center [56, 36] width 12 height 12
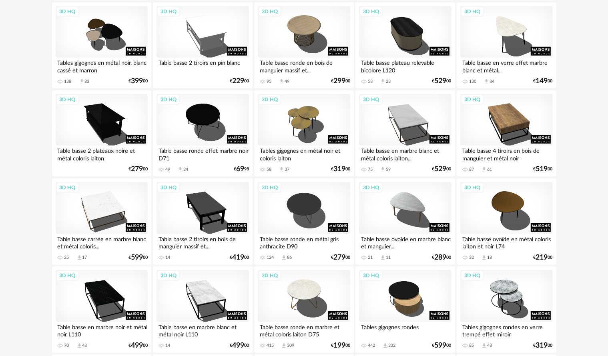
scroll to position [560, 0]
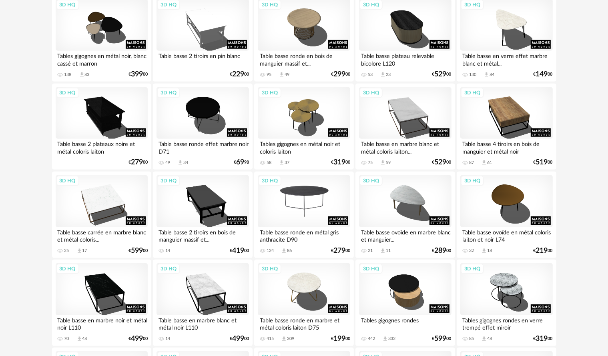
click at [306, 203] on div "3D HQ" at bounding box center [304, 201] width 92 height 52
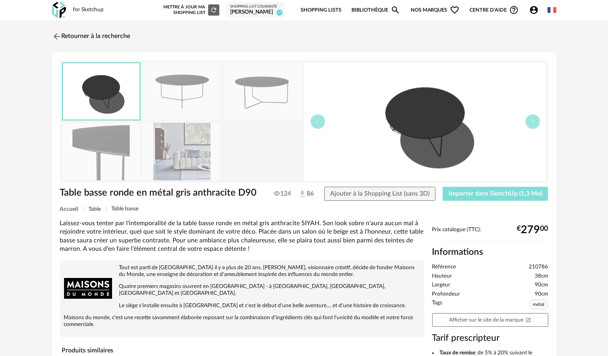
click at [459, 194] on span "Importer dans SketchUp (1,3 Mo)" at bounding box center [495, 193] width 94 height 6
click at [55, 38] on img at bounding box center [56, 36] width 12 height 12
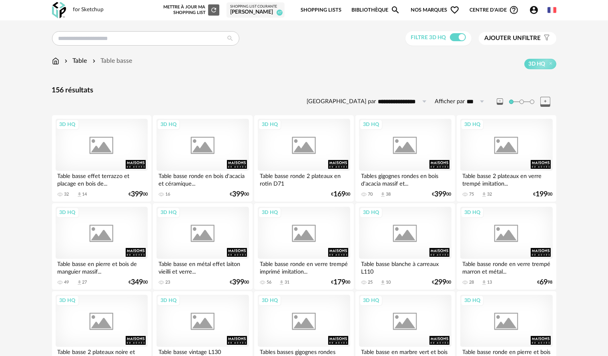
scroll to position [560, 0]
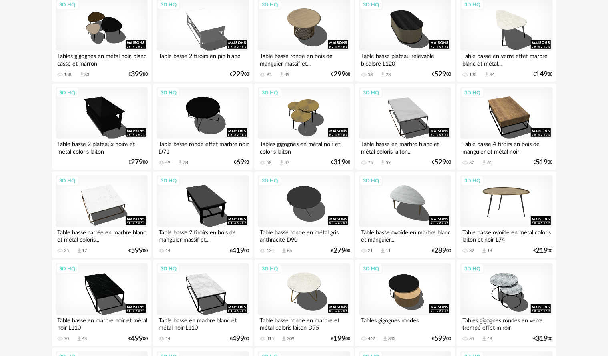
click at [496, 206] on div "3D HQ" at bounding box center [506, 201] width 92 height 52
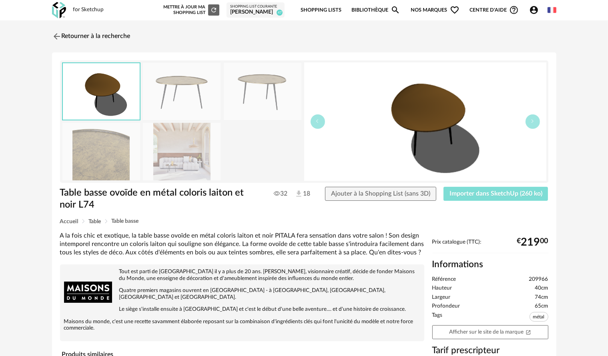
click at [505, 191] on span "Importer dans SketchUp (260 ko)" at bounding box center [495, 193] width 93 height 6
click at [60, 37] on img at bounding box center [56, 36] width 12 height 12
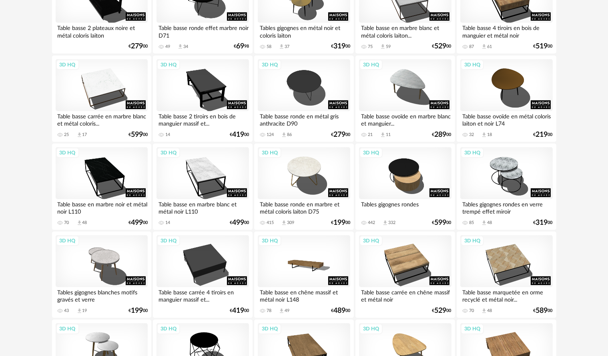
scroll to position [680, 0]
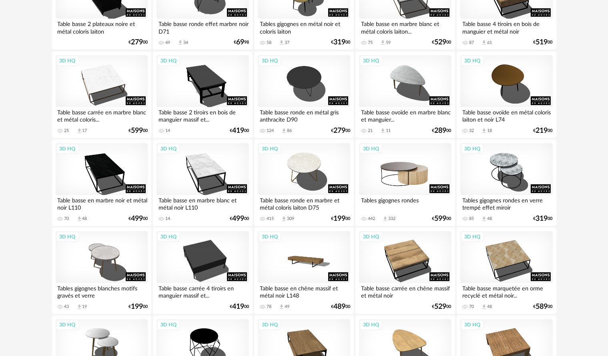
click at [396, 178] on div "3D HQ" at bounding box center [405, 169] width 92 height 52
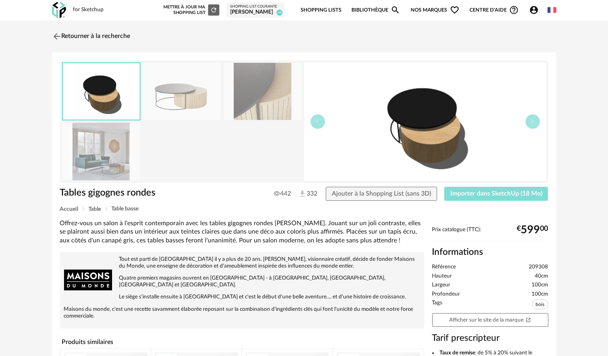
click at [494, 192] on span "Importer dans SketchUp (18 Mo)" at bounding box center [496, 193] width 92 height 6
click at [552, 1] on div "Nouvelle shopping list Mettre à jour ma Shopping List Refresh icon Shopping Lis…" at bounding box center [357, 10] width 398 height 19
click at [53, 34] on img at bounding box center [56, 36] width 12 height 12
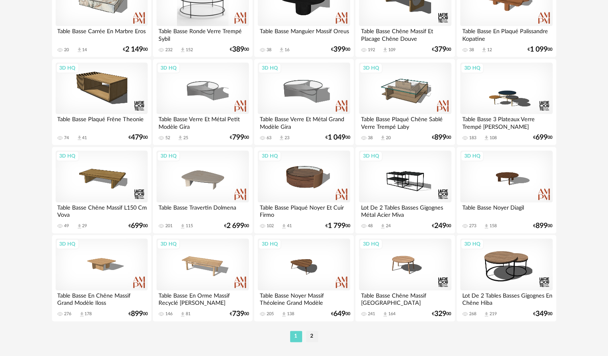
scroll to position [1560, 0]
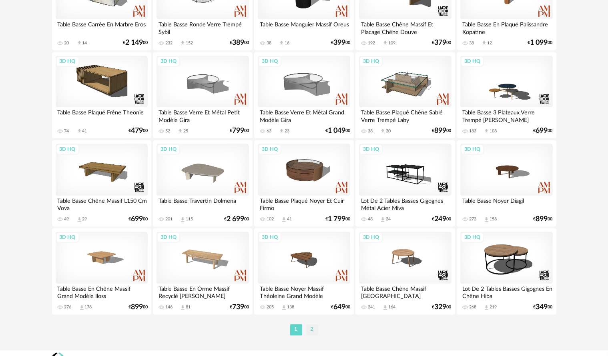
click at [314, 329] on li "2" at bounding box center [312, 329] width 12 height 11
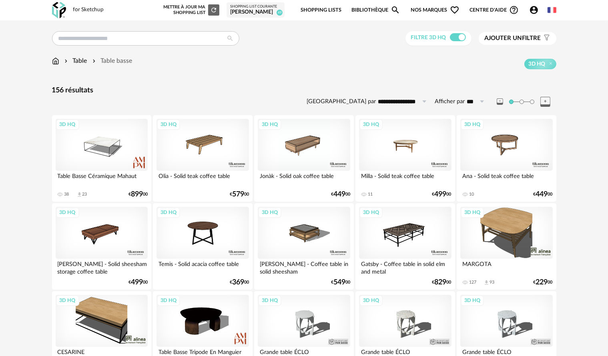
click at [386, 154] on div "3D HQ" at bounding box center [405, 145] width 92 height 52
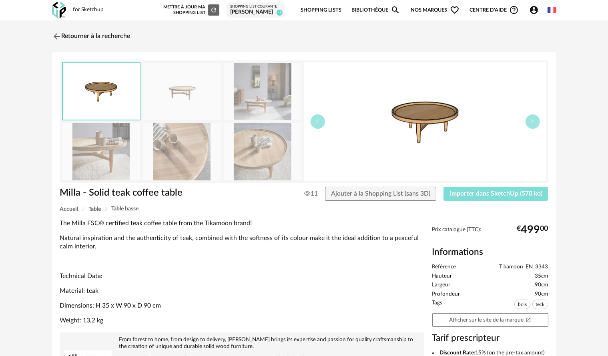
click at [481, 191] on span "Importer dans SketchUp (570 ko)" at bounding box center [495, 193] width 93 height 6
click at [54, 34] on img at bounding box center [56, 36] width 12 height 12
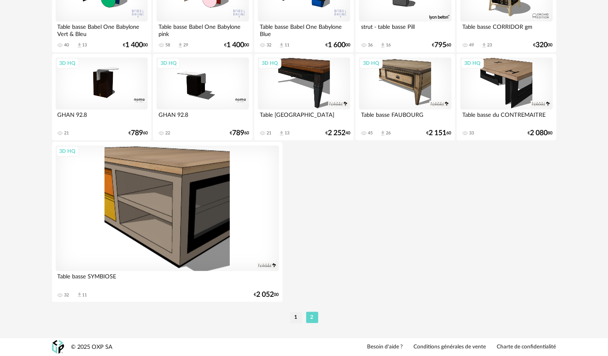
scroll to position [943, 0]
click at [293, 314] on li "1" at bounding box center [296, 317] width 12 height 11
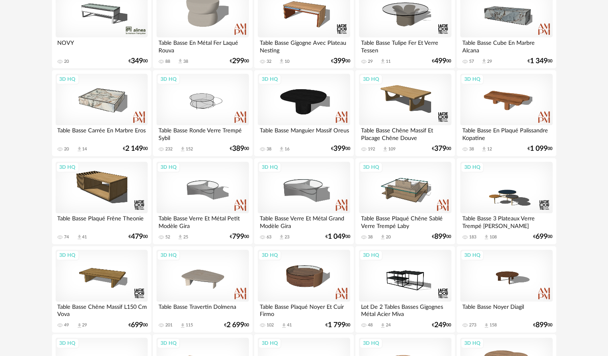
scroll to position [1414, 0]
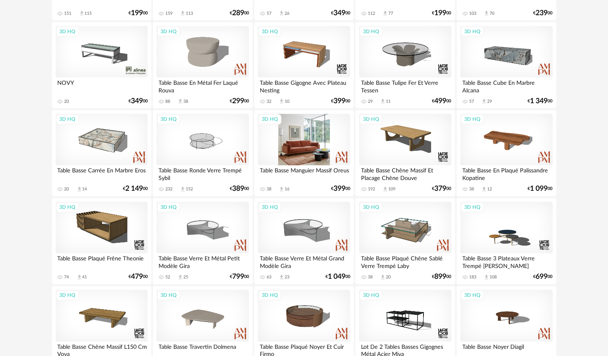
click at [298, 144] on div "3D HQ" at bounding box center [304, 140] width 92 height 52
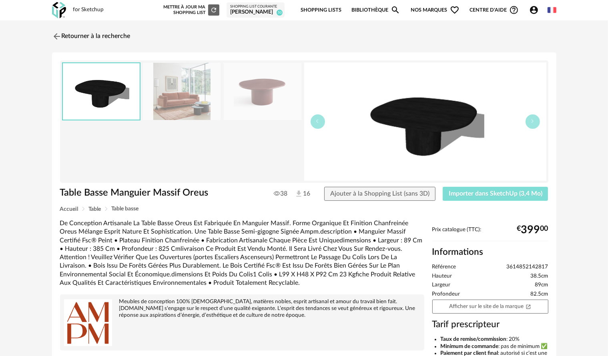
click at [491, 194] on span "Importer dans SketchUp (3,4 Mo)" at bounding box center [495, 193] width 94 height 6
click at [56, 34] on img at bounding box center [56, 36] width 12 height 12
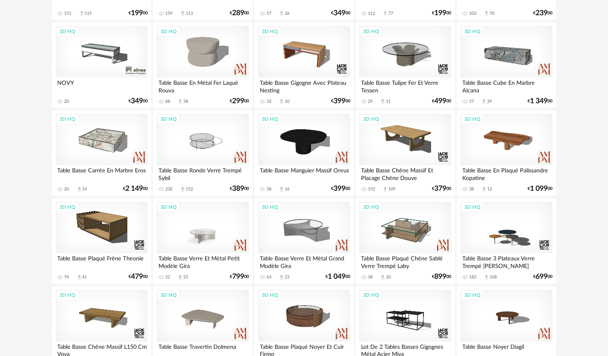
scroll to position [1574, 0]
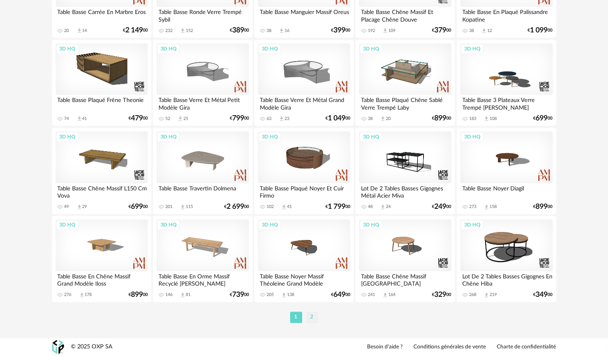
click at [316, 319] on li "2" at bounding box center [312, 317] width 12 height 11
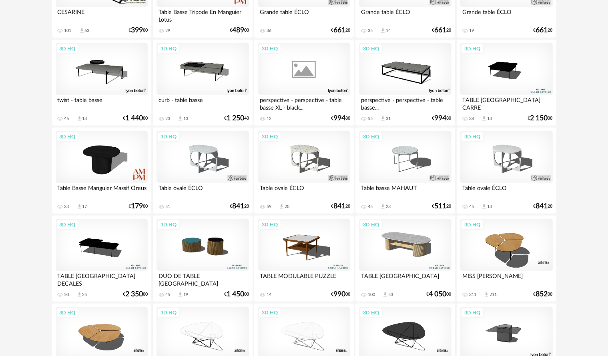
scroll to position [360, 0]
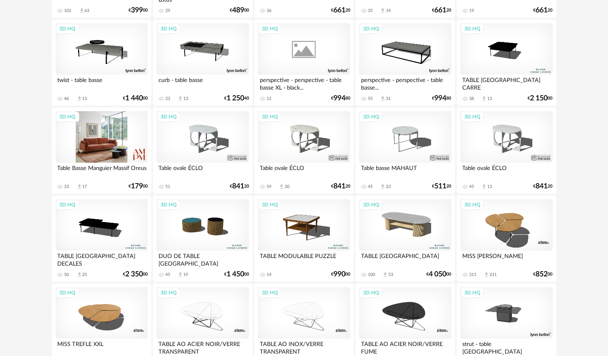
click at [100, 149] on div "3D HQ" at bounding box center [102, 137] width 92 height 52
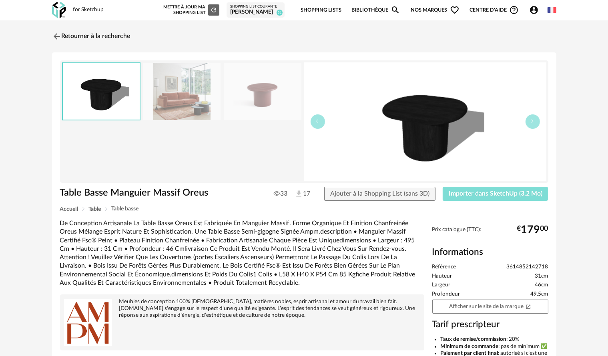
click at [492, 191] on span "Importer dans SketchUp (3,2 Mo)" at bounding box center [495, 193] width 94 height 6
